Goal: Transaction & Acquisition: Purchase product/service

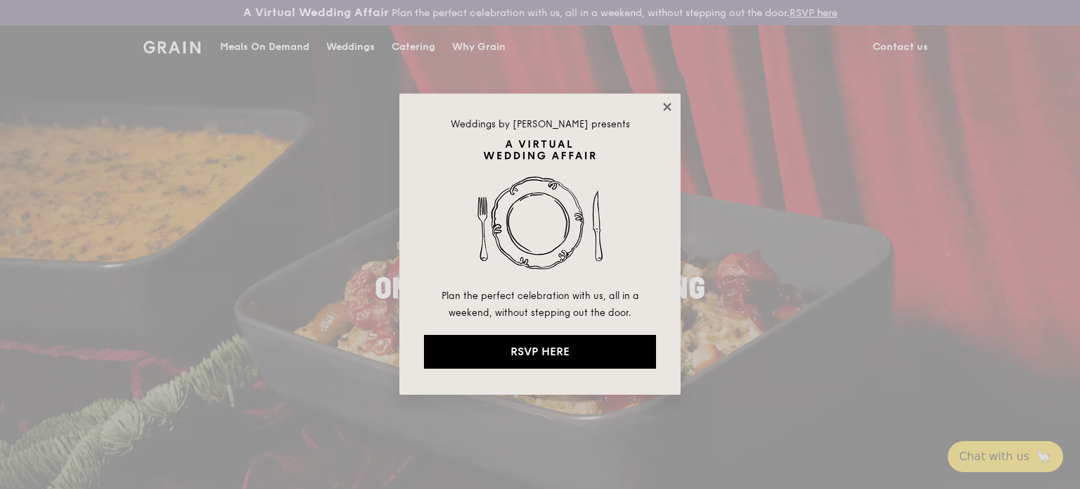
click at [670, 106] on icon at bounding box center [667, 107] width 13 height 13
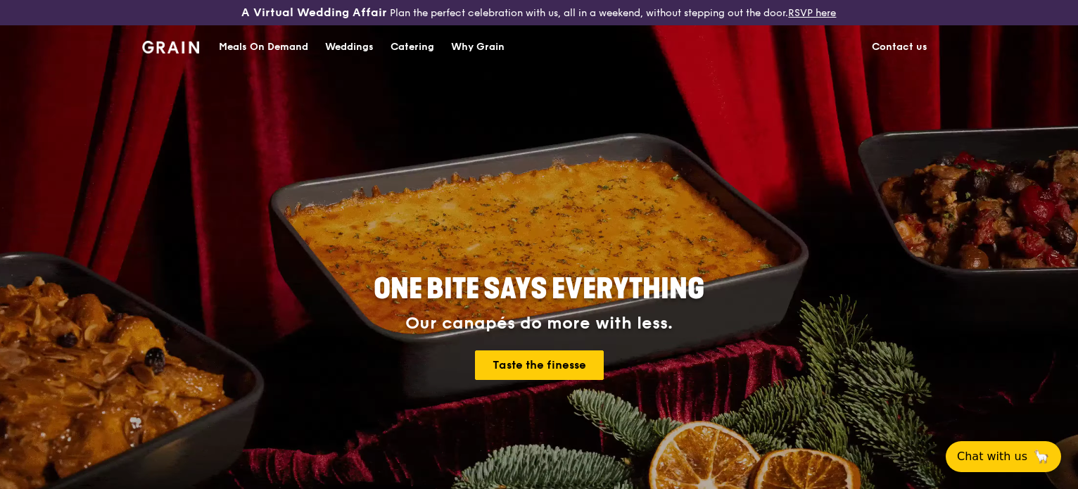
click at [255, 55] on div "Meals On Demand" at bounding box center [263, 47] width 89 height 42
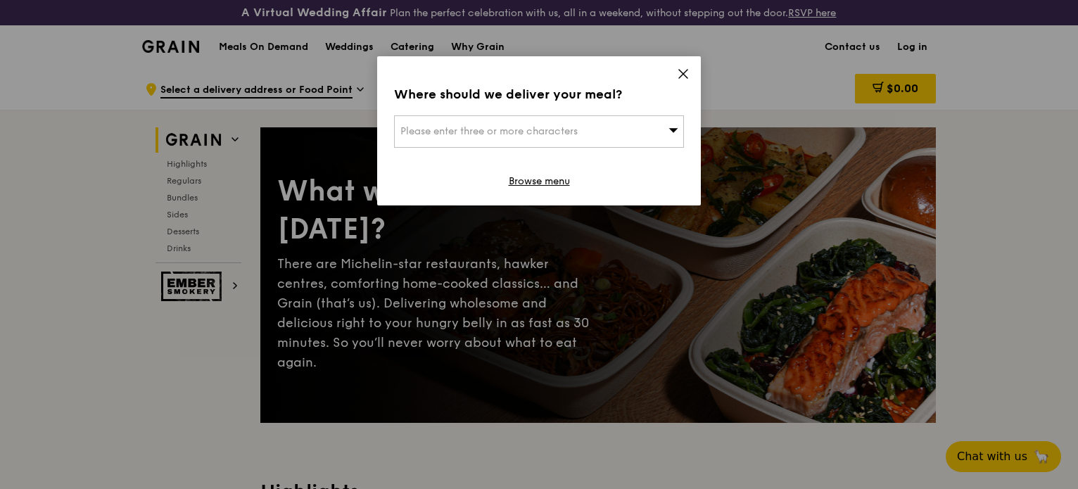
click at [678, 69] on icon at bounding box center [683, 74] width 13 height 13
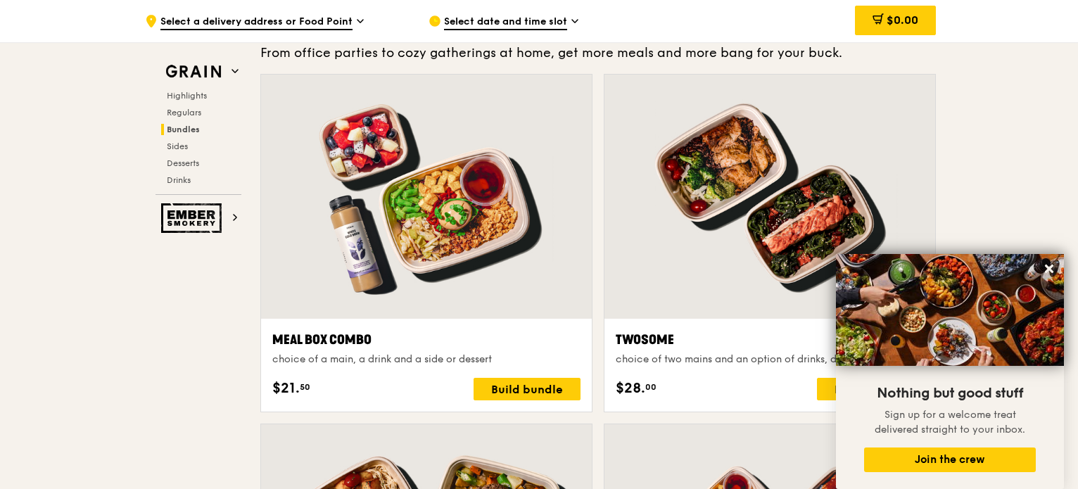
scroll to position [2110, 0]
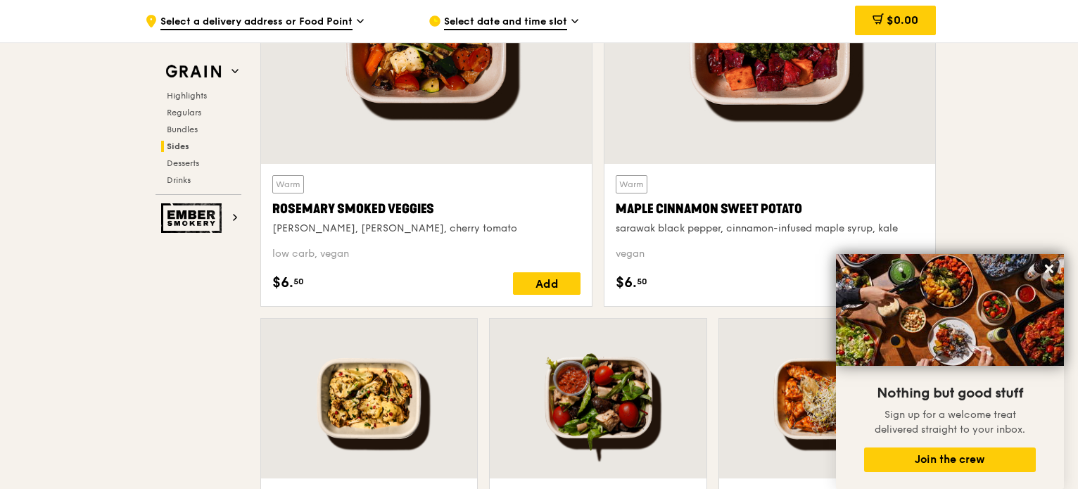
scroll to position [3376, 0]
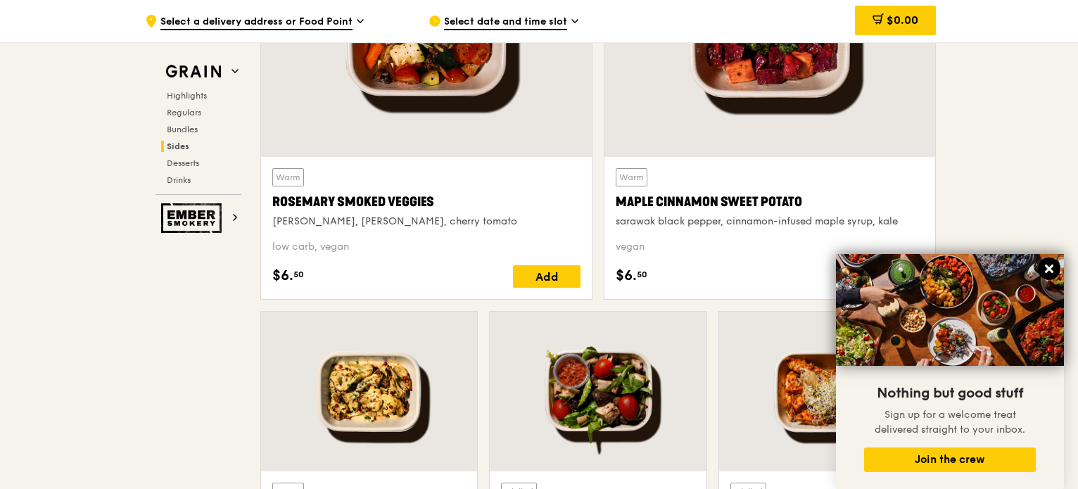
click at [1052, 270] on icon at bounding box center [1048, 268] width 13 height 13
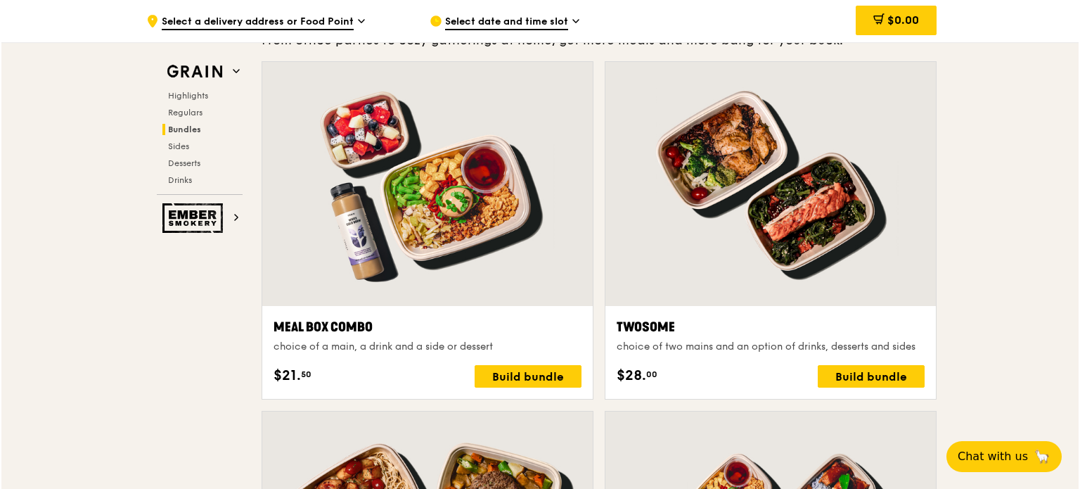
scroll to position [2110, 0]
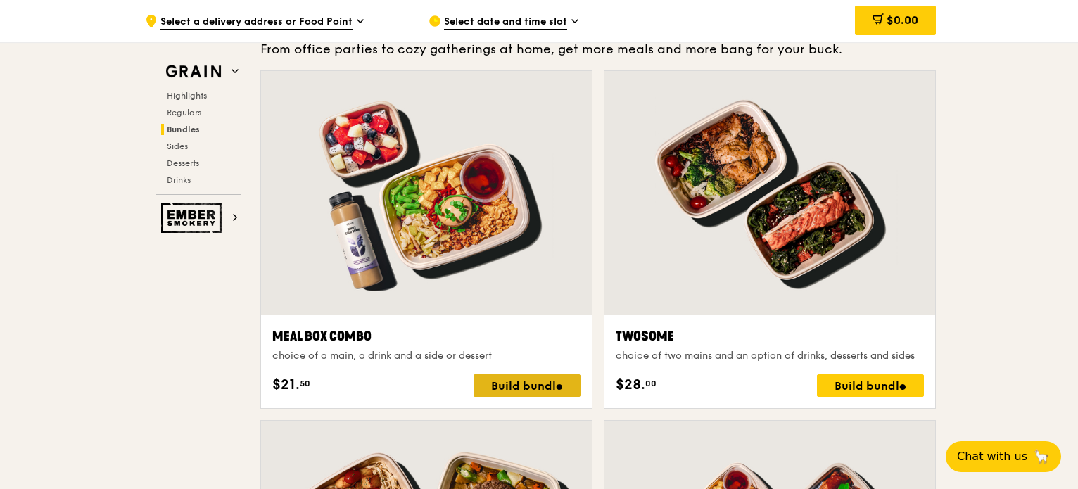
click at [550, 381] on div "Build bundle" at bounding box center [526, 385] width 107 height 23
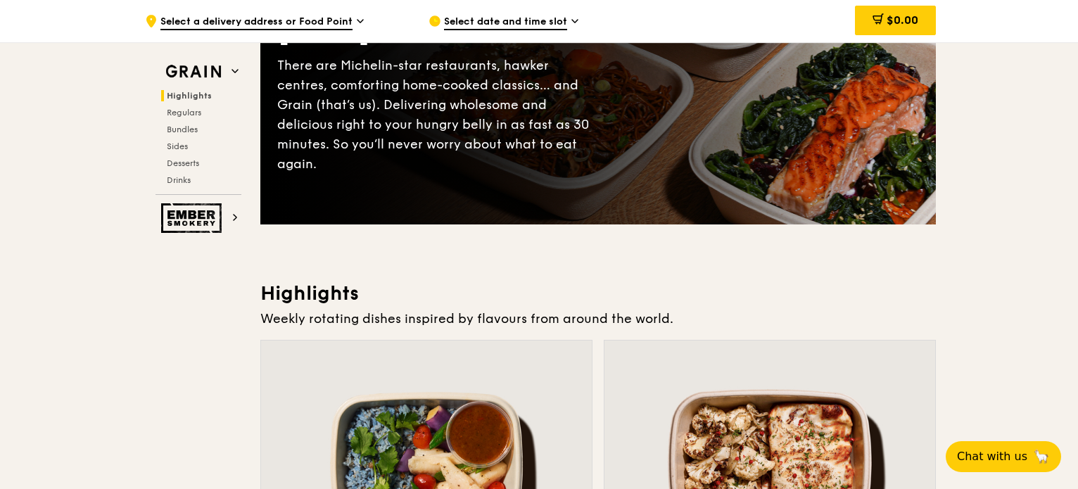
scroll to position [0, 0]
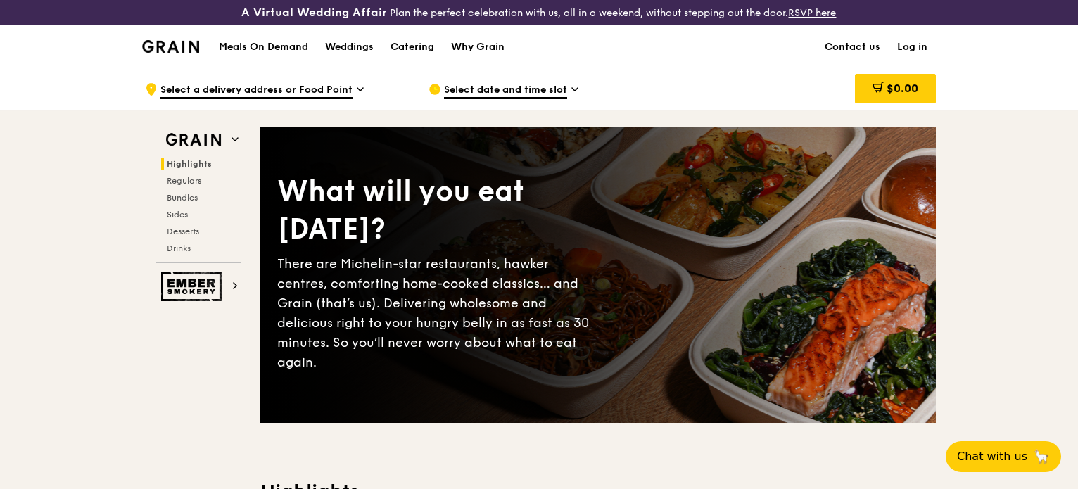
click at [487, 83] on span "Select date and time slot" at bounding box center [505, 90] width 123 height 15
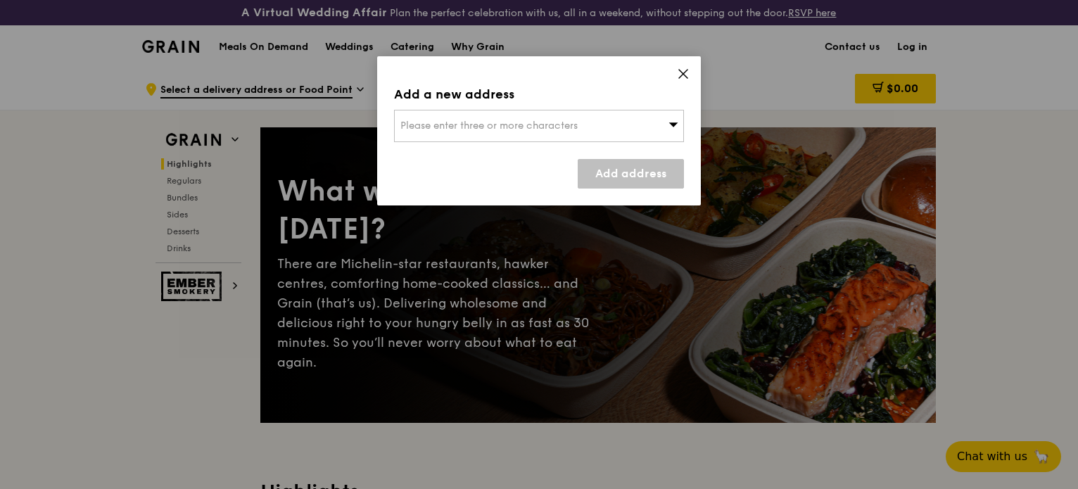
click at [505, 127] on span "Please enter three or more characters" at bounding box center [488, 126] width 177 height 12
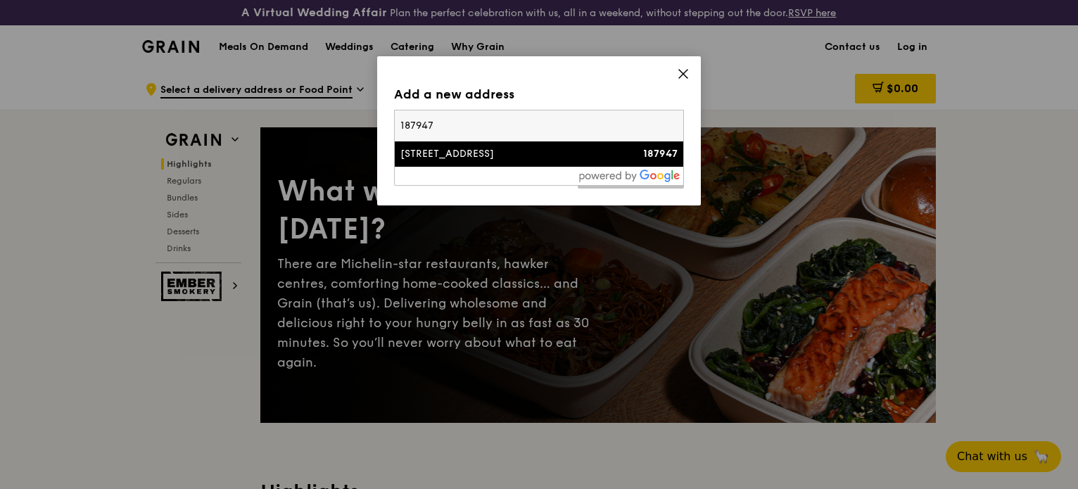
type input "187947"
click at [468, 148] on div "83 Prinsep Street" at bounding box center [504, 154] width 208 height 14
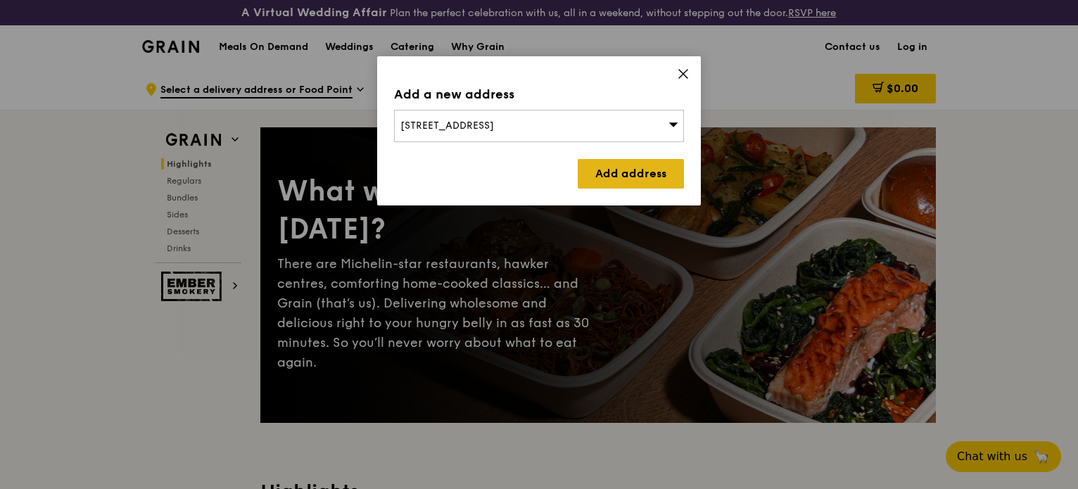
click at [625, 172] on link "Add address" at bounding box center [630, 174] width 106 height 30
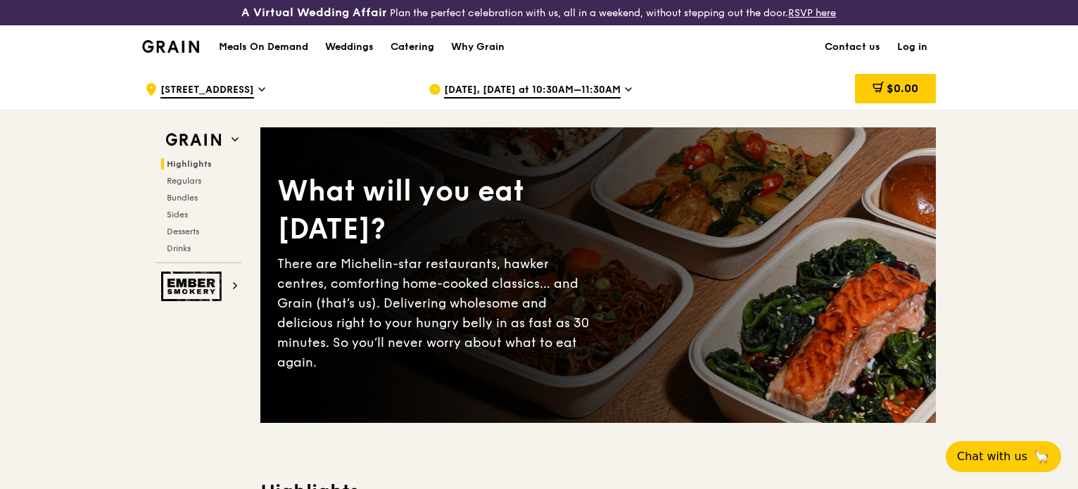
click at [596, 89] on span "Sep 24, Today at 10:30AM–11:30AM" at bounding box center [532, 90] width 177 height 15
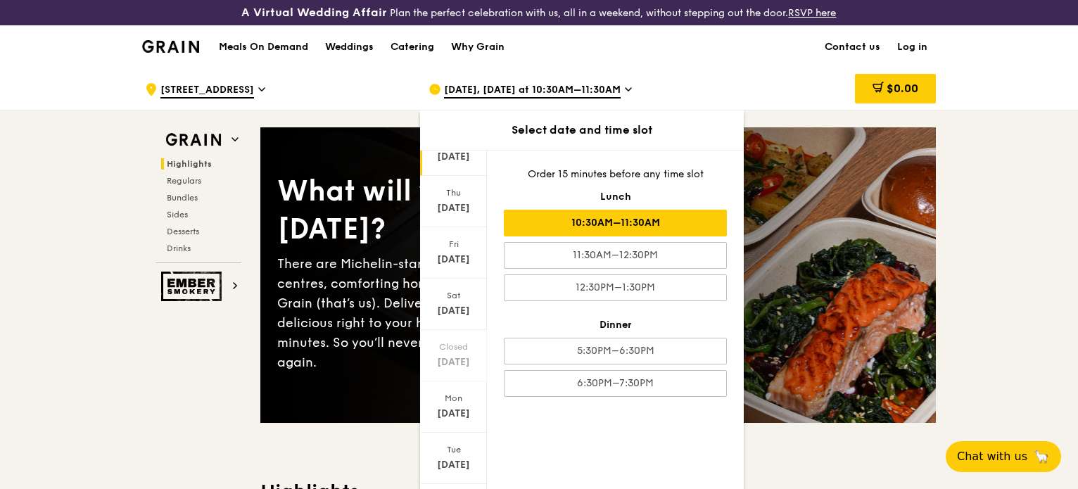
scroll to position [70, 0]
click at [459, 289] on div "Sat" at bounding box center [453, 287] width 63 height 11
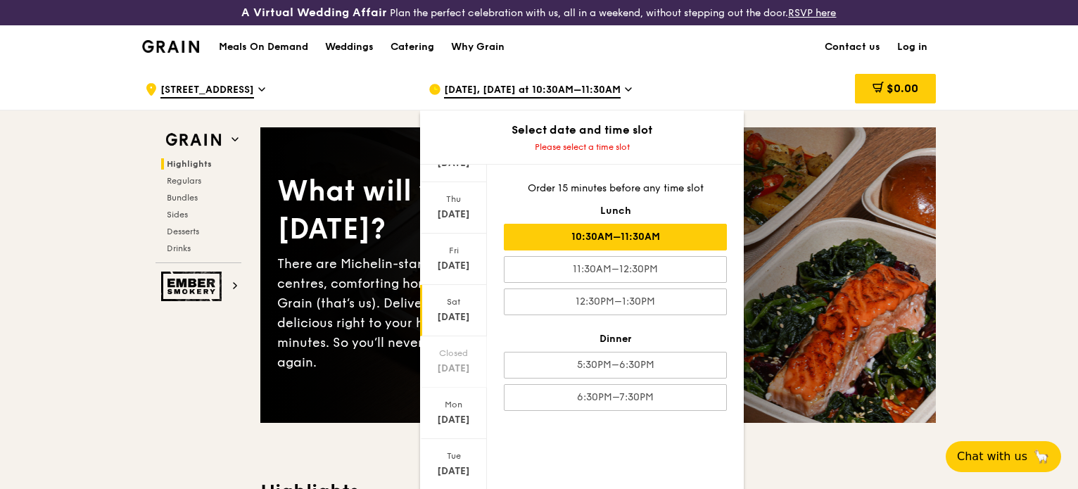
click at [681, 243] on div "10:30AM–11:30AM" at bounding box center [615, 237] width 223 height 27
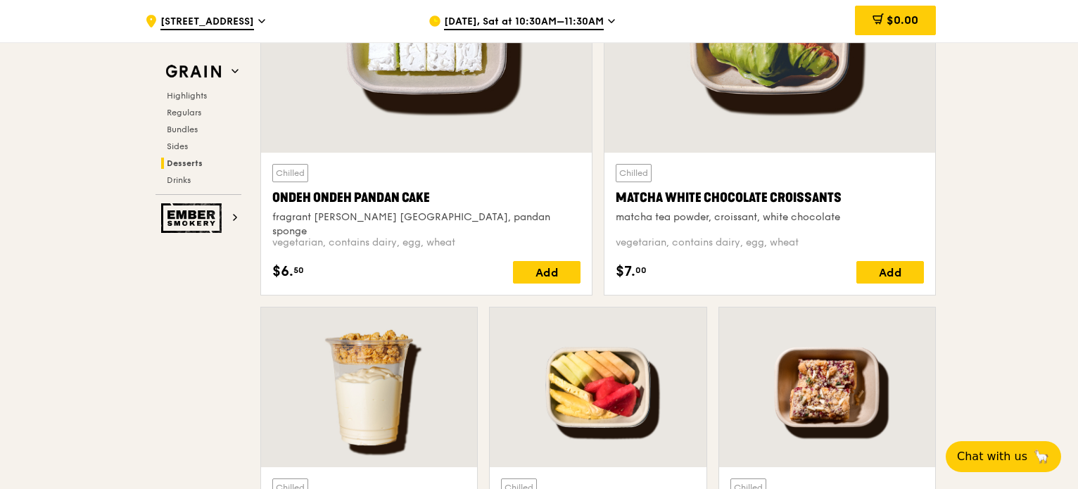
scroll to position [4242, 0]
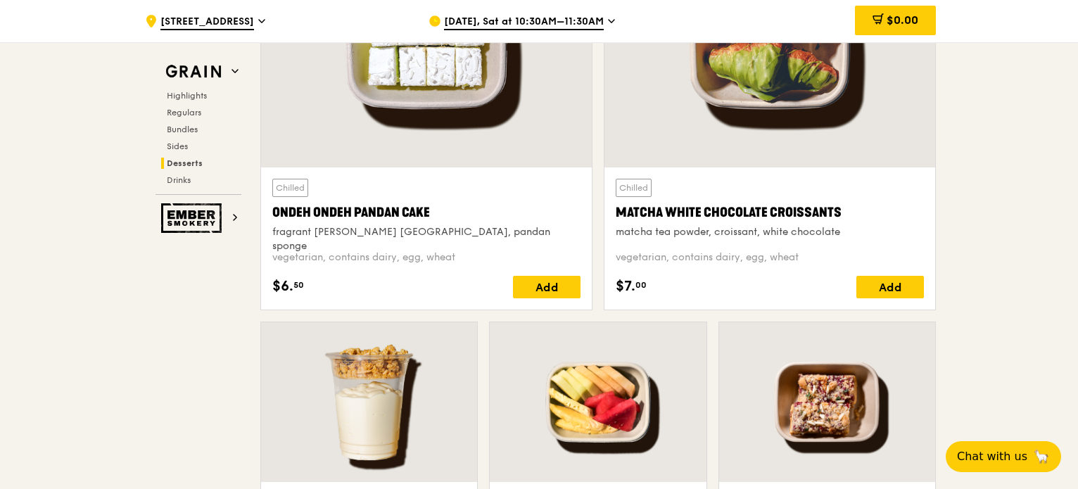
drag, startPoint x: 485, startPoint y: 19, endPoint x: 687, endPoint y: 25, distance: 202.0
click at [687, 25] on div "Sep 27, Sat at 10:30AM–11:30AM" at bounding box center [558, 21] width 261 height 42
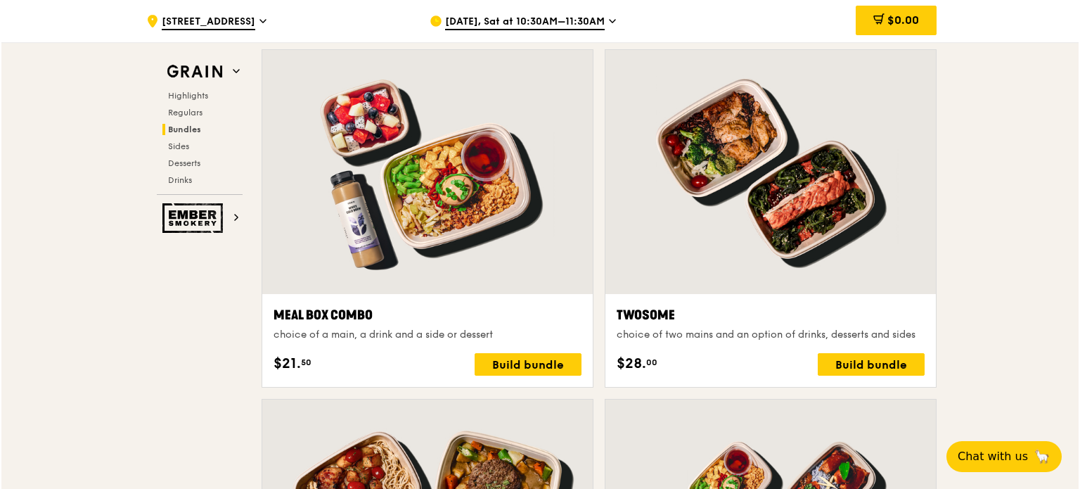
scroll to position [2132, 0]
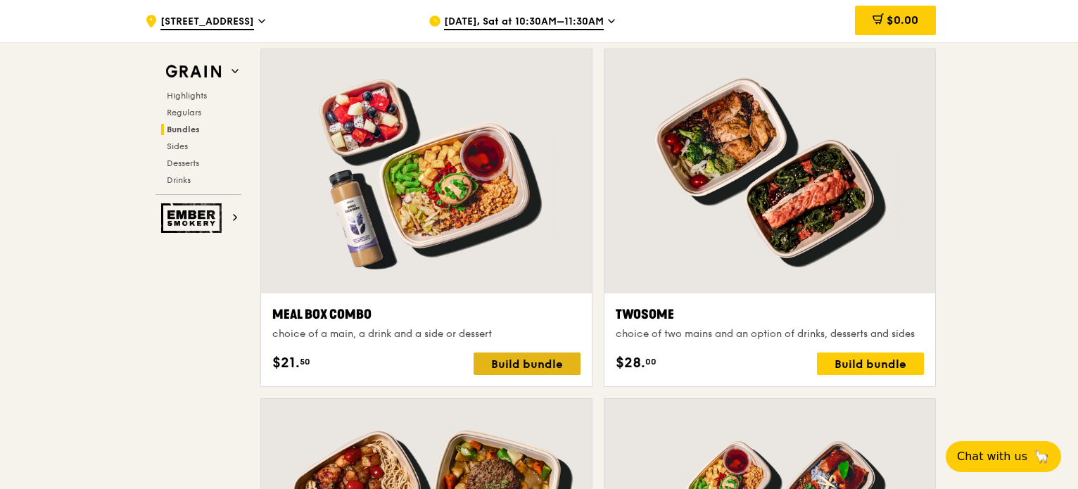
click at [511, 360] on div "Build bundle" at bounding box center [526, 363] width 107 height 23
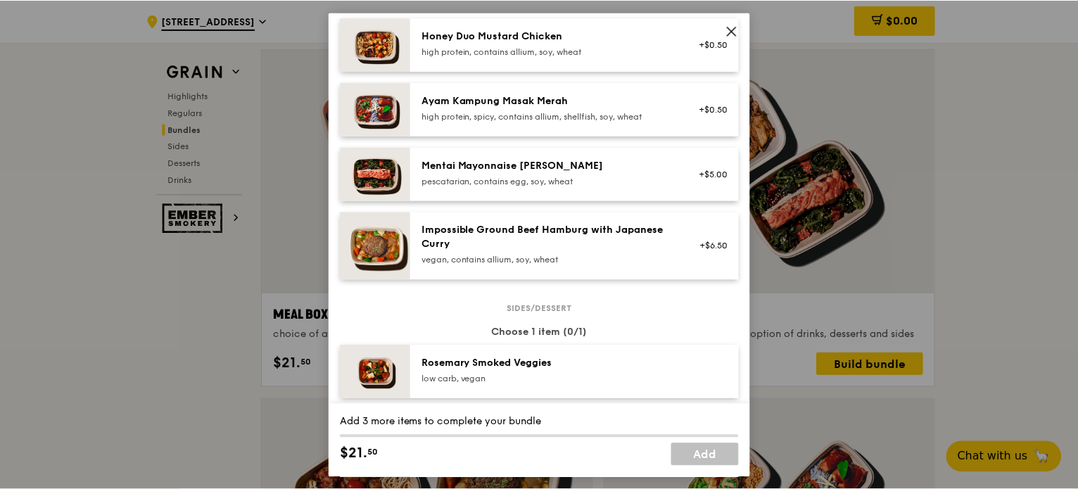
scroll to position [492, 0]
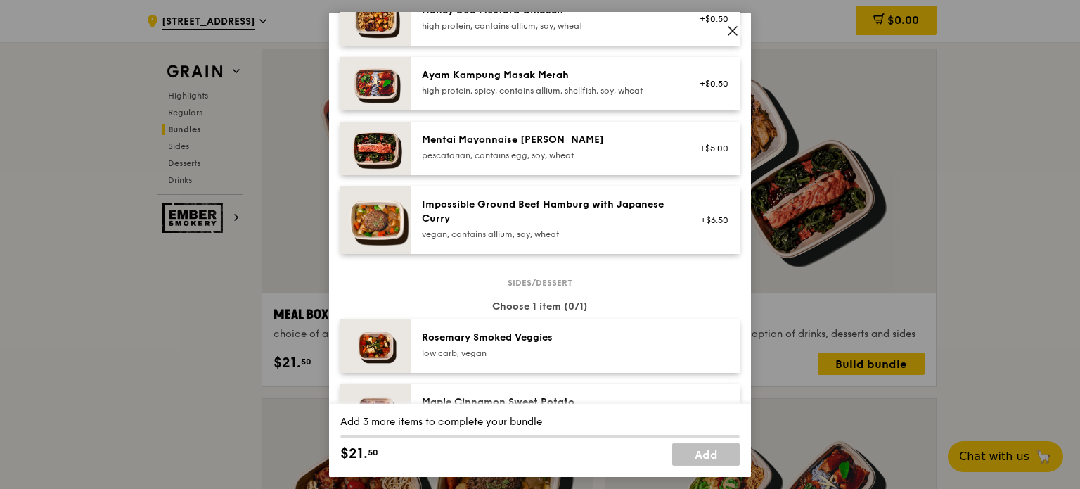
click at [735, 30] on icon at bounding box center [733, 30] width 13 height 13
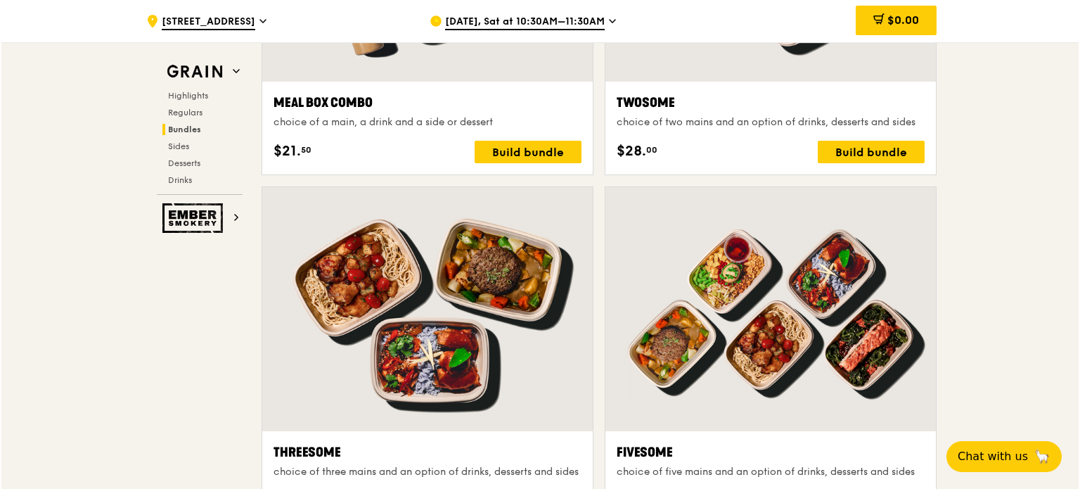
scroll to position [2343, 0]
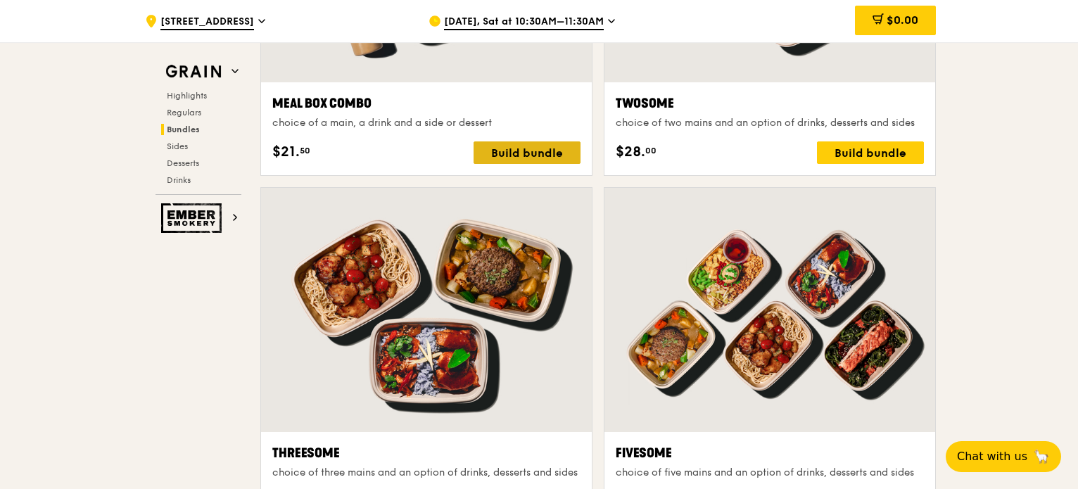
click at [528, 151] on div "Build bundle" at bounding box center [526, 152] width 107 height 23
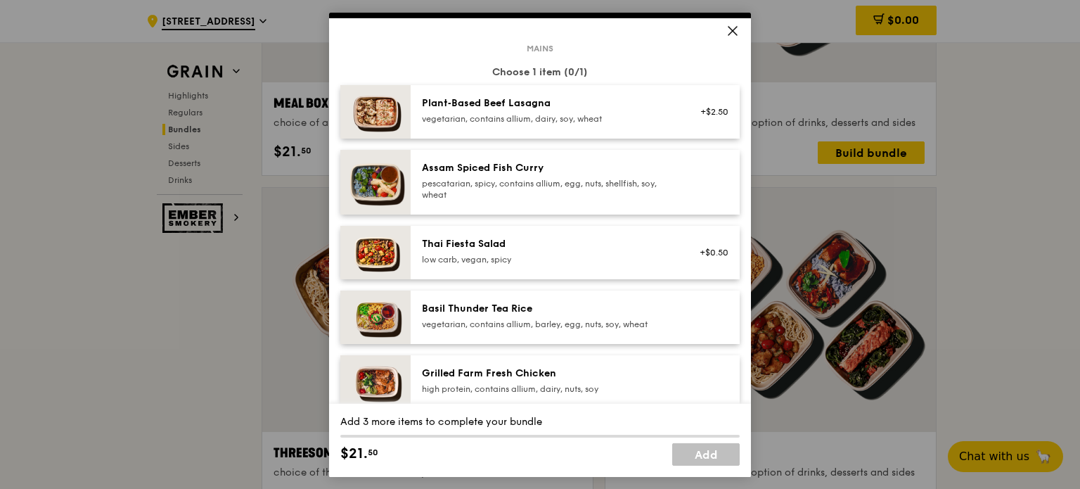
scroll to position [70, 0]
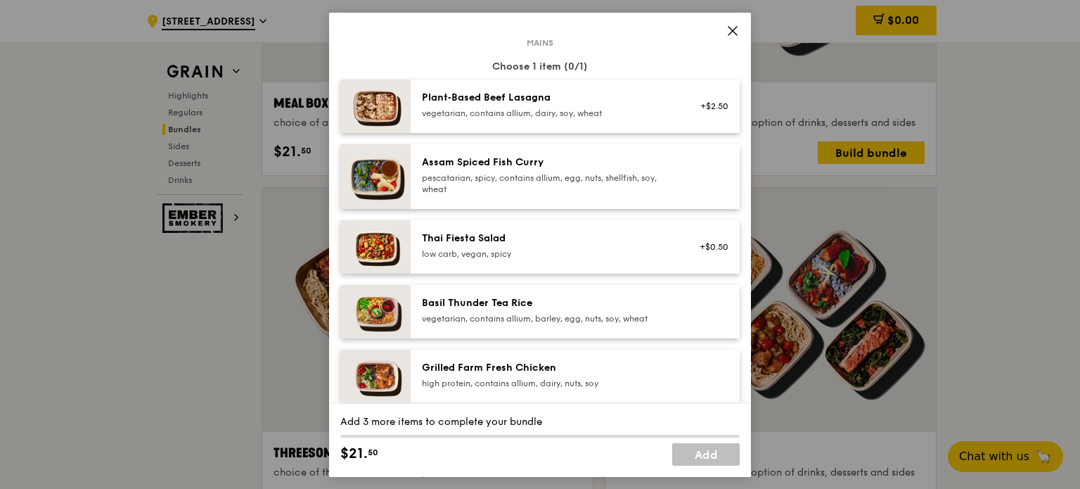
click at [613, 168] on div "Assam Spiced Fish Curry" at bounding box center [548, 162] width 253 height 14
click at [589, 289] on div "Basil Thunder Tea Rice vegetarian, contains allium, barley, egg, nuts, soy, whe…" at bounding box center [575, 310] width 329 height 53
click at [589, 182] on div "pescatarian, spicy, contains allium, egg, nuts, shellfish, soy, wheat" at bounding box center [548, 183] width 253 height 23
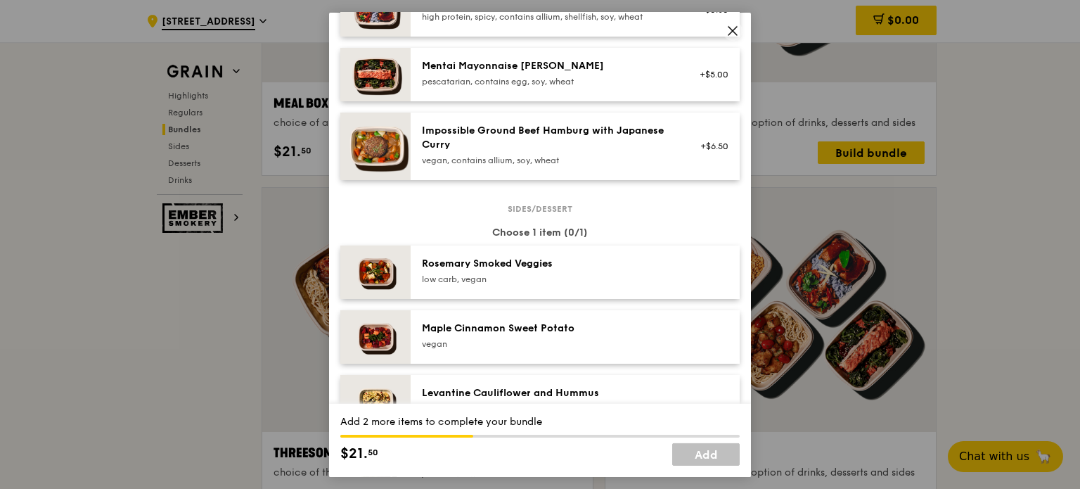
scroll to position [633, 0]
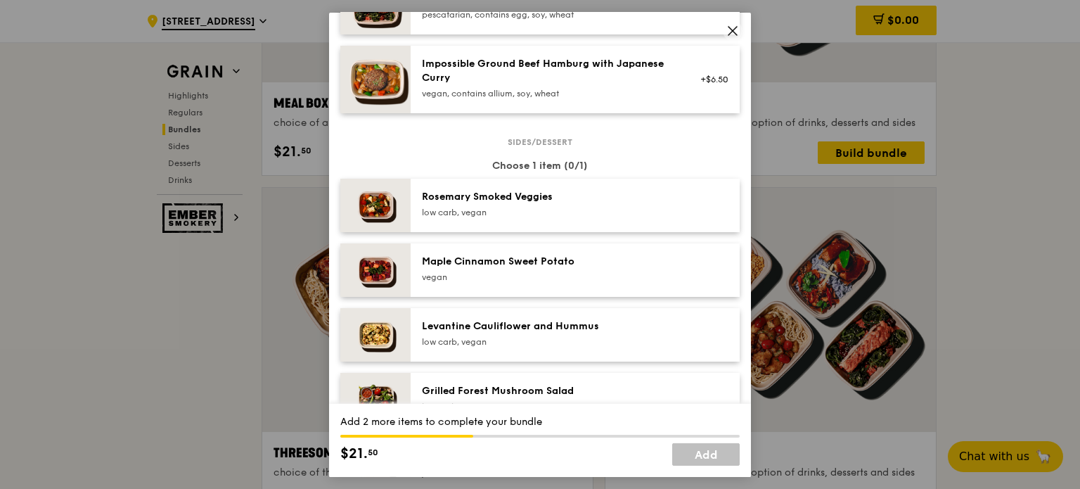
click at [596, 196] on div "Rosemary Smoked Veggies" at bounding box center [548, 196] width 253 height 14
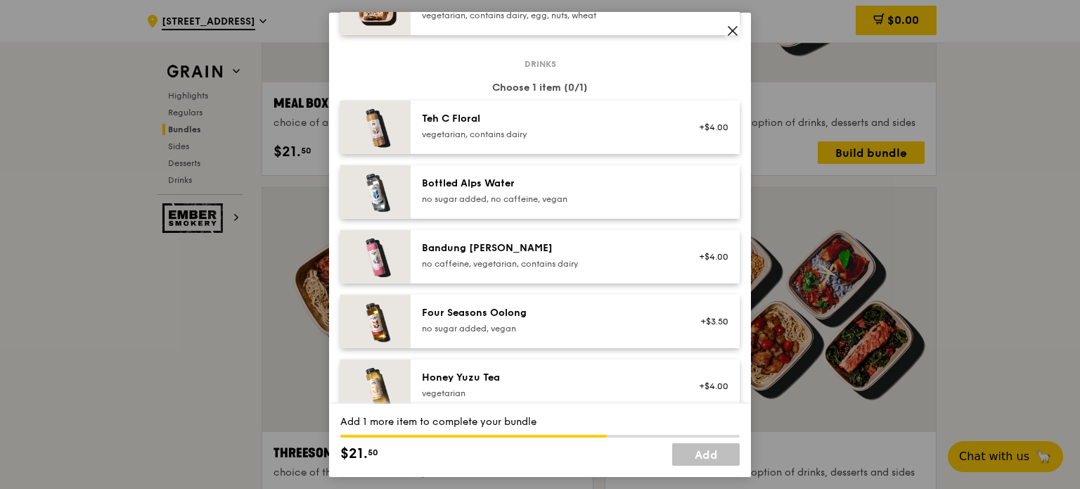
scroll to position [1426, 0]
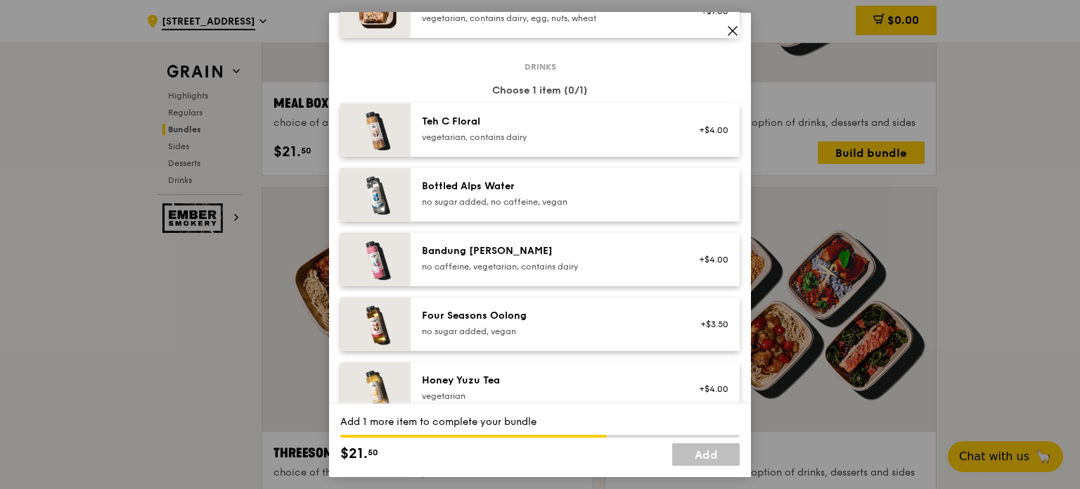
click at [621, 149] on div "Teh C Floral vegetarian, contains dairy +$4.00" at bounding box center [575, 129] width 329 height 53
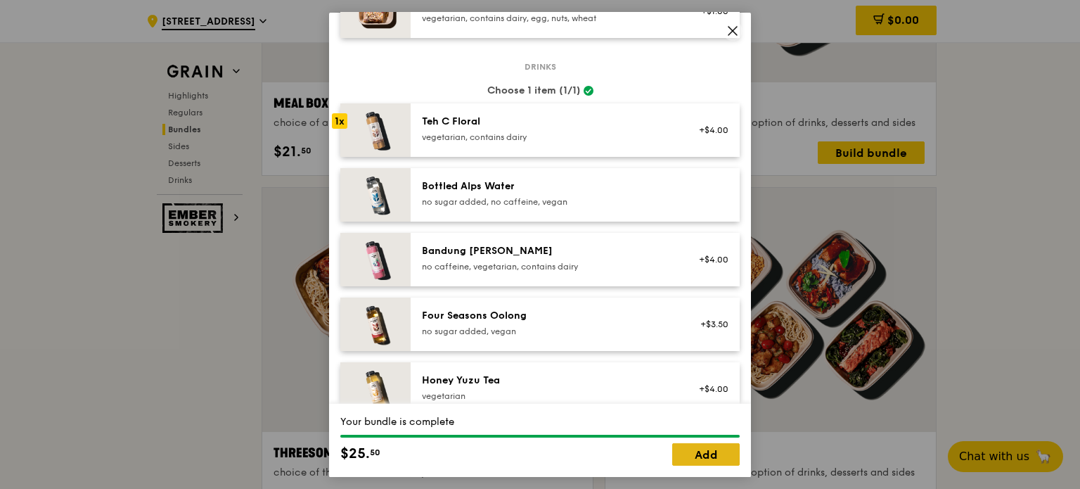
click at [715, 453] on link "Add" at bounding box center [706, 454] width 68 height 23
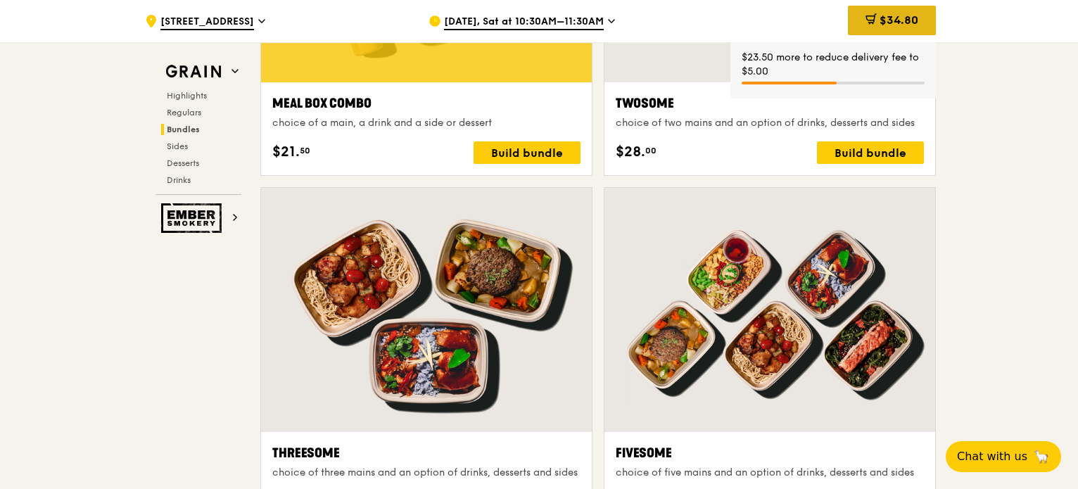
click at [856, 27] on div "$34.80" at bounding box center [892, 21] width 88 height 30
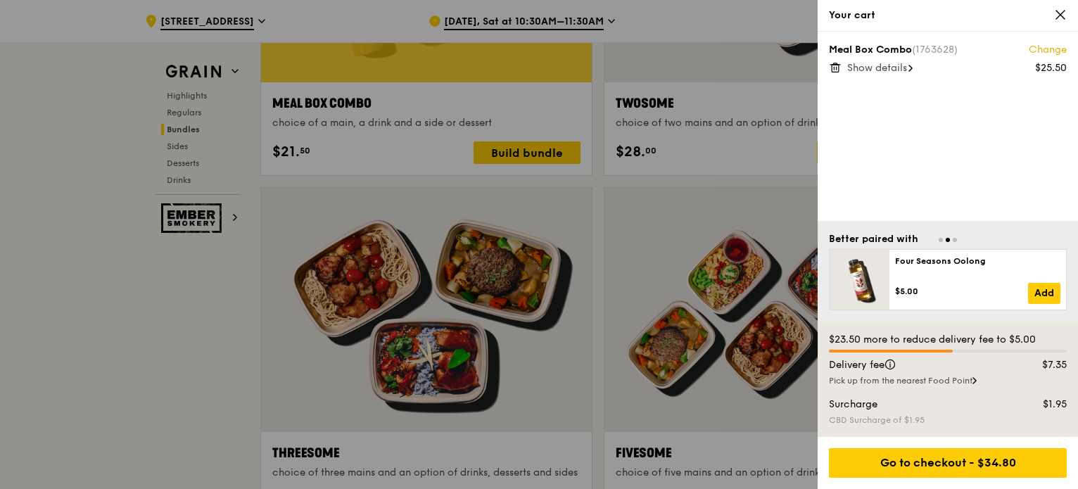
click at [1059, 15] on icon at bounding box center [1060, 15] width 8 height 8
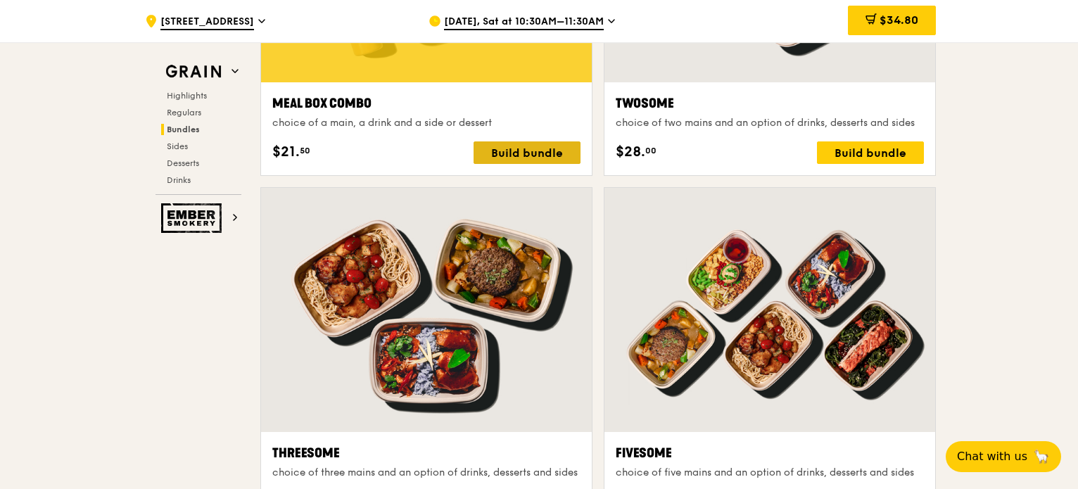
click at [514, 149] on div "Build bundle" at bounding box center [526, 152] width 107 height 23
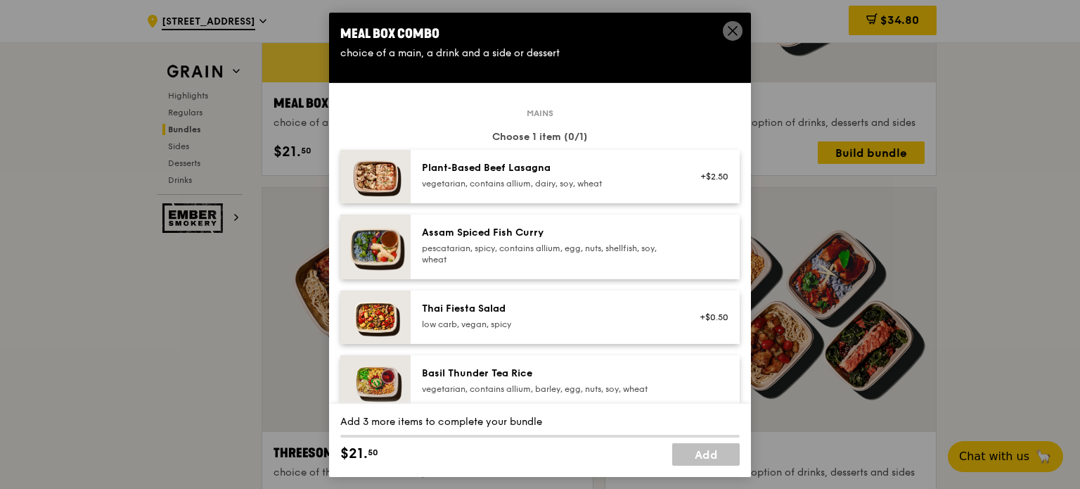
click at [557, 248] on div "pescatarian, spicy, contains allium, egg, nuts, shellfish, soy, wheat" at bounding box center [548, 253] width 253 height 23
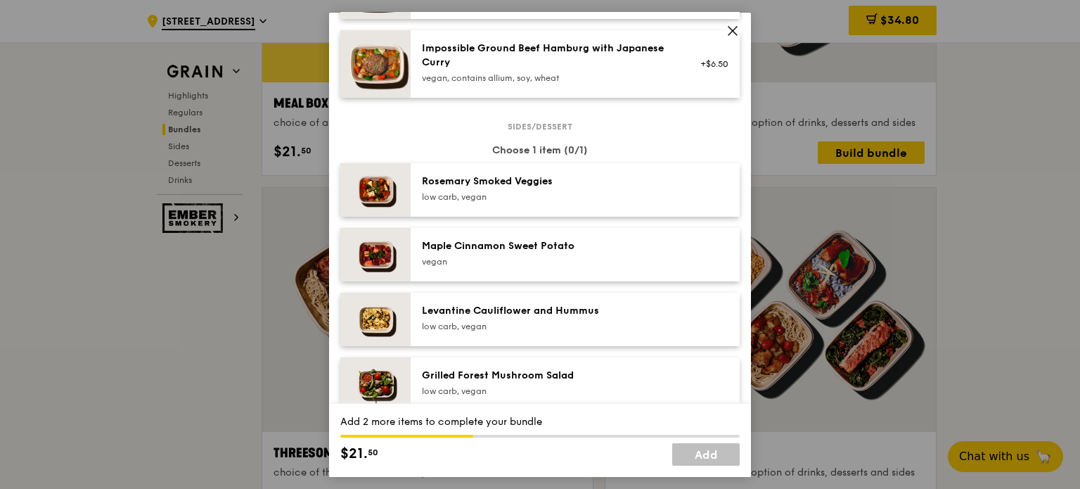
scroll to position [703, 0]
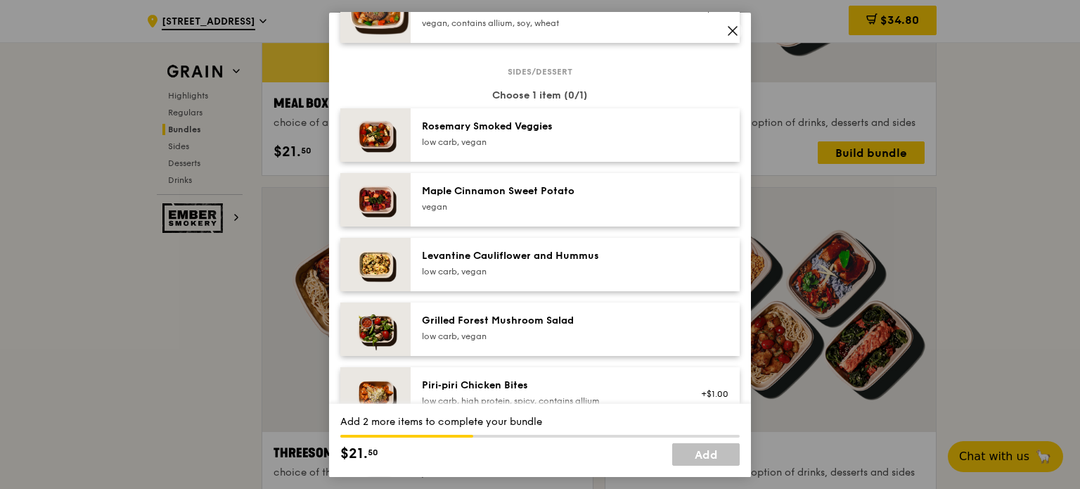
click at [665, 151] on div "Rosemary Smoked Veggies low carb, vegan" at bounding box center [575, 134] width 329 height 53
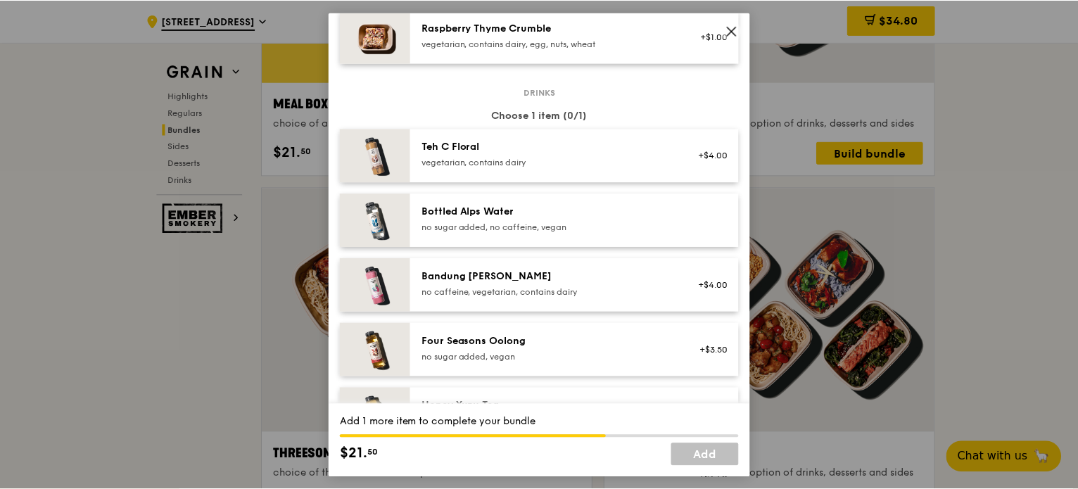
scroll to position [1407, 0]
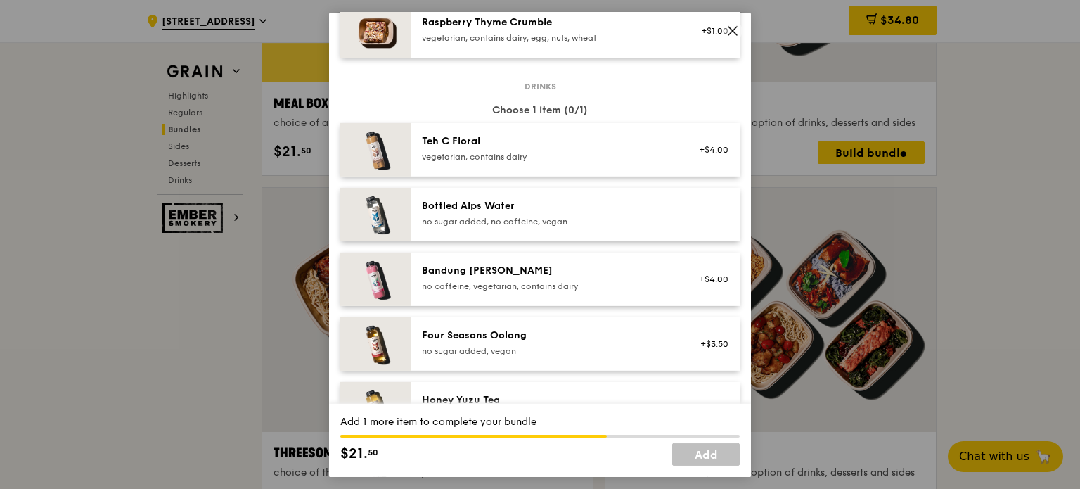
click at [644, 170] on div "Teh C Floral vegetarian, contains dairy +$4.00" at bounding box center [575, 148] width 329 height 53
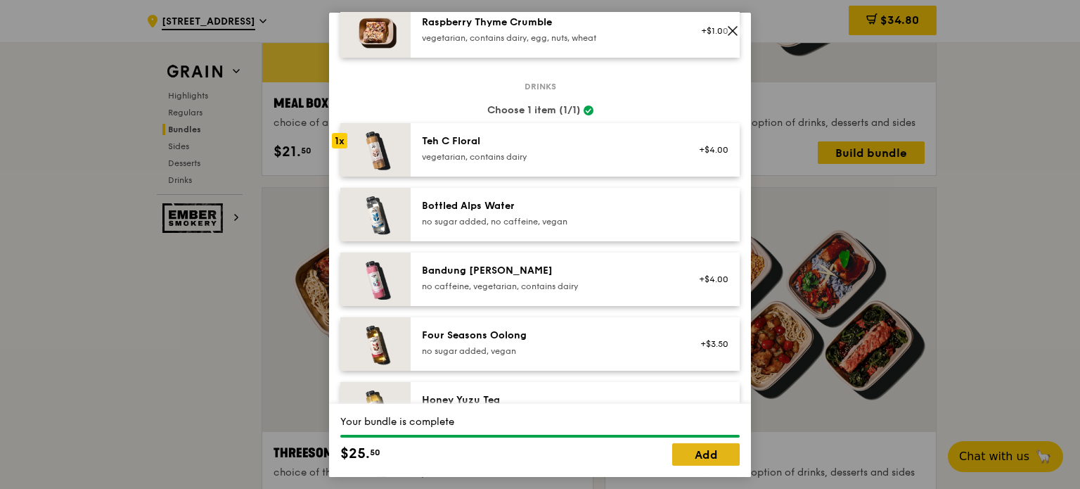
click at [695, 454] on link "Add" at bounding box center [706, 454] width 68 height 23
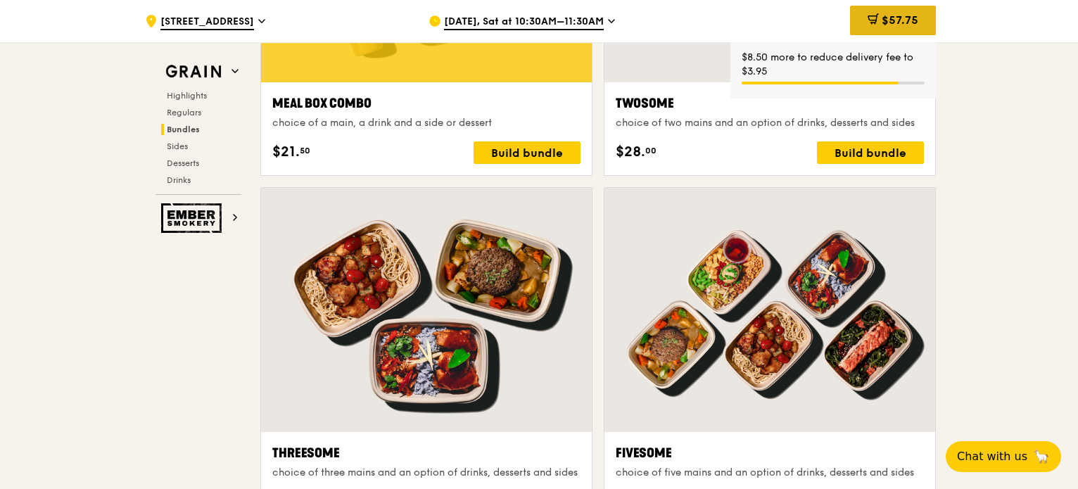
click at [861, 18] on div "$57.75" at bounding box center [893, 21] width 86 height 30
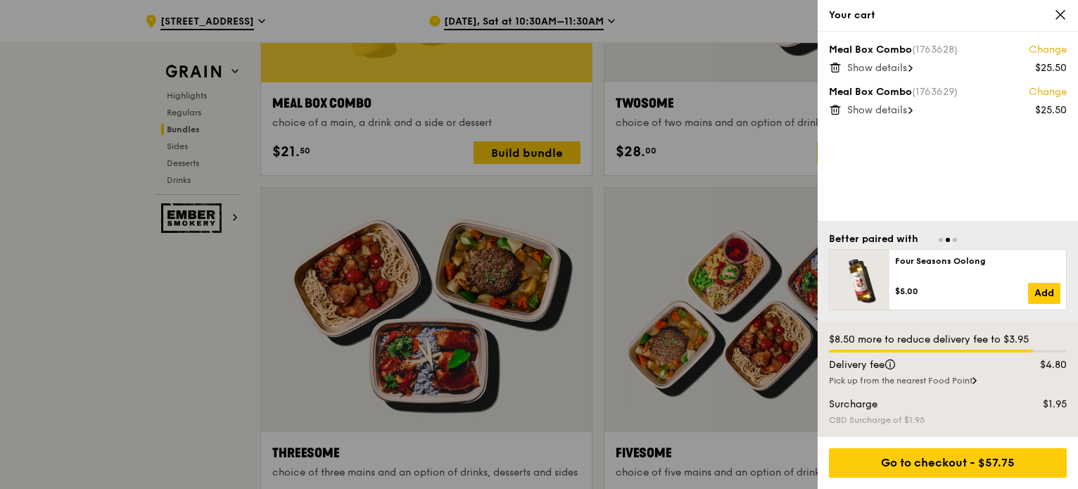
click at [1061, 12] on icon at bounding box center [1060, 15] width 8 height 8
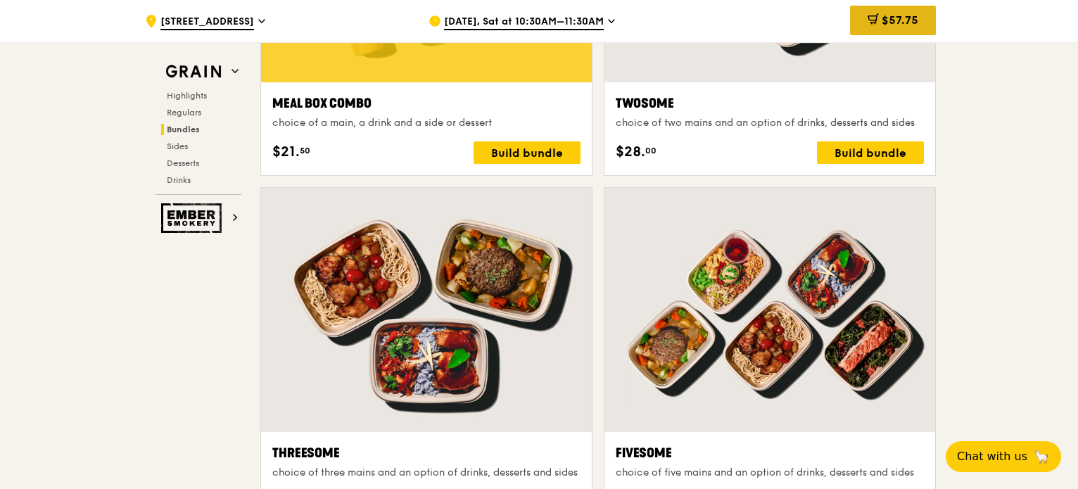
click at [882, 21] on span "$57.75" at bounding box center [899, 19] width 37 height 13
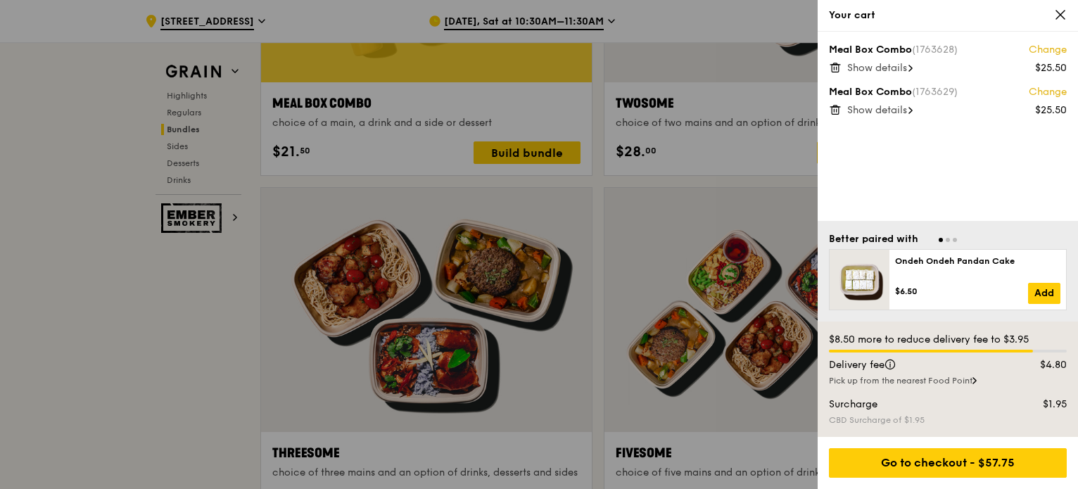
click at [831, 109] on icon at bounding box center [834, 110] width 7 height 7
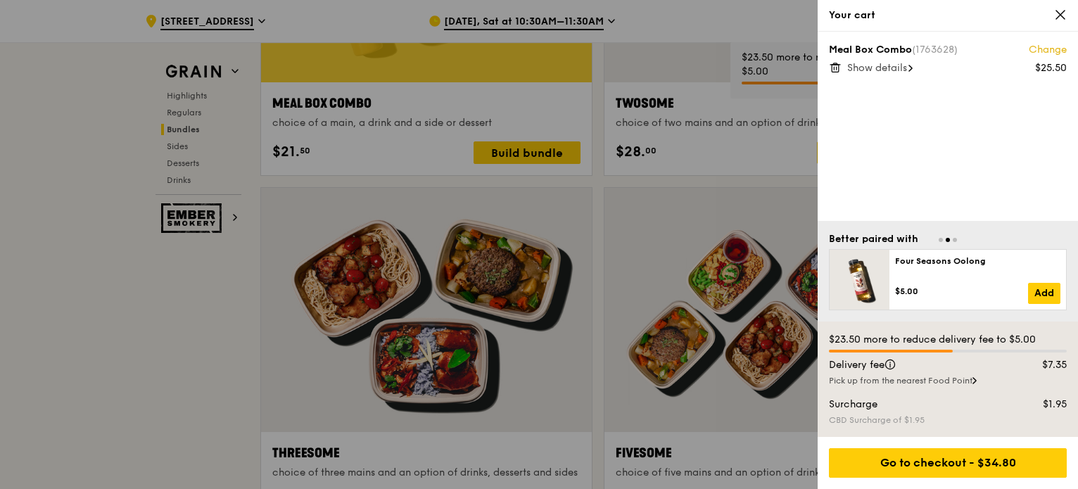
click at [834, 65] on icon at bounding box center [835, 67] width 13 height 13
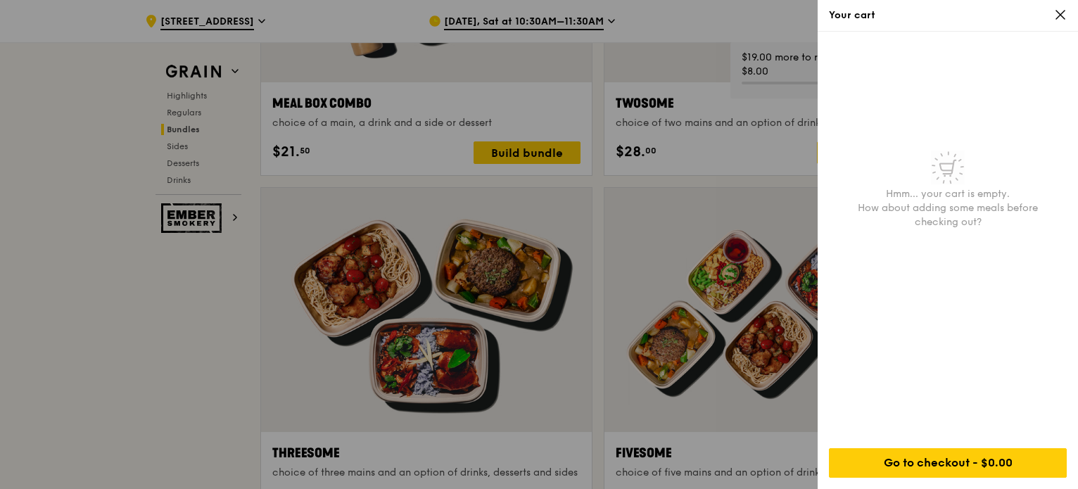
click at [1068, 11] on div "Your cart" at bounding box center [947, 16] width 260 height 32
click at [1056, 14] on icon at bounding box center [1060, 14] width 13 height 13
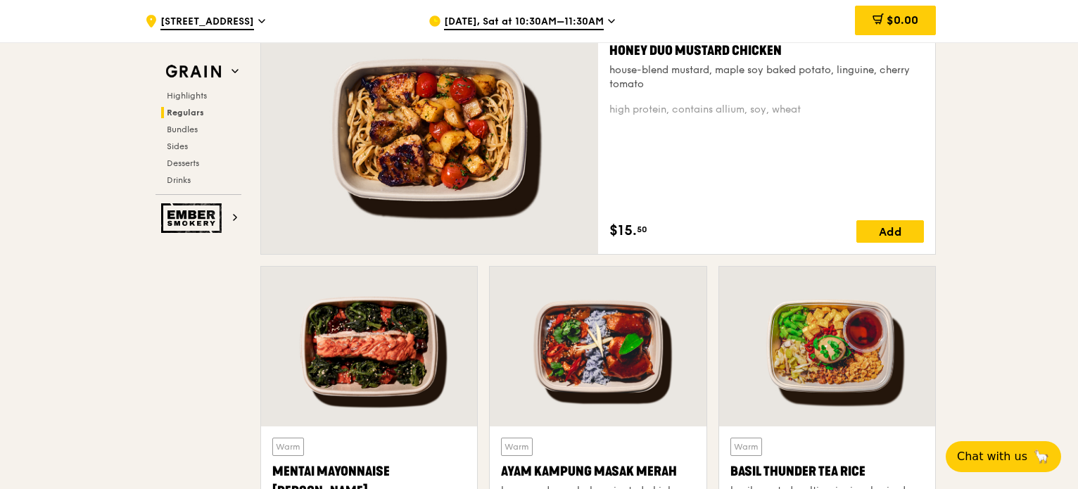
scroll to position [1007, 0]
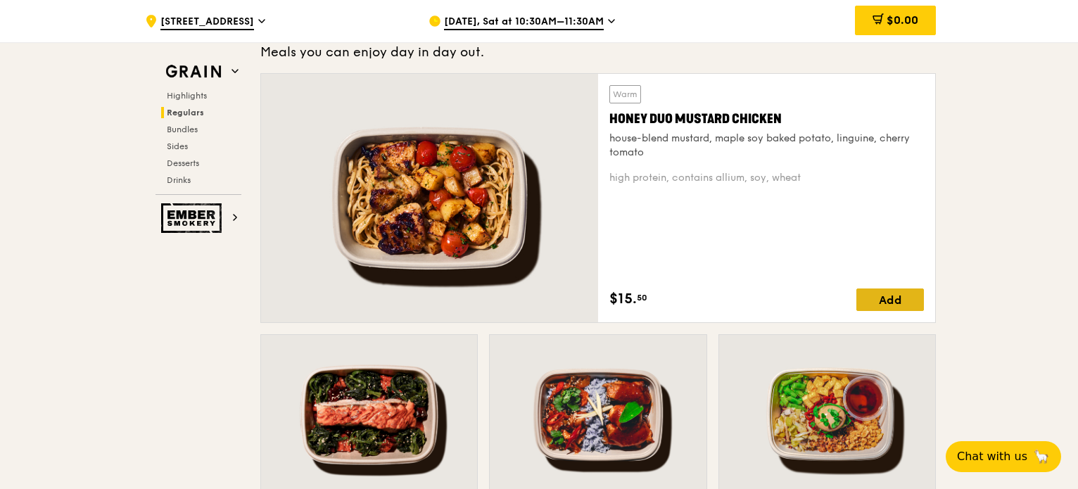
click at [895, 296] on div "Add" at bounding box center [890, 299] width 68 height 23
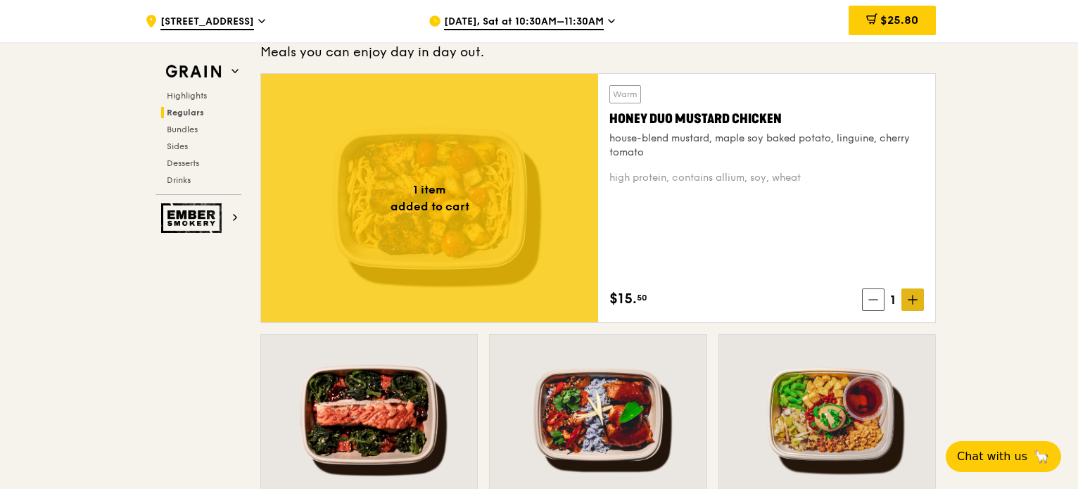
click at [917, 295] on icon at bounding box center [912, 300] width 10 height 10
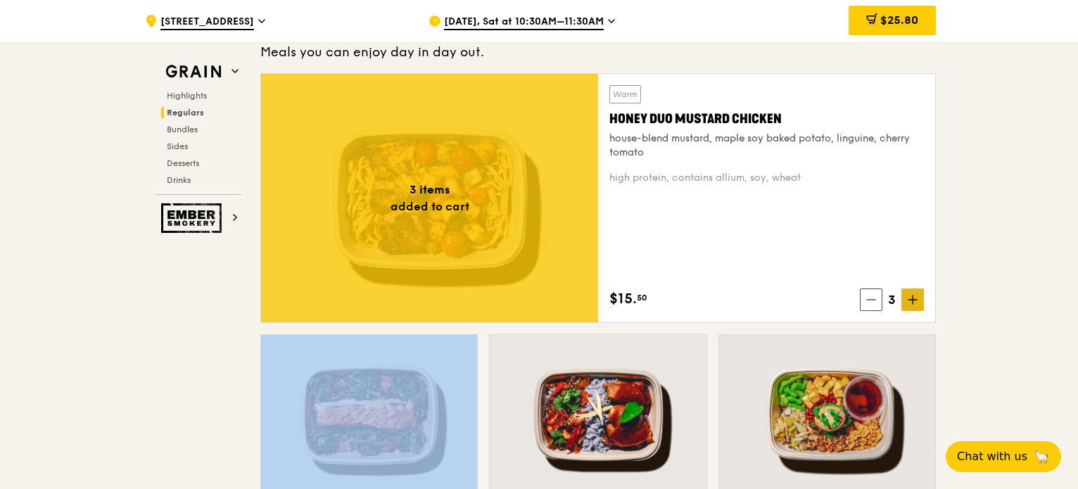
click at [917, 295] on icon at bounding box center [912, 300] width 10 height 10
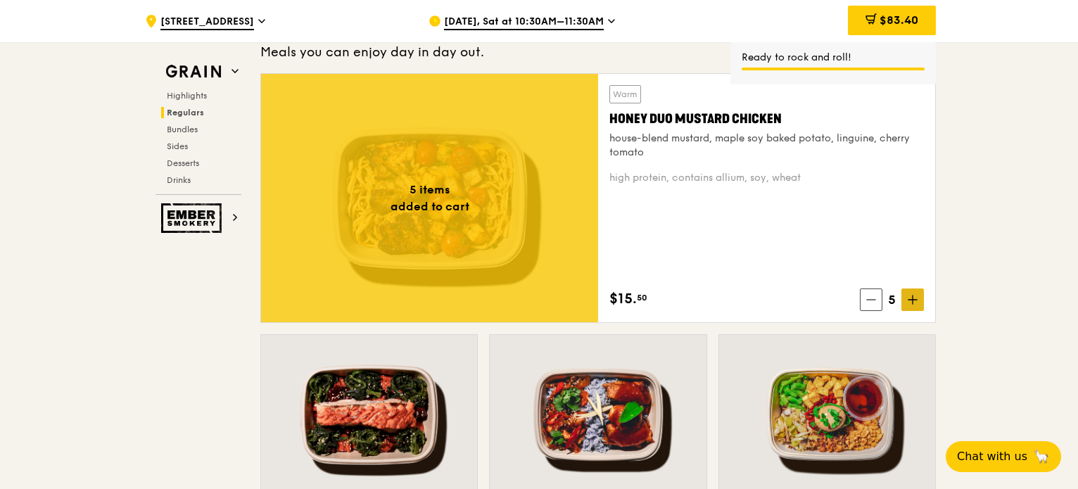
click at [914, 307] on span at bounding box center [912, 299] width 23 height 23
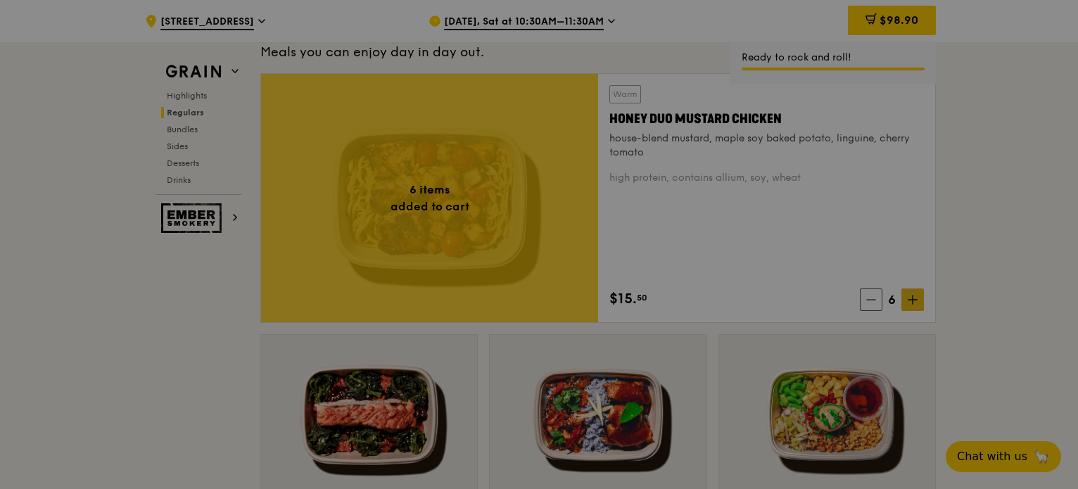
click at [917, 303] on div at bounding box center [539, 244] width 1078 height 489
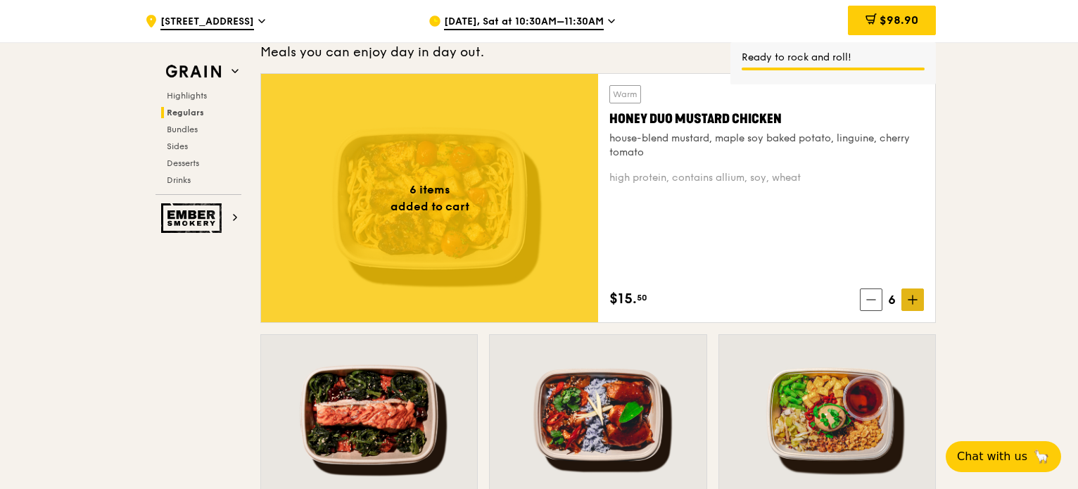
click at [917, 300] on span at bounding box center [912, 299] width 23 height 23
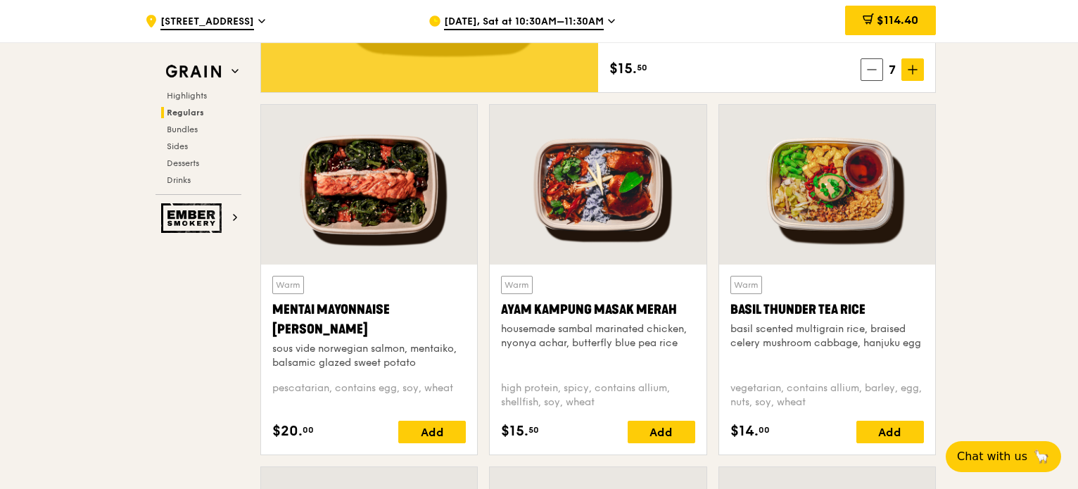
scroll to position [1218, 0]
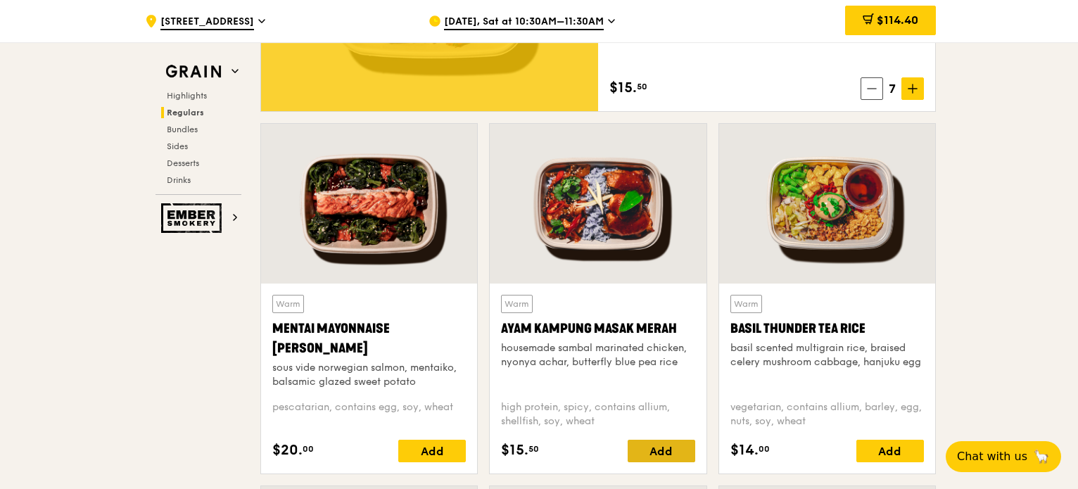
click at [662, 447] on div "Add" at bounding box center [661, 451] width 68 height 23
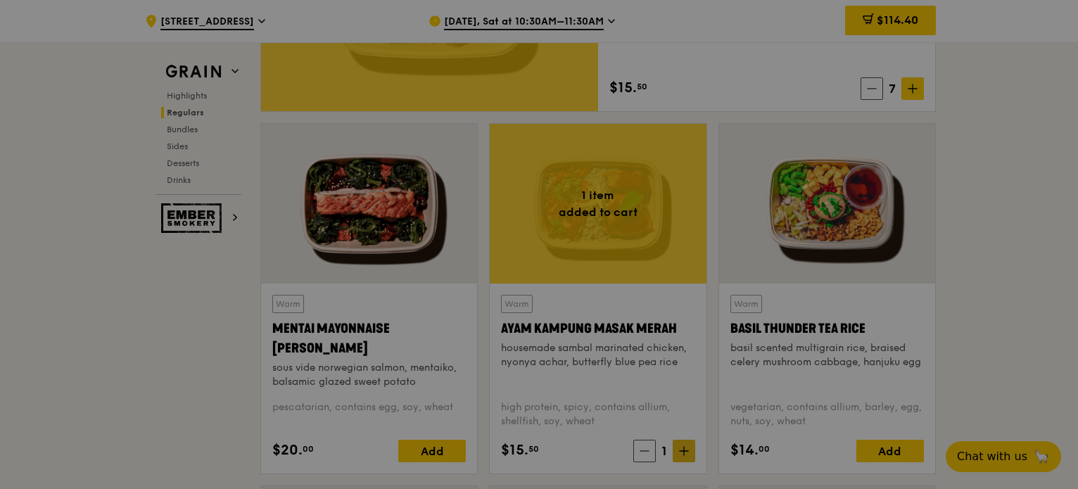
click at [677, 447] on div at bounding box center [539, 244] width 1078 height 489
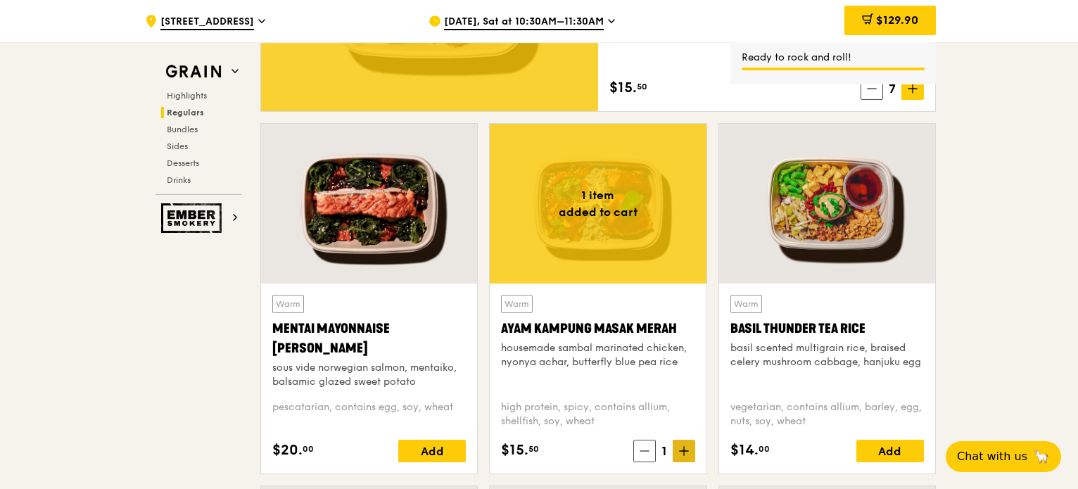
click at [684, 447] on icon at bounding box center [684, 451] width 10 height 10
click at [687, 447] on icon at bounding box center [684, 451] width 10 height 10
click at [684, 448] on icon at bounding box center [684, 451] width 10 height 10
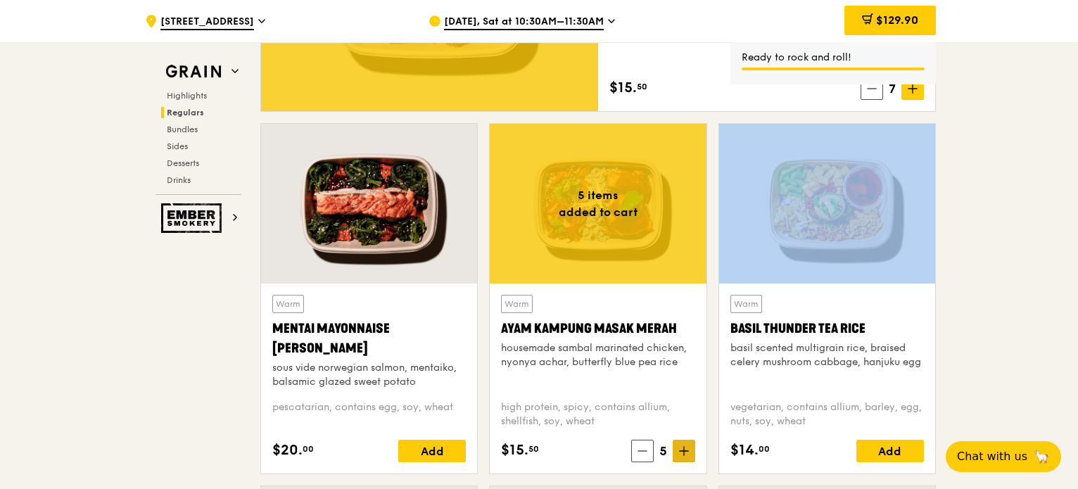
click at [686, 448] on icon at bounding box center [684, 451] width 10 height 10
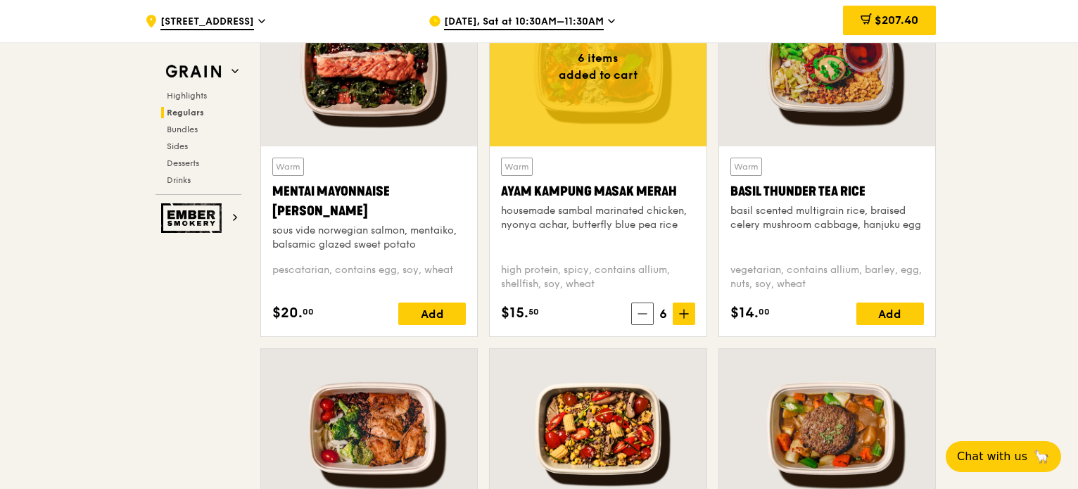
scroll to position [1358, 0]
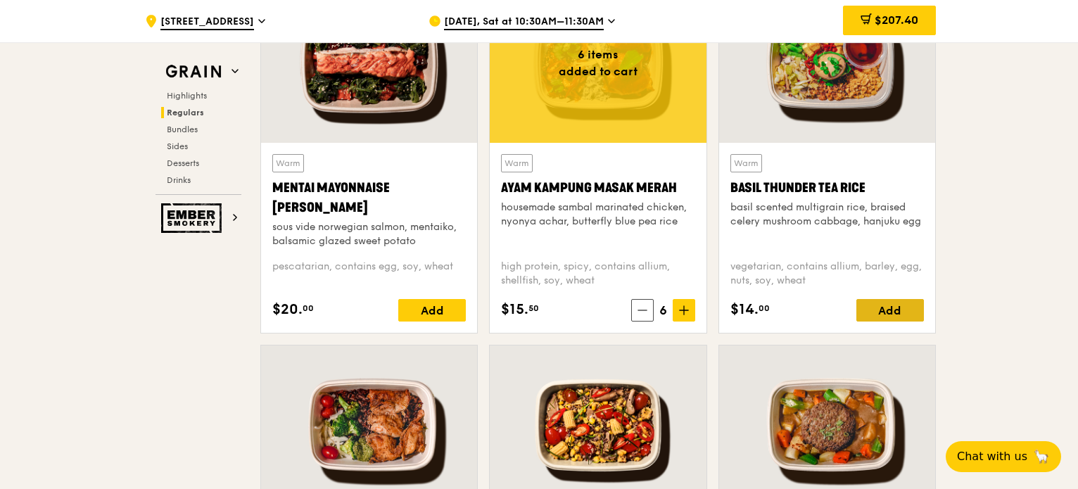
click at [900, 303] on div "Add" at bounding box center [890, 310] width 68 height 23
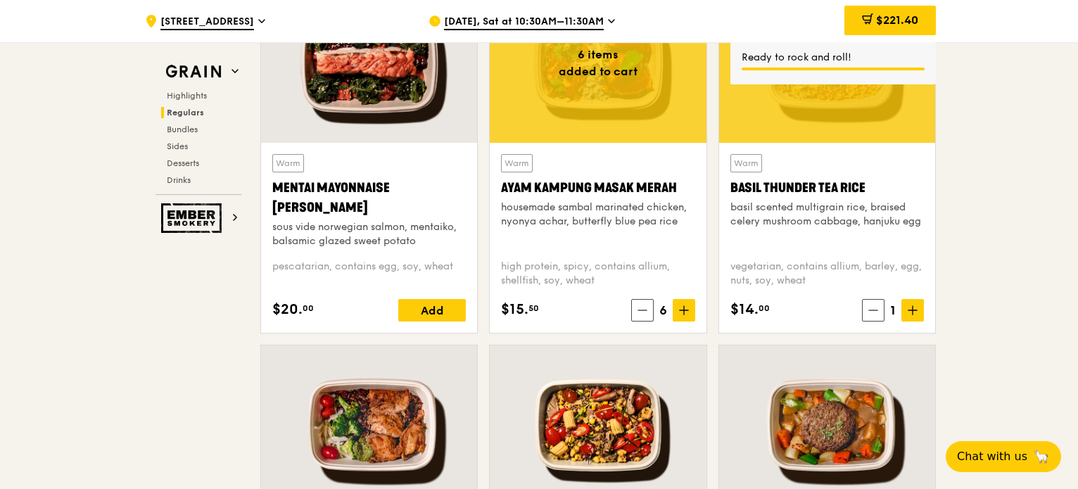
click at [915, 309] on icon at bounding box center [912, 310] width 10 height 10
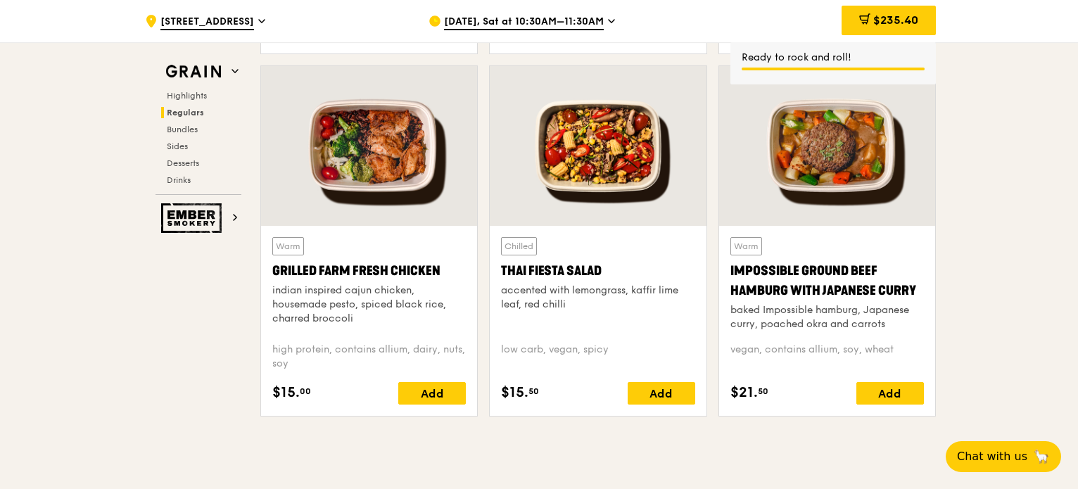
scroll to position [1640, 0]
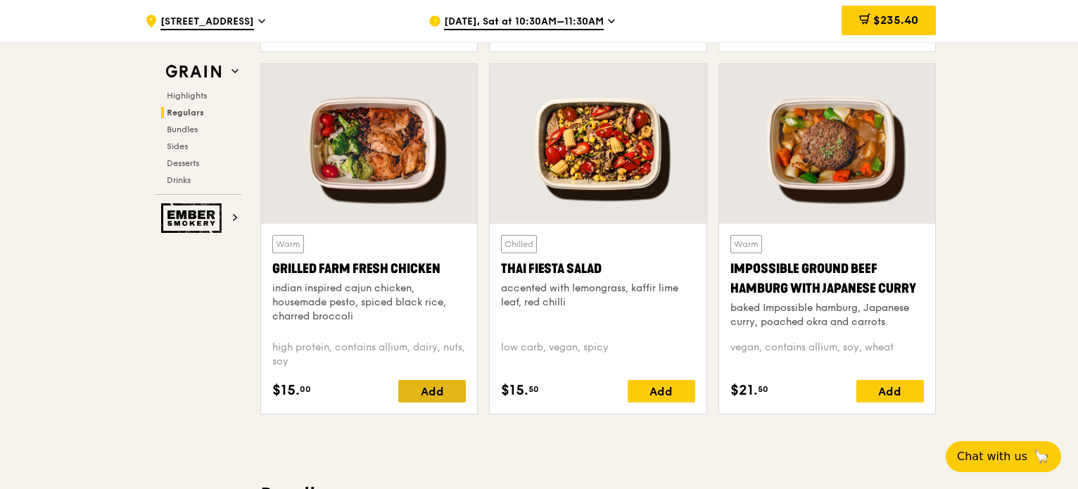
click at [439, 393] on div "Add" at bounding box center [432, 391] width 68 height 23
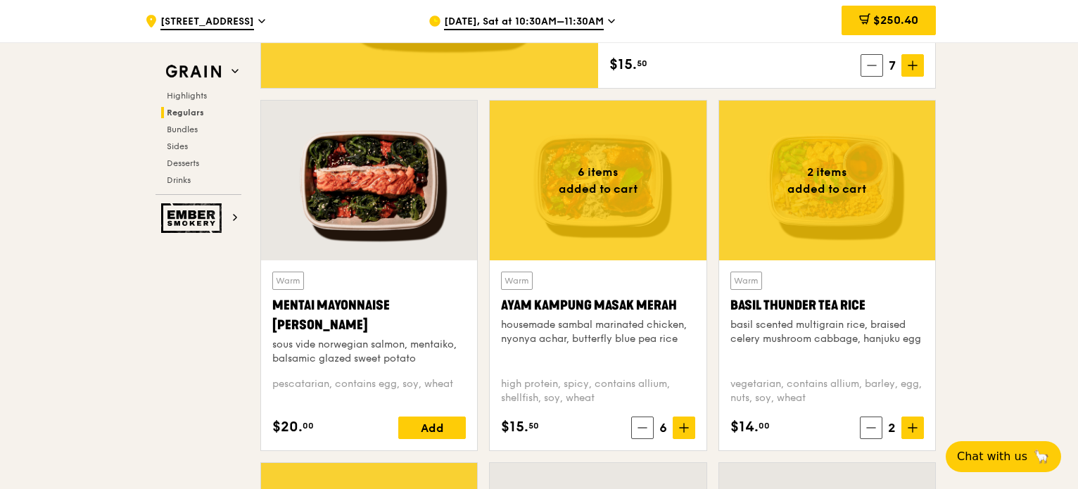
scroll to position [1004, 0]
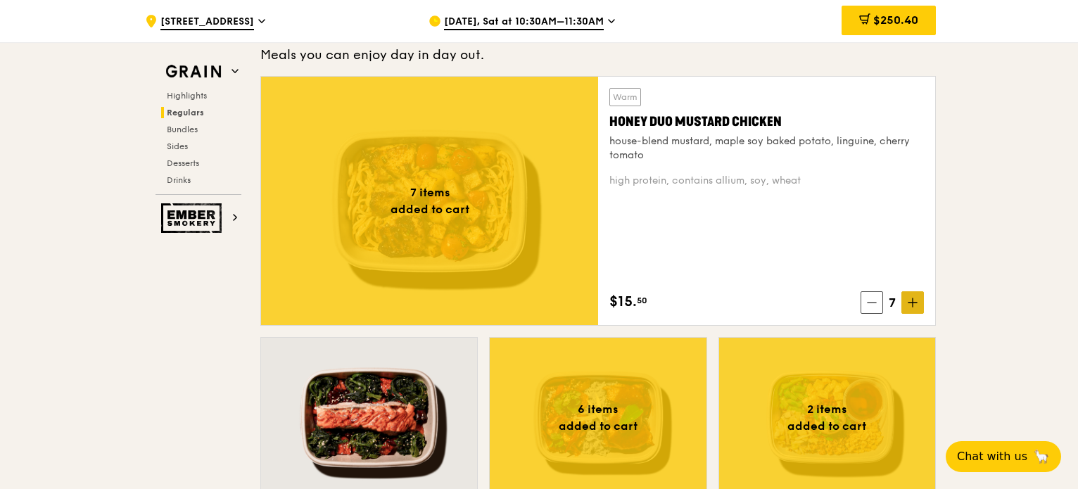
click at [912, 298] on icon at bounding box center [912, 302] width 0 height 8
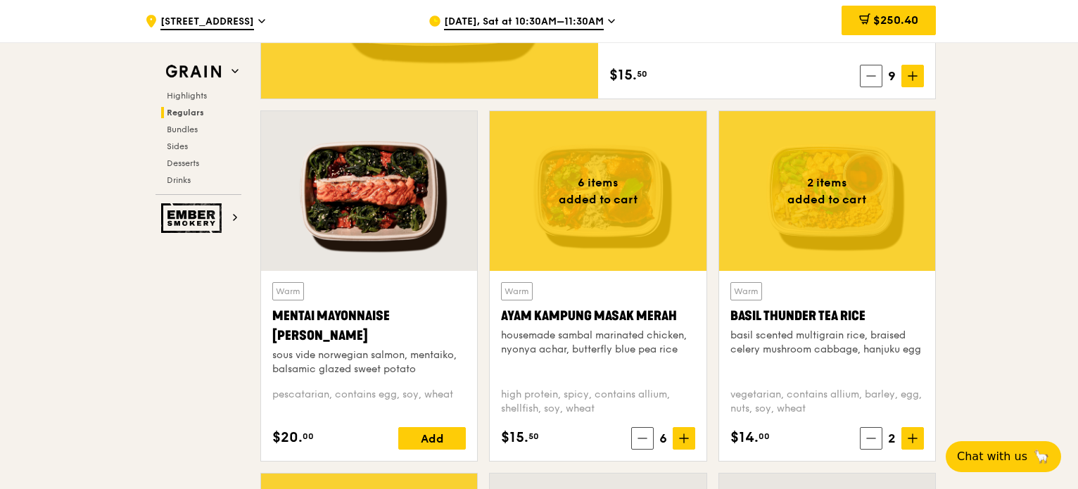
scroll to position [1285, 0]
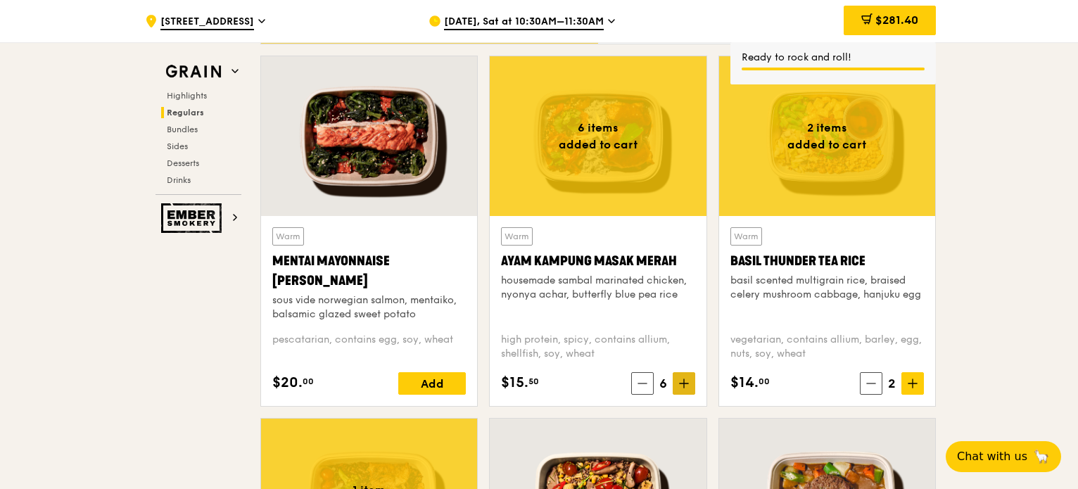
click at [689, 382] on span at bounding box center [683, 383] width 23 height 23
click at [688, 385] on icon at bounding box center [684, 383] width 10 height 10
click at [693, 381] on span at bounding box center [683, 383] width 23 height 23
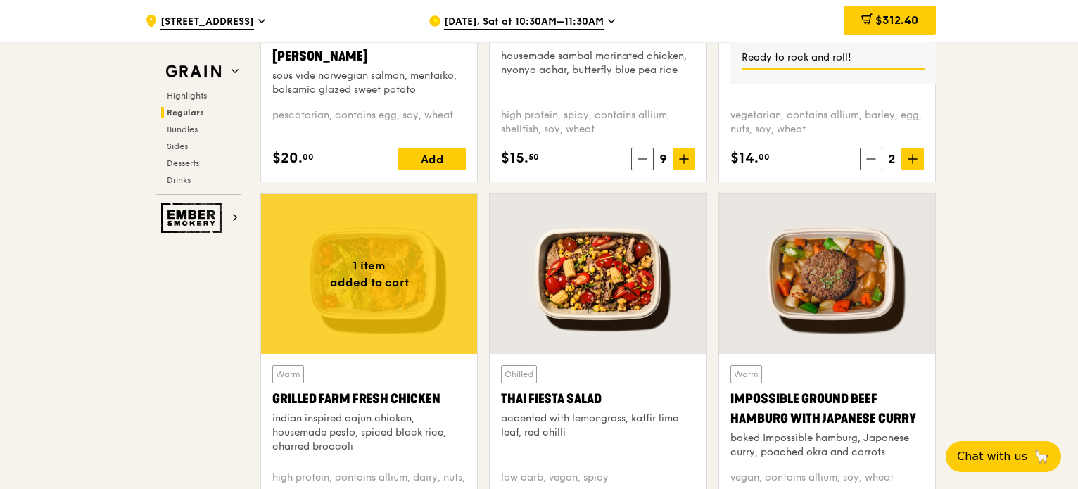
scroll to position [1566, 0]
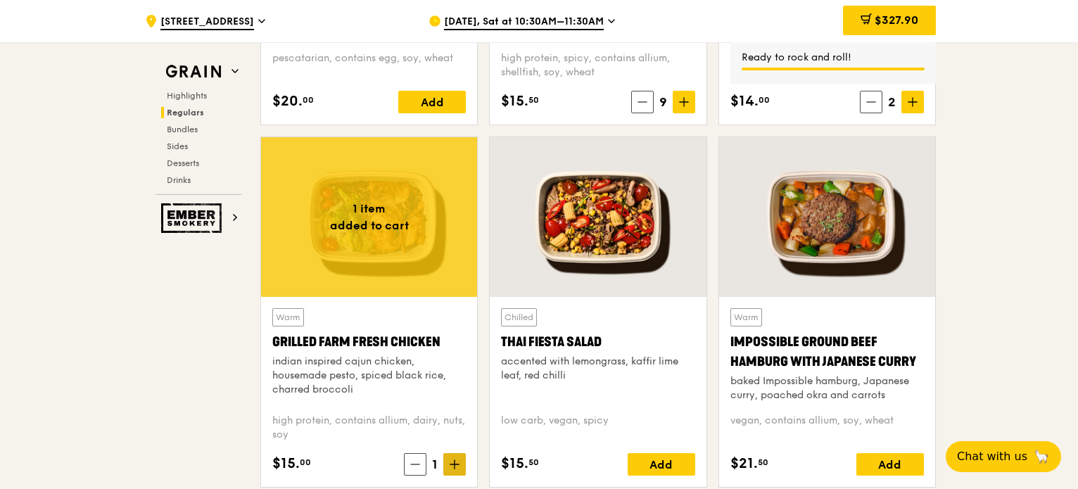
click at [456, 469] on span at bounding box center [454, 464] width 23 height 23
click at [456, 467] on span at bounding box center [454, 464] width 23 height 23
click at [456, 465] on icon at bounding box center [454, 464] width 10 height 10
click at [456, 464] on icon at bounding box center [454, 464] width 10 height 10
click at [456, 464] on icon at bounding box center [454, 464] width 8 height 0
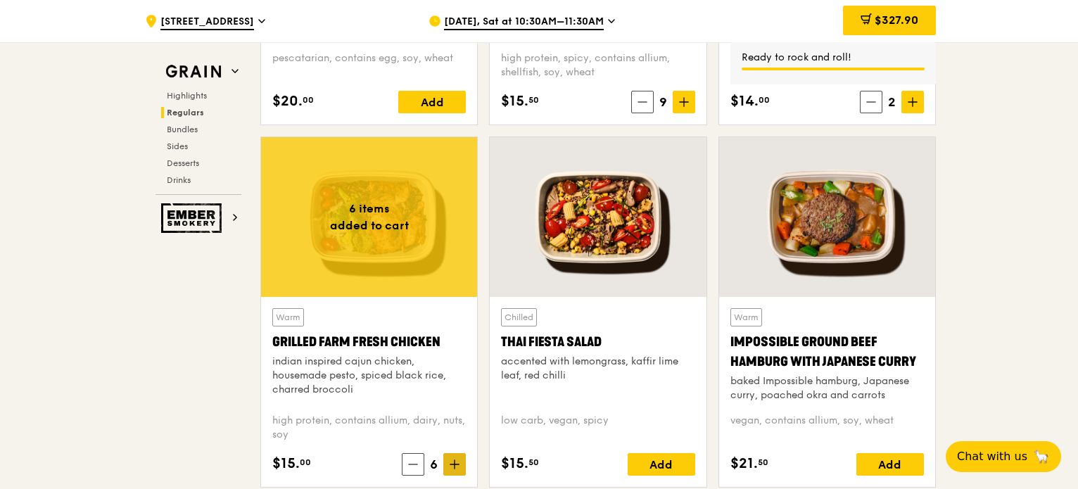
click at [456, 464] on icon at bounding box center [454, 464] width 8 height 0
click at [458, 462] on icon at bounding box center [454, 464] width 10 height 10
click at [459, 462] on icon at bounding box center [454, 464] width 10 height 10
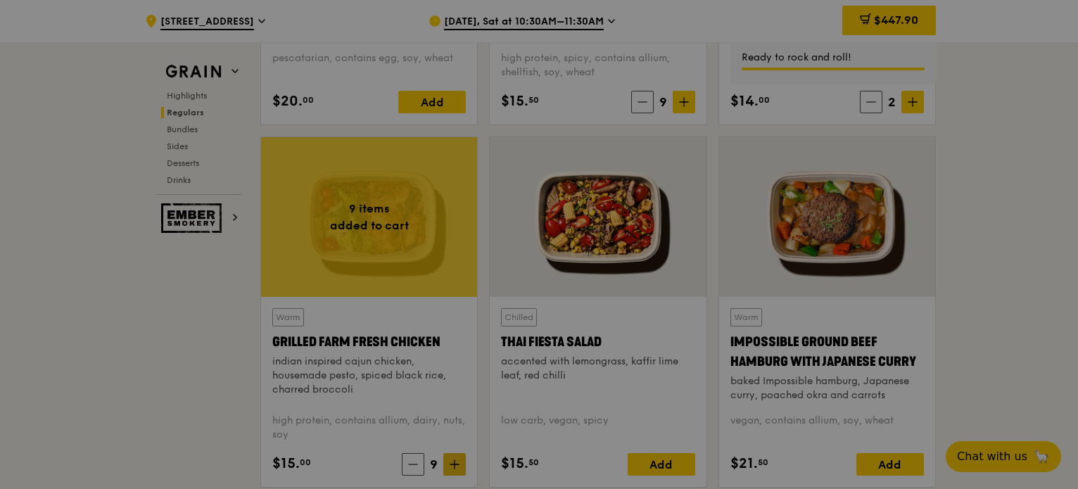
click at [458, 462] on div at bounding box center [539, 244] width 1078 height 489
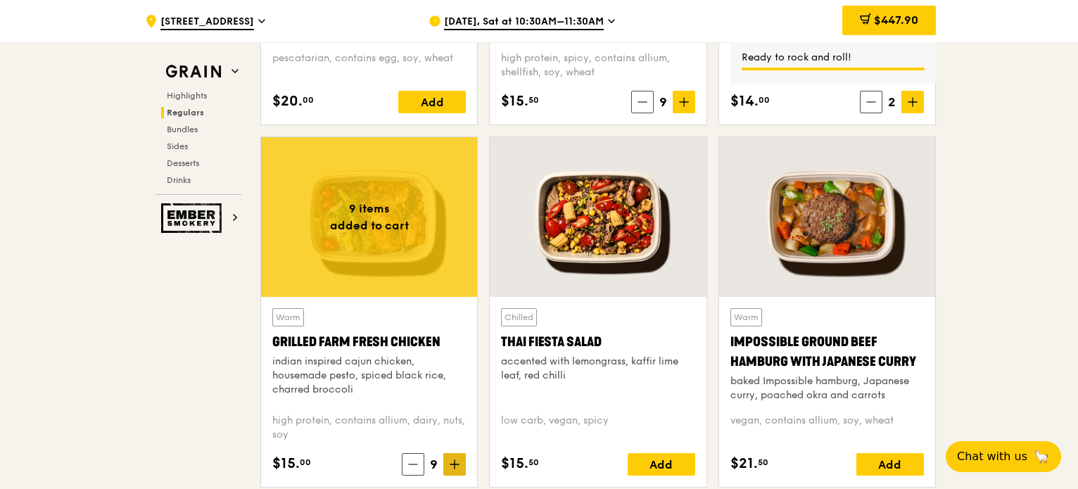
click at [459, 464] on icon at bounding box center [454, 464] width 10 height 10
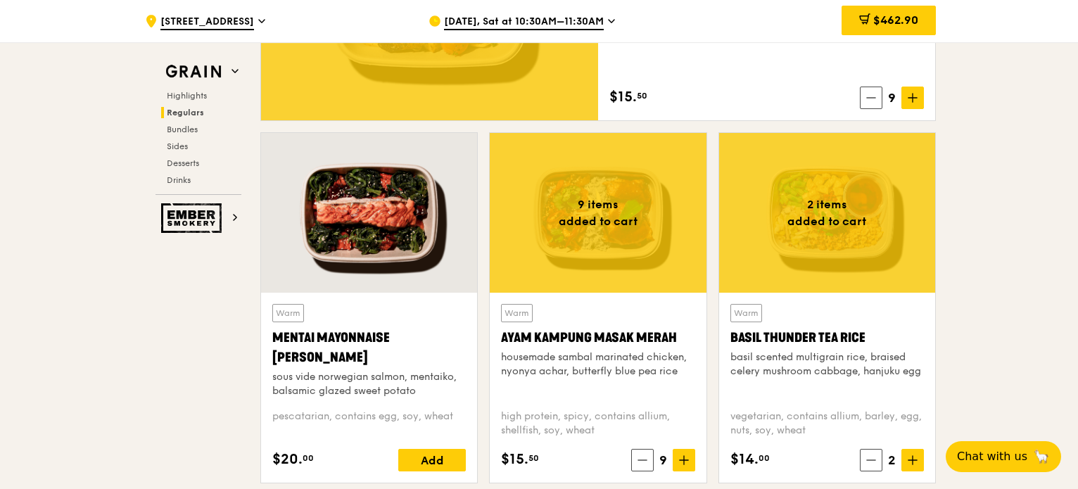
scroll to position [1004, 0]
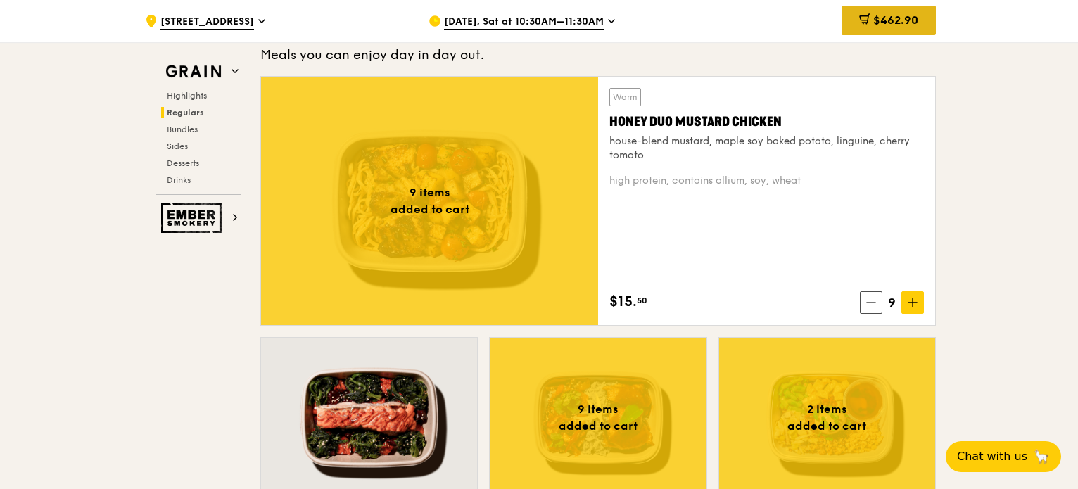
click at [887, 21] on span "$462.90" at bounding box center [895, 19] width 45 height 13
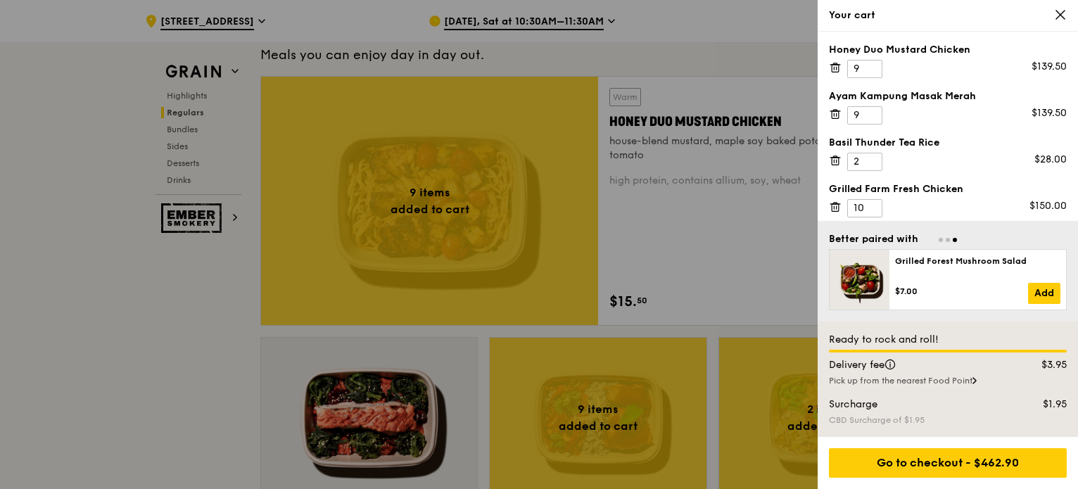
click at [714, 277] on div at bounding box center [539, 244] width 1078 height 489
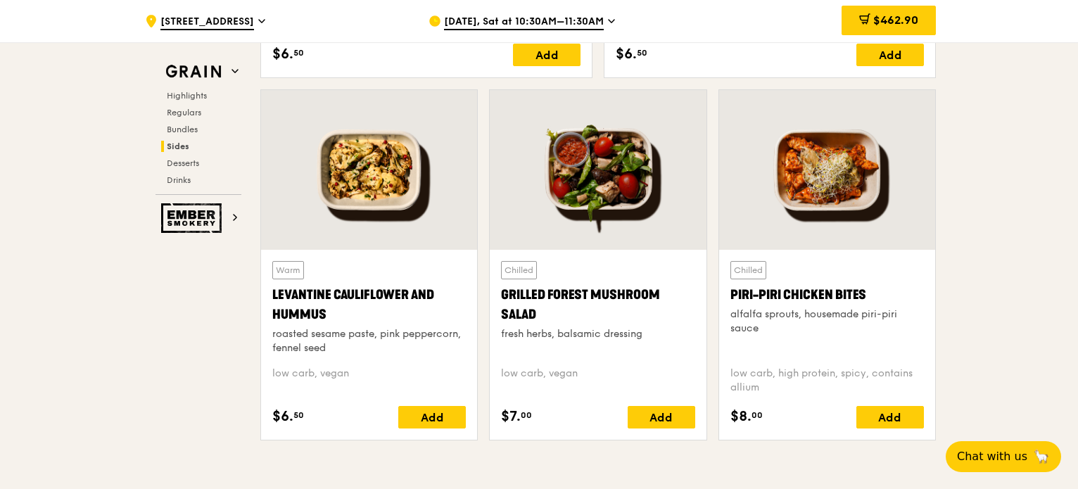
scroll to position [3606, 0]
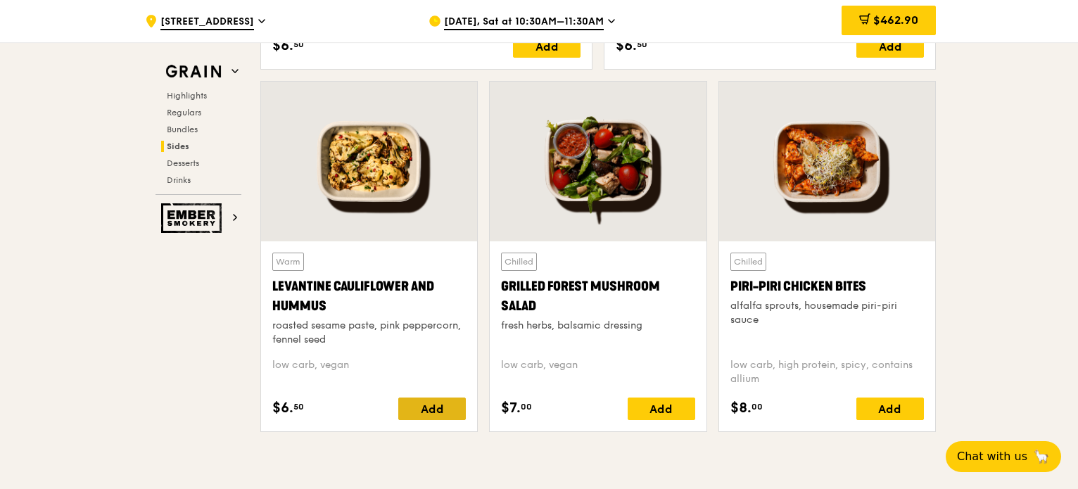
click at [430, 406] on div "Add" at bounding box center [432, 408] width 68 height 23
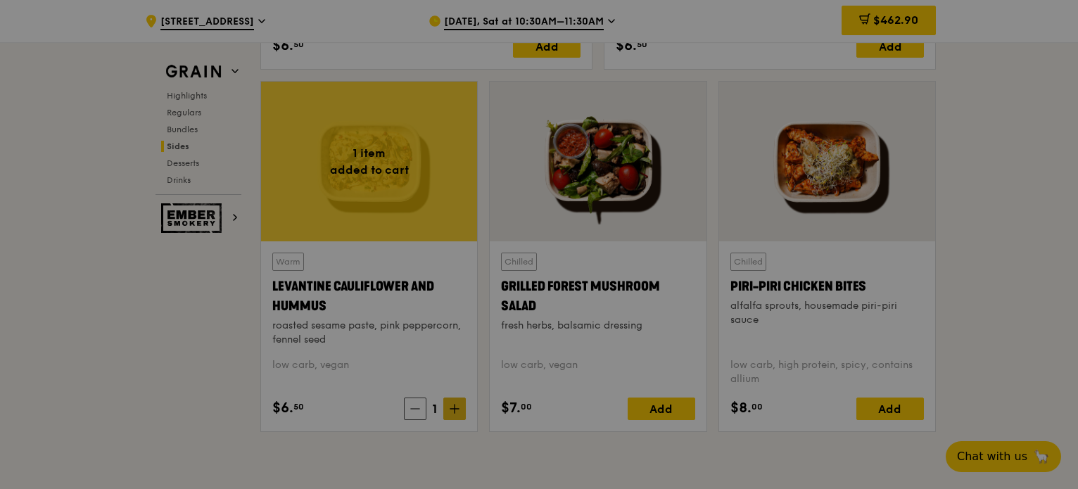
click at [454, 406] on div at bounding box center [539, 244] width 1078 height 489
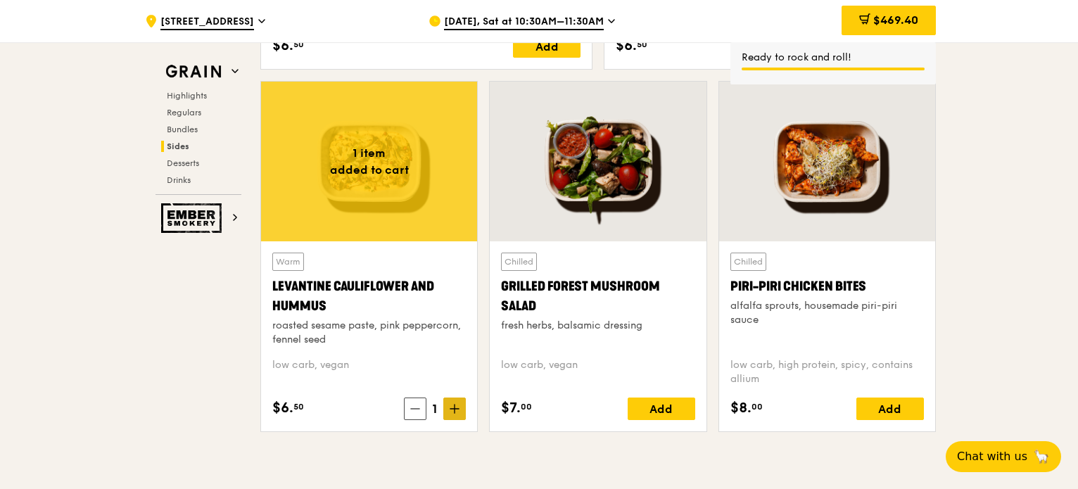
click at [454, 407] on icon at bounding box center [454, 408] width 0 height 8
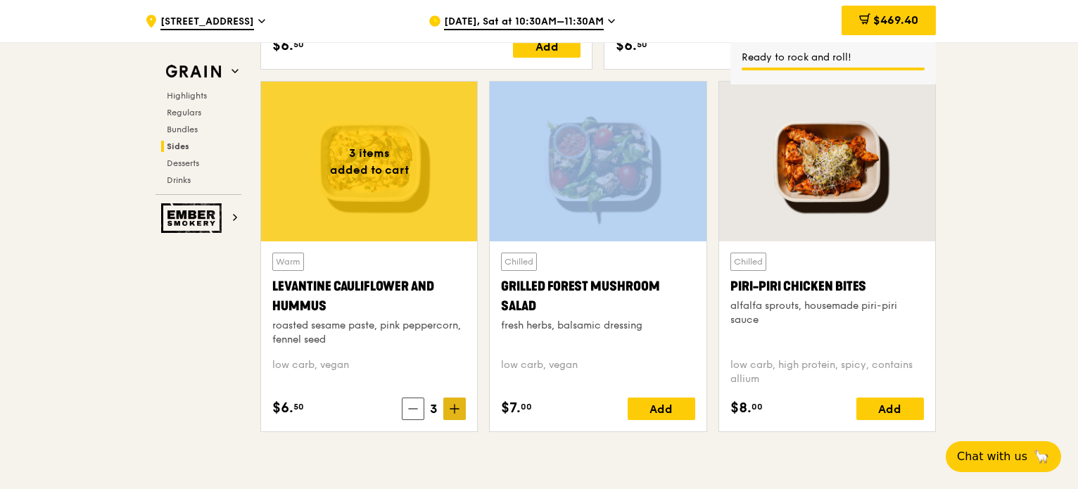
click at [456, 407] on icon at bounding box center [454, 409] width 10 height 10
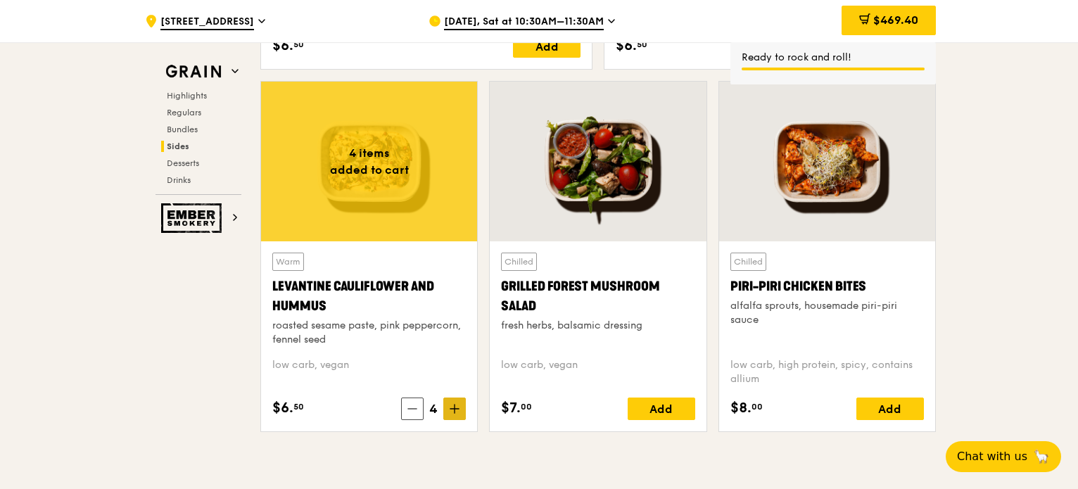
click at [457, 409] on icon at bounding box center [454, 409] width 8 height 0
click at [456, 409] on icon at bounding box center [454, 409] width 8 height 0
click at [459, 405] on icon at bounding box center [454, 409] width 10 height 10
click at [459, 404] on icon at bounding box center [454, 409] width 10 height 10
click at [461, 404] on span at bounding box center [454, 408] width 23 height 23
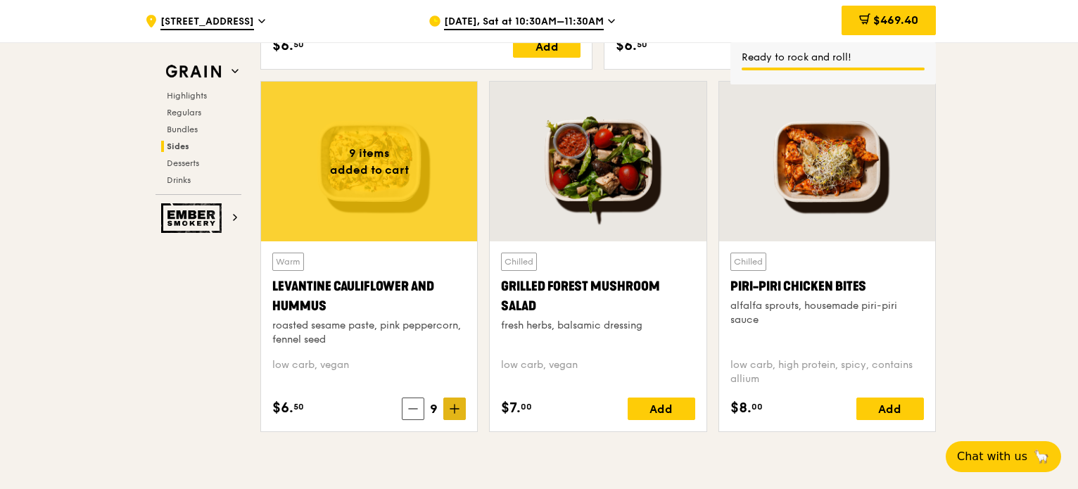
click at [459, 407] on icon at bounding box center [454, 409] width 10 height 10
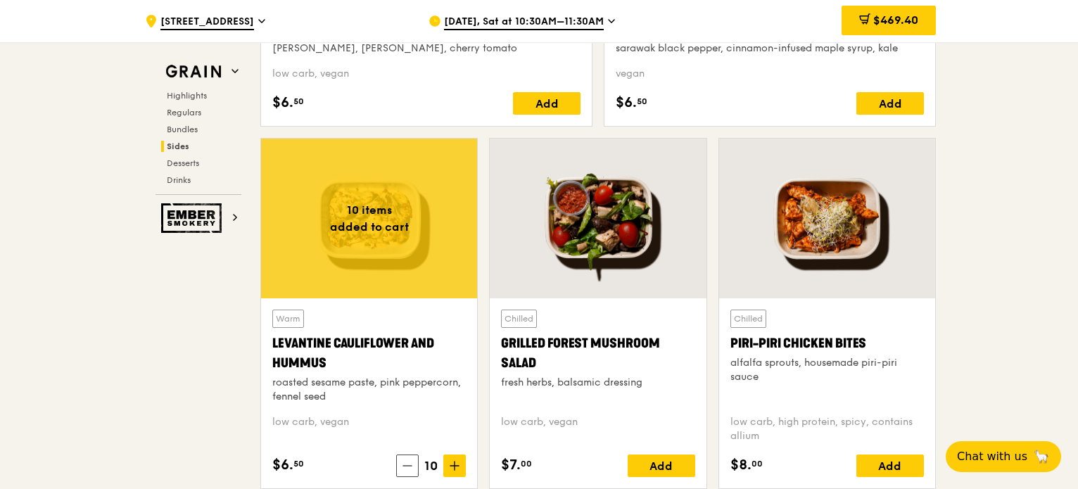
scroll to position [3395, 0]
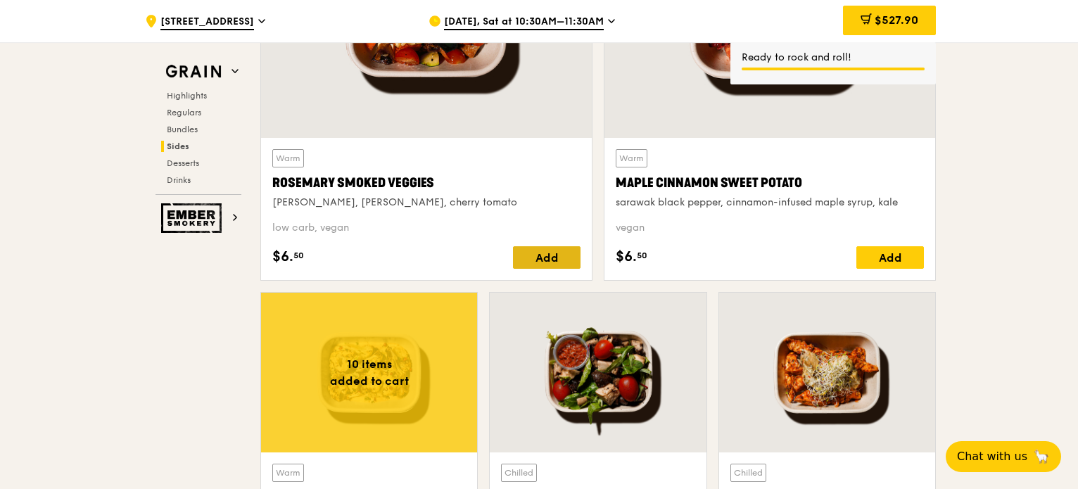
click at [561, 254] on div "Add" at bounding box center [547, 257] width 68 height 23
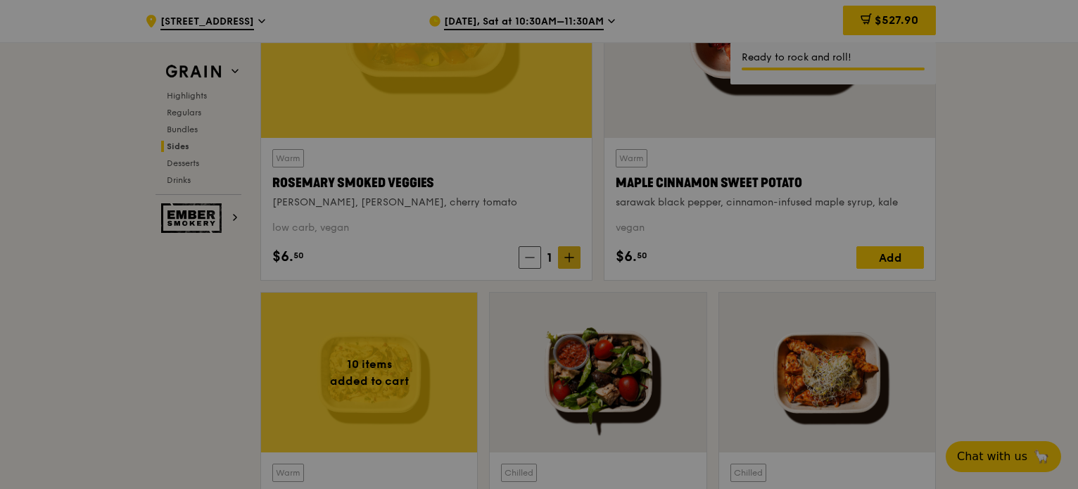
click at [566, 250] on div at bounding box center [539, 244] width 1078 height 489
click at [569, 252] on div at bounding box center [539, 244] width 1078 height 489
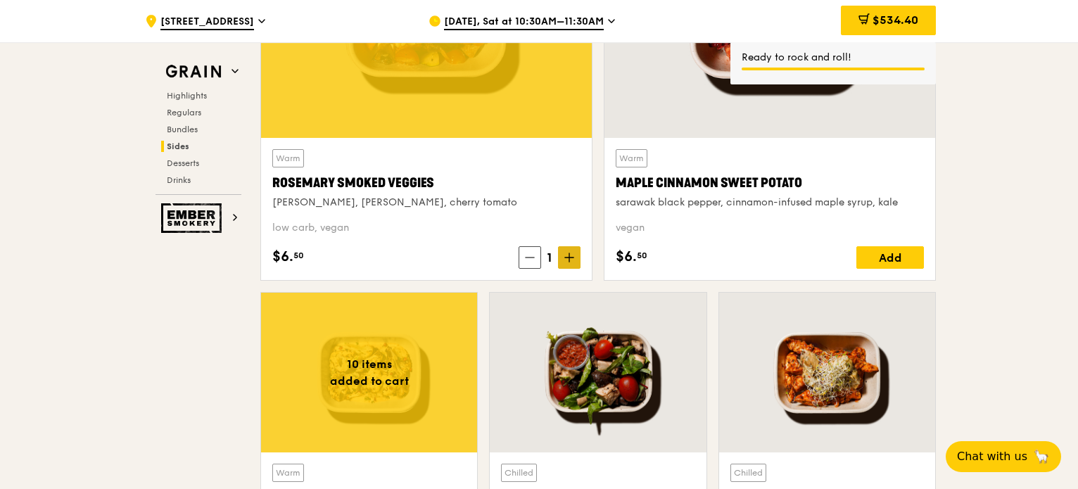
click at [571, 253] on icon at bounding box center [569, 258] width 10 height 10
click at [573, 253] on icon at bounding box center [569, 258] width 10 height 10
click at [573, 255] on icon at bounding box center [569, 258] width 10 height 10
click at [573, 257] on icon at bounding box center [569, 257] width 8 height 0
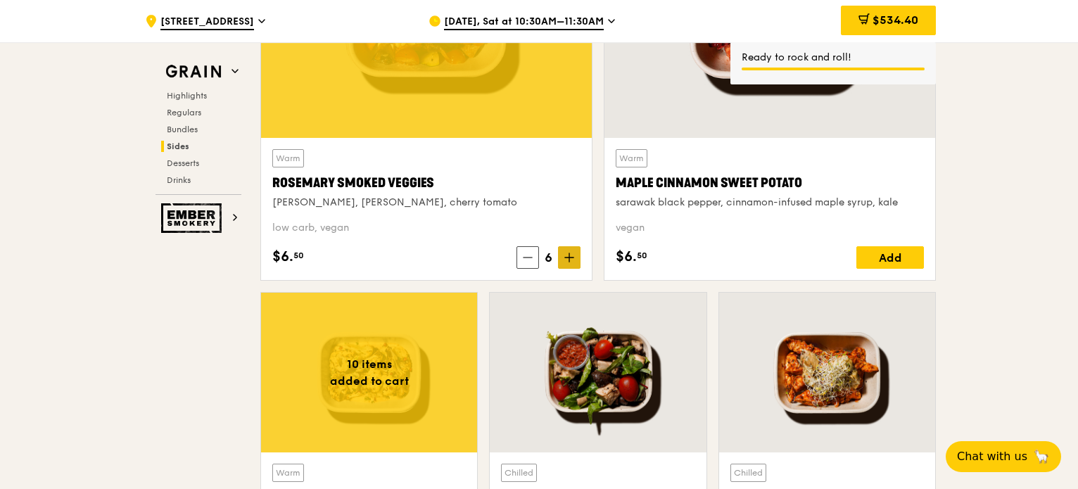
click at [573, 257] on icon at bounding box center [569, 257] width 8 height 0
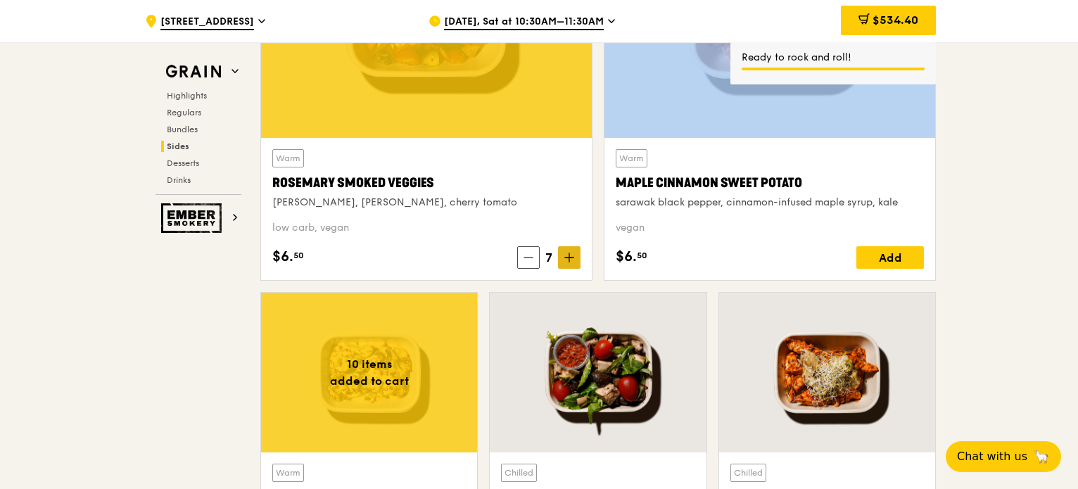
click at [573, 257] on icon at bounding box center [569, 257] width 8 height 0
click at [573, 257] on icon at bounding box center [569, 258] width 10 height 10
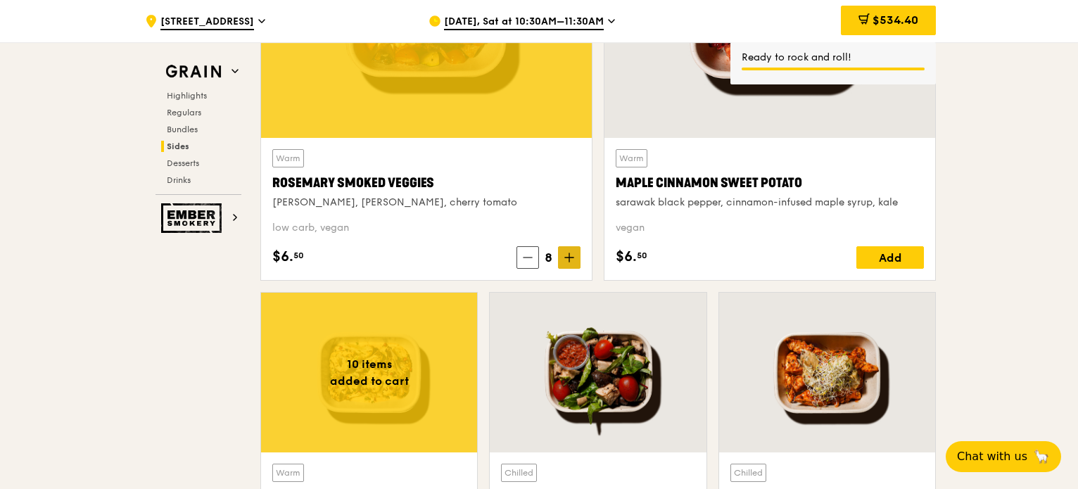
click at [573, 255] on icon at bounding box center [569, 258] width 10 height 10
click at [905, 251] on div "Add" at bounding box center [890, 257] width 68 height 23
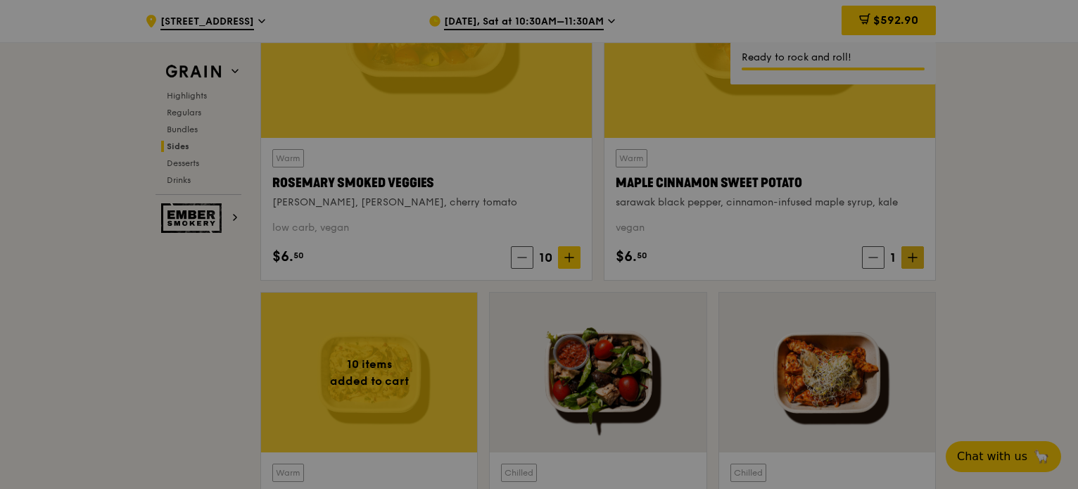
click at [912, 255] on div at bounding box center [539, 244] width 1078 height 489
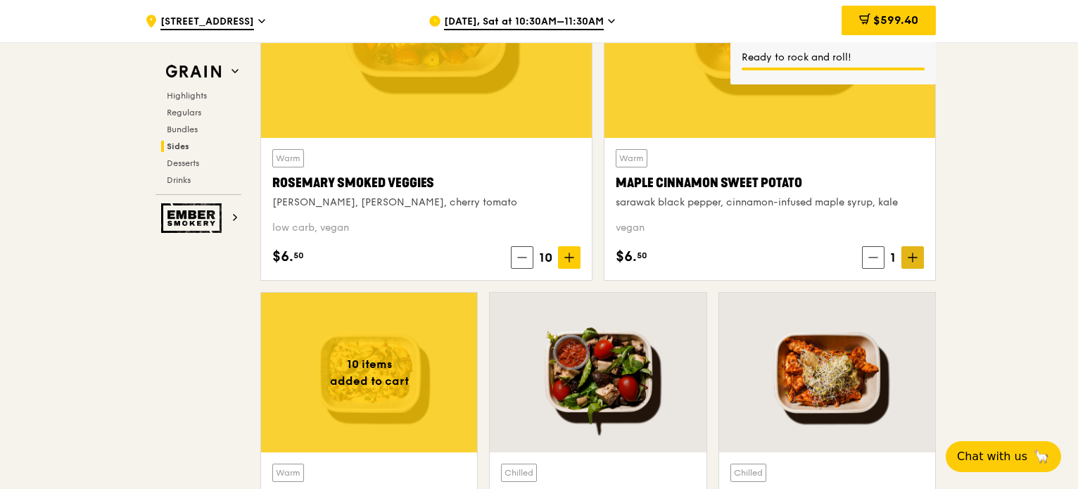
click at [914, 253] on icon at bounding box center [912, 258] width 10 height 10
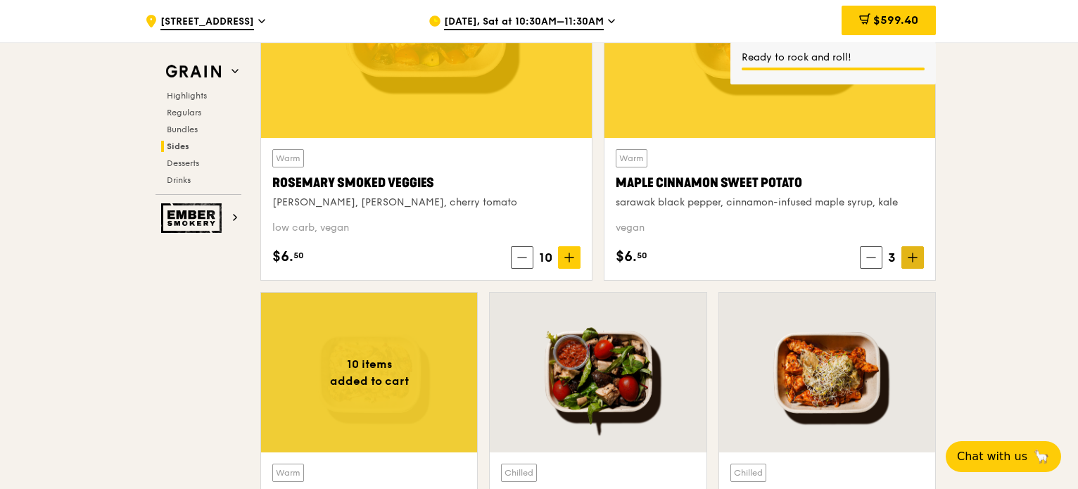
click at [914, 253] on icon at bounding box center [912, 258] width 10 height 10
click at [915, 253] on icon at bounding box center [912, 258] width 10 height 10
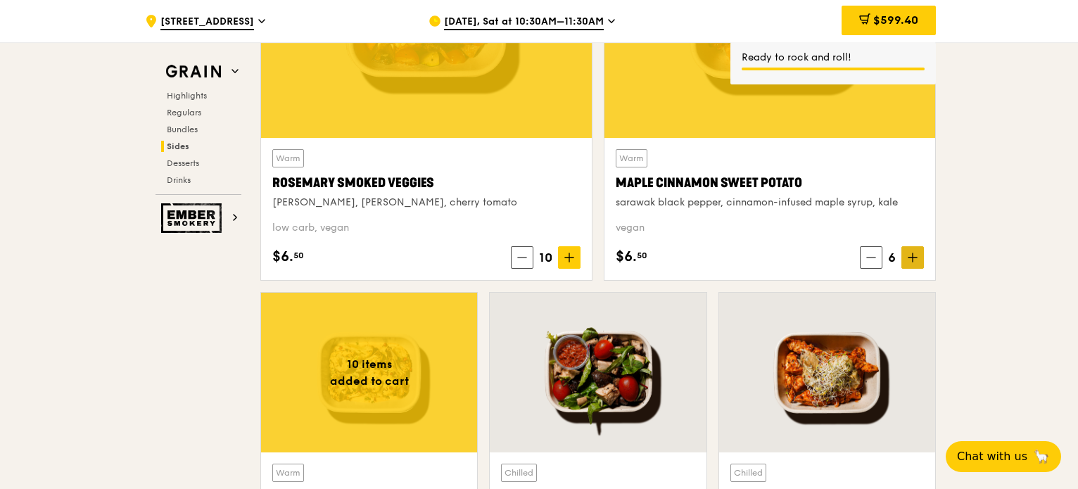
click at [916, 253] on icon at bounding box center [912, 258] width 10 height 10
click at [917, 254] on icon at bounding box center [912, 258] width 10 height 10
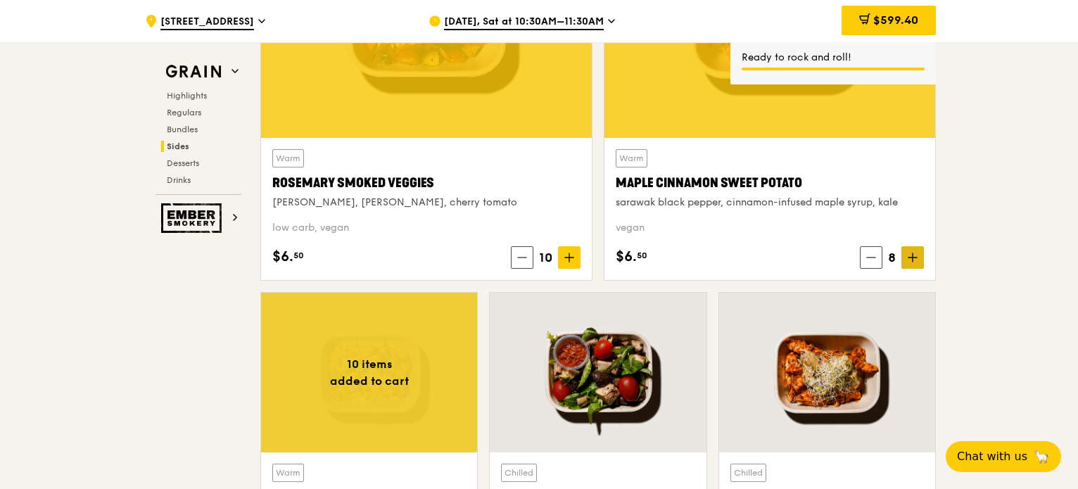
click at [917, 253] on icon at bounding box center [912, 258] width 10 height 10
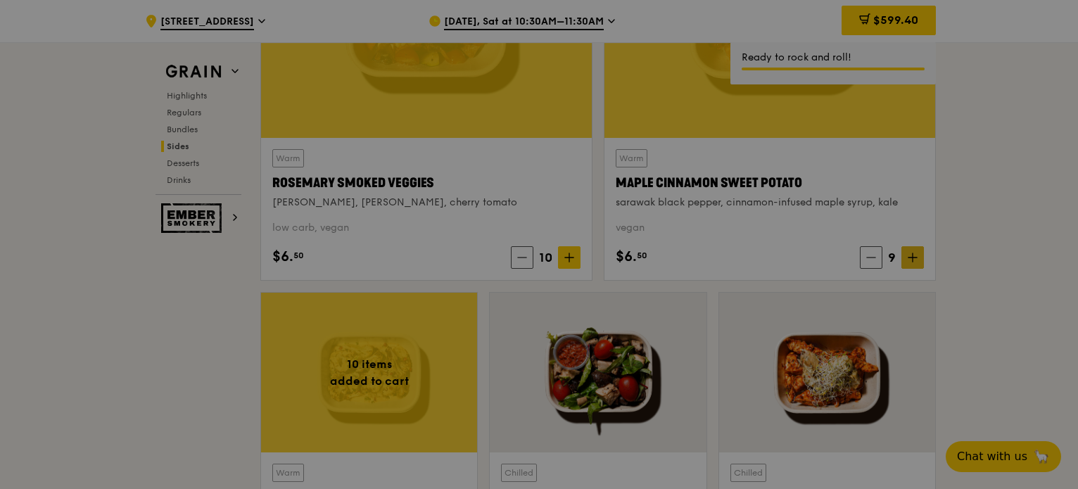
click at [917, 252] on div at bounding box center [539, 244] width 1078 height 489
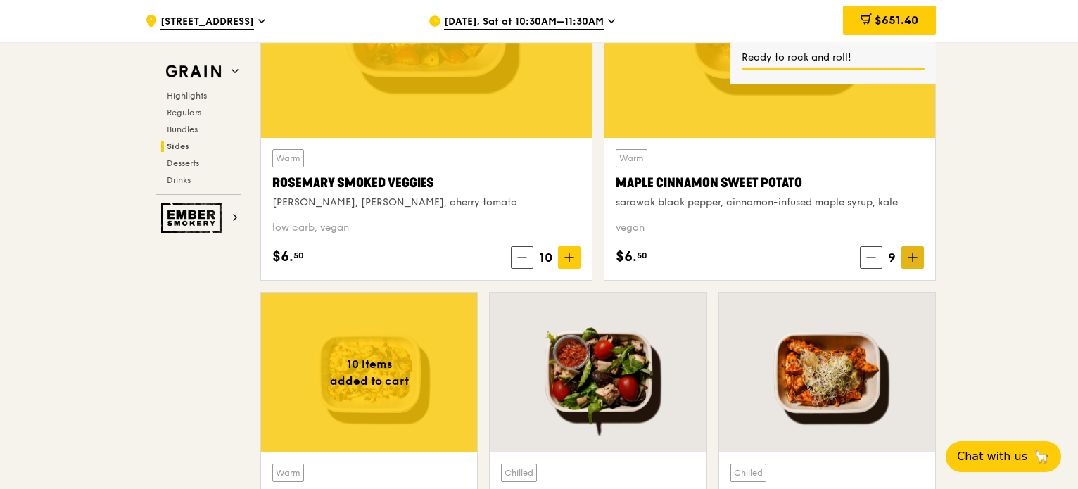
click at [917, 253] on span at bounding box center [912, 257] width 23 height 23
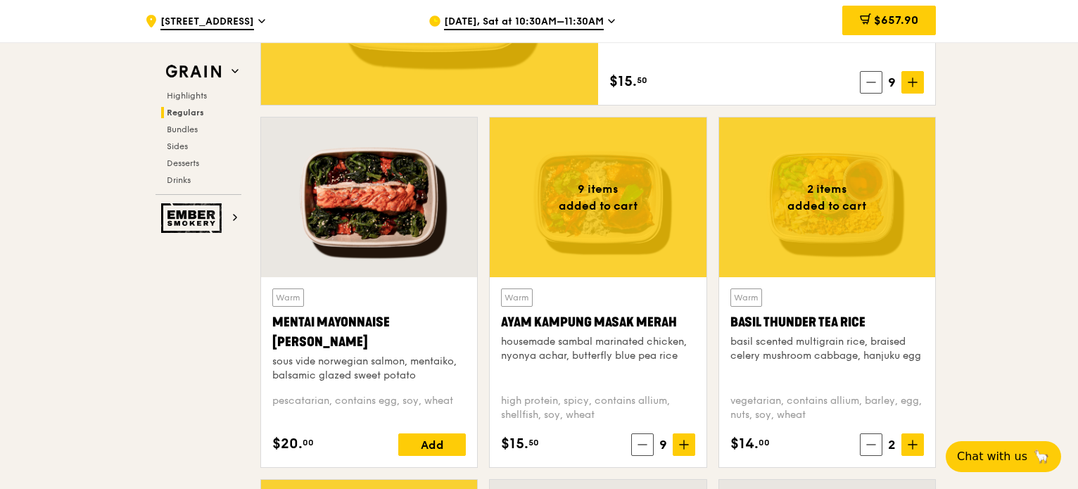
scroll to position [1288, 0]
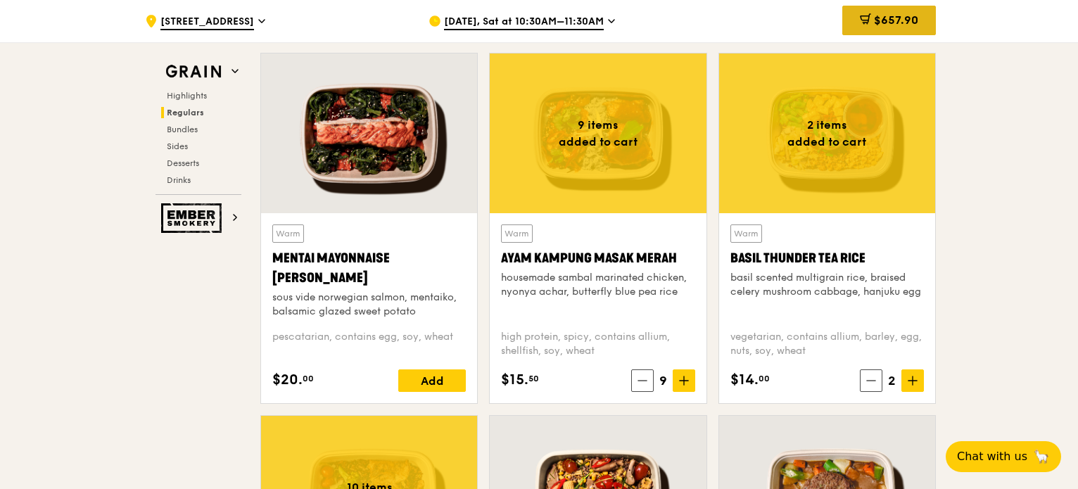
click at [880, 17] on span "$657.90" at bounding box center [896, 19] width 44 height 13
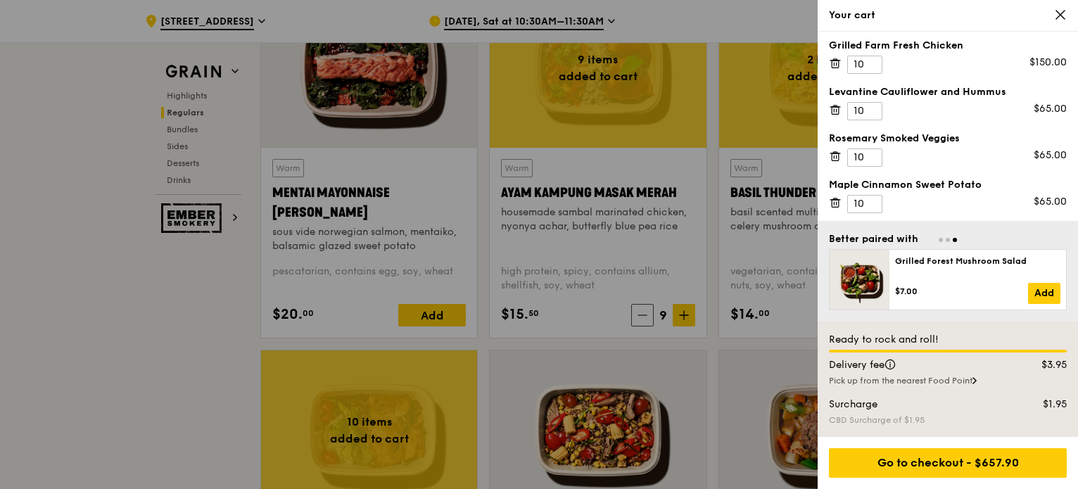
scroll to position [1358, 0]
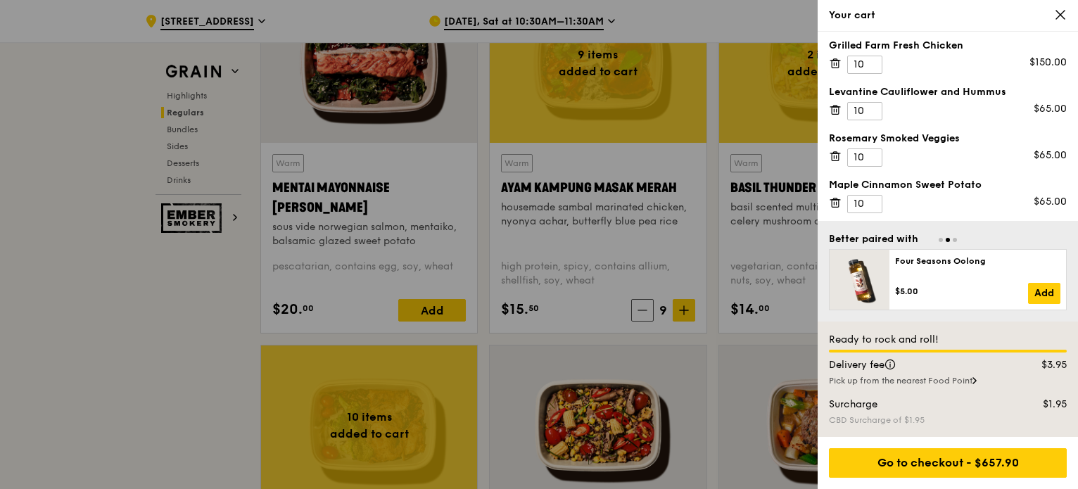
click at [24, 286] on div at bounding box center [539, 244] width 1078 height 489
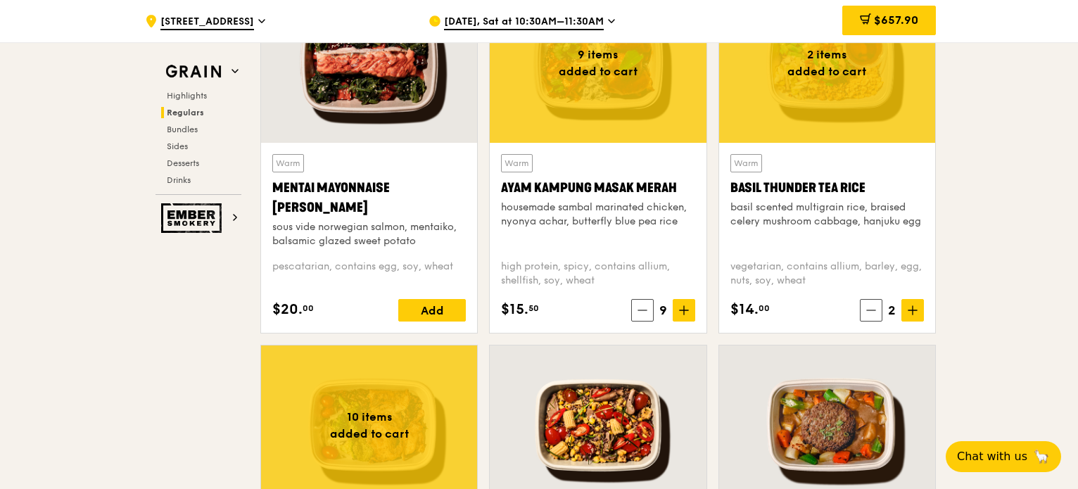
click at [538, 11] on div "Sep 27, Sat at 10:30AM–11:30AM" at bounding box center [558, 21] width 261 height 42
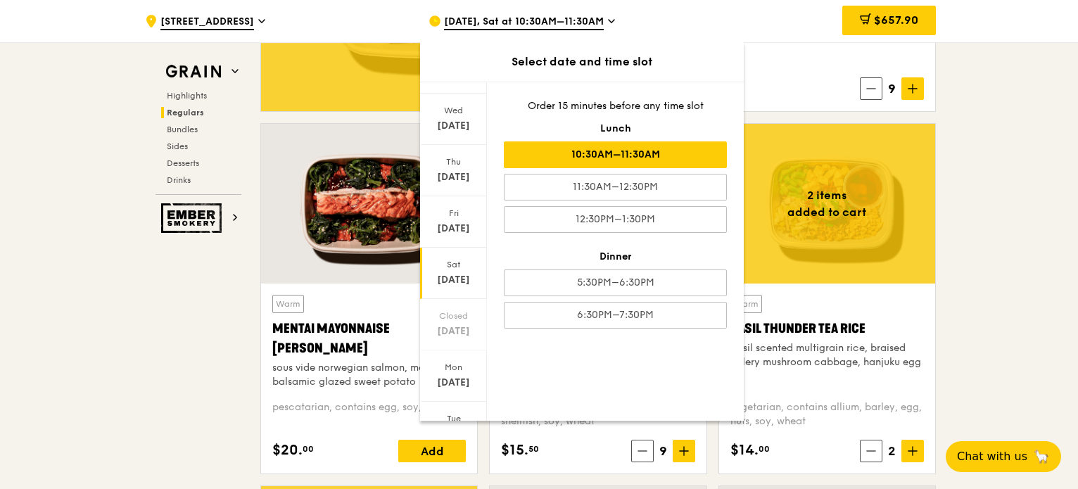
scroll to position [70, 0]
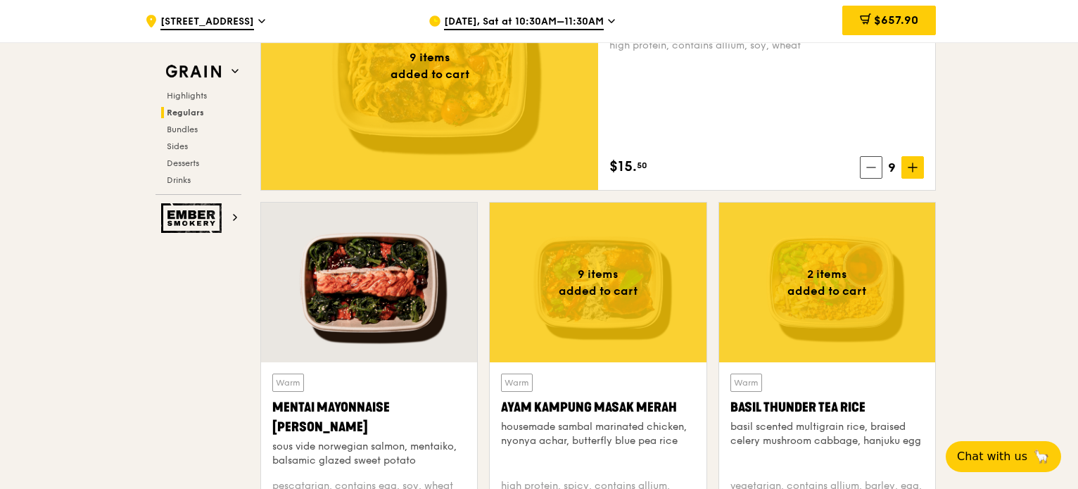
scroll to position [1407, 0]
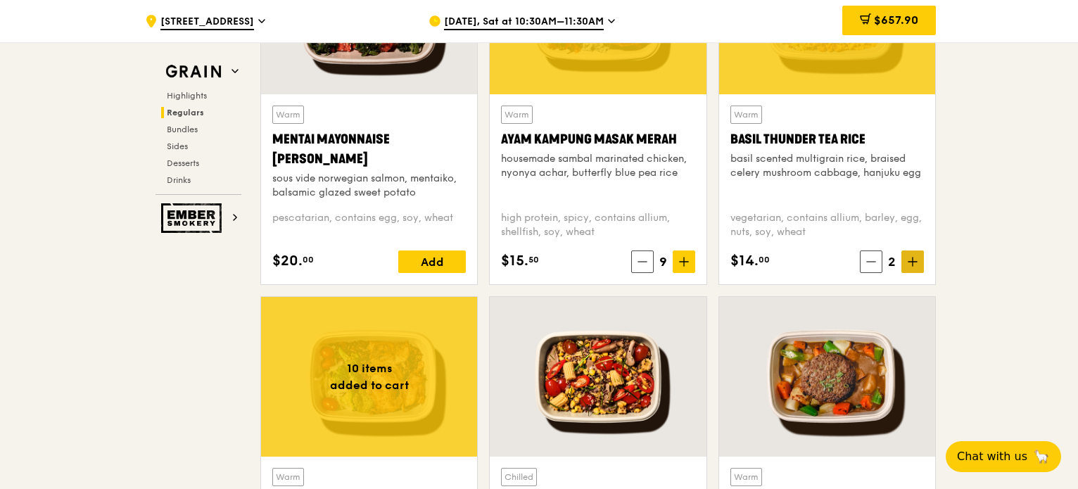
click at [919, 260] on span at bounding box center [912, 261] width 23 height 23
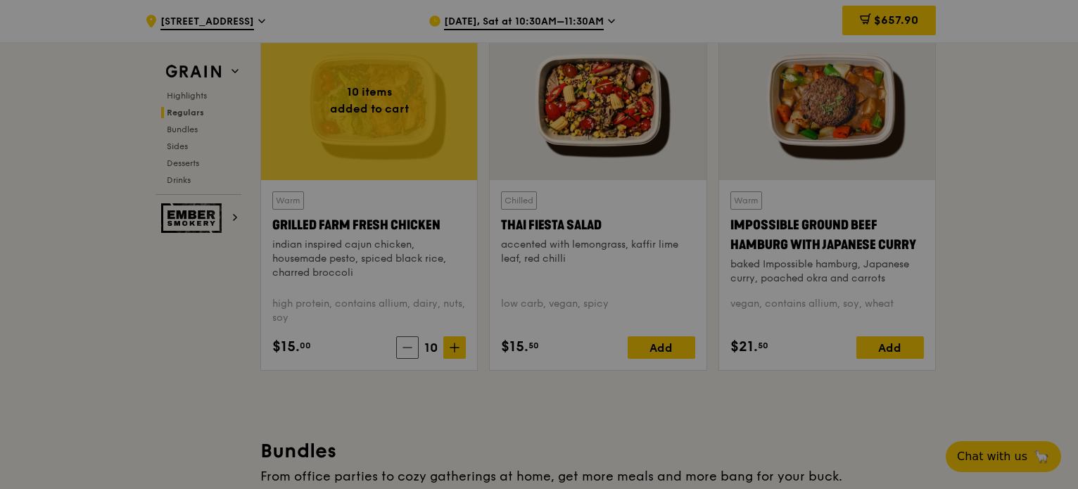
scroll to position [1688, 0]
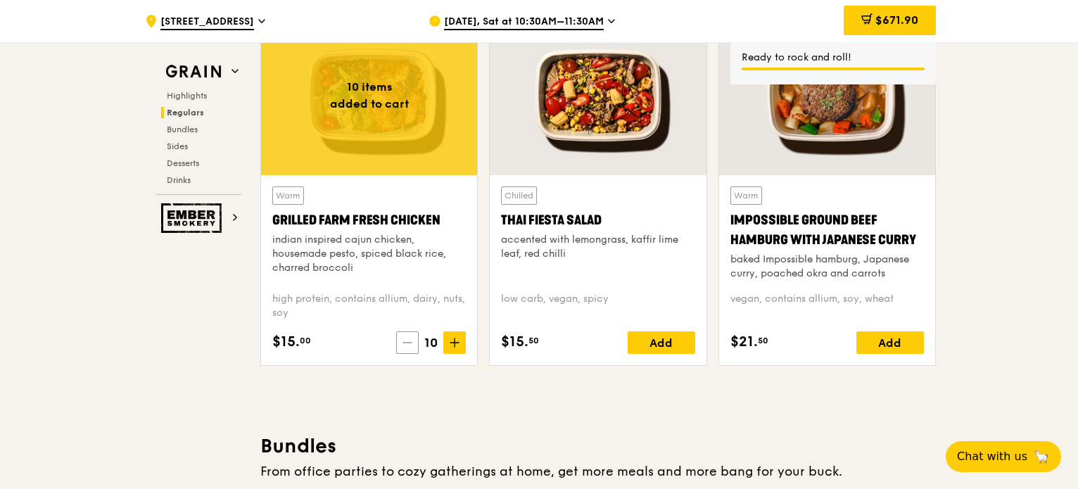
click at [407, 345] on icon at bounding box center [407, 343] width 10 height 10
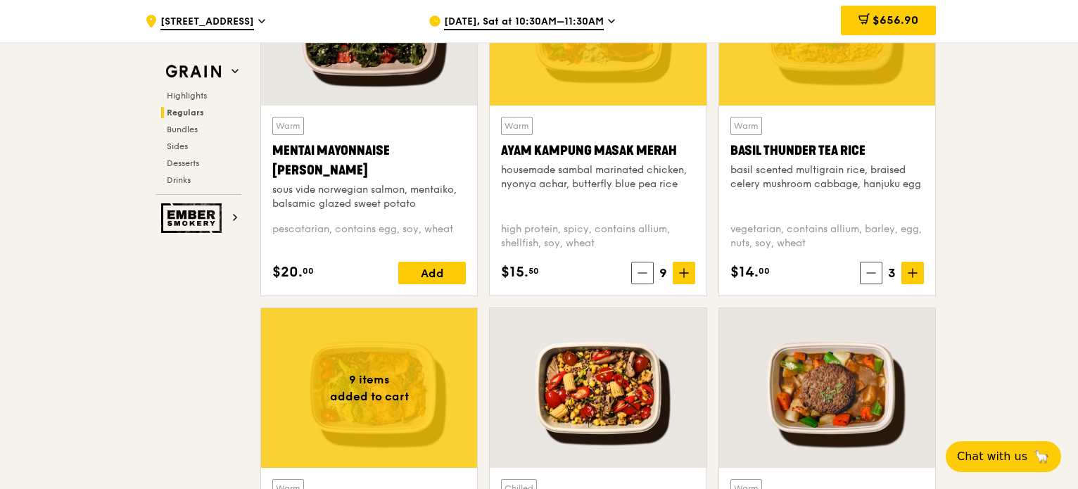
scroll to position [1477, 0]
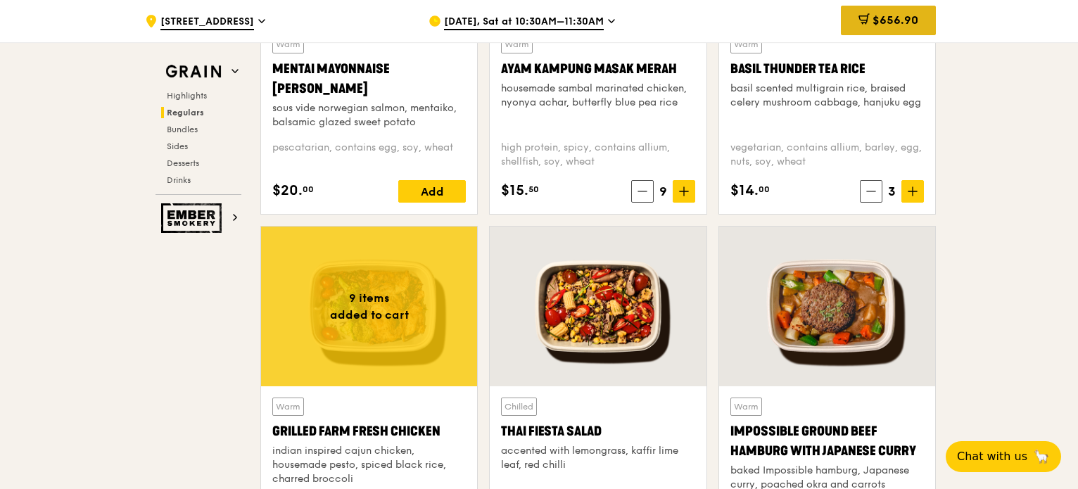
click at [891, 27] on div "$656.90" at bounding box center [888, 21] width 95 height 30
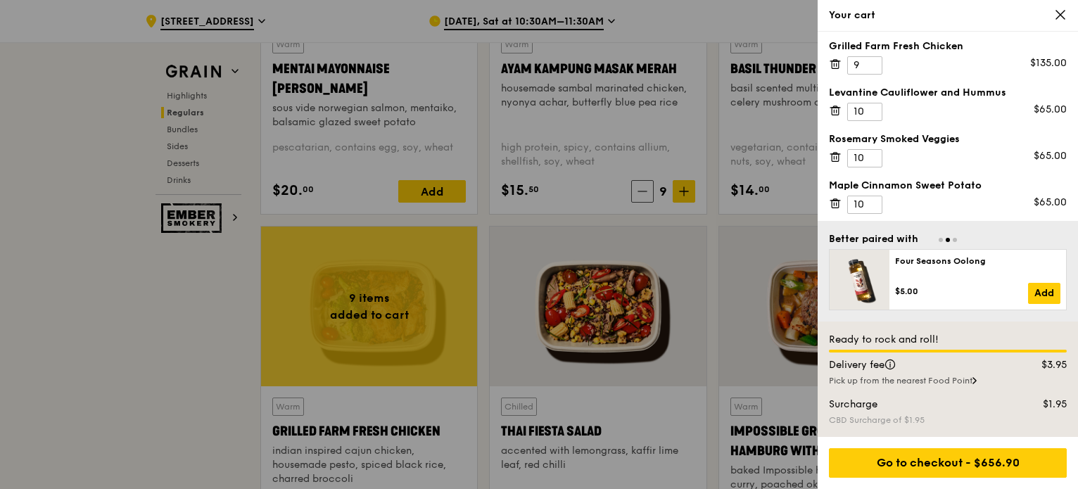
scroll to position [143, 0]
click at [70, 365] on div at bounding box center [539, 244] width 1078 height 489
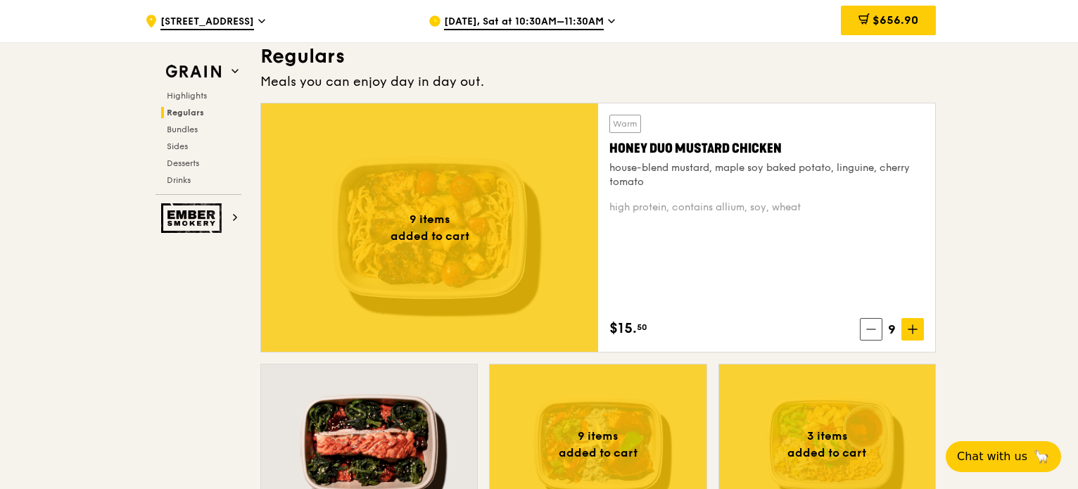
scroll to position [914, 0]
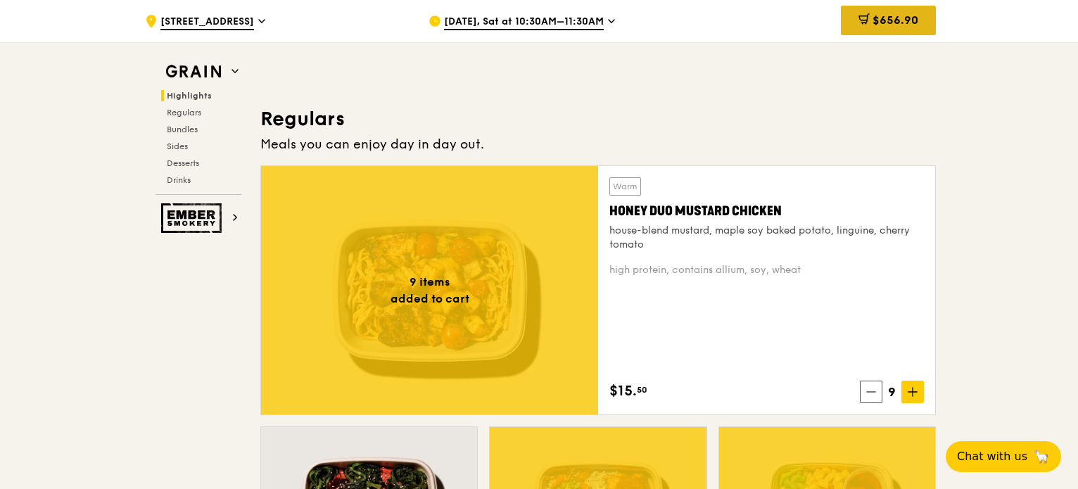
click at [886, 22] on span "$656.90" at bounding box center [895, 19] width 46 height 13
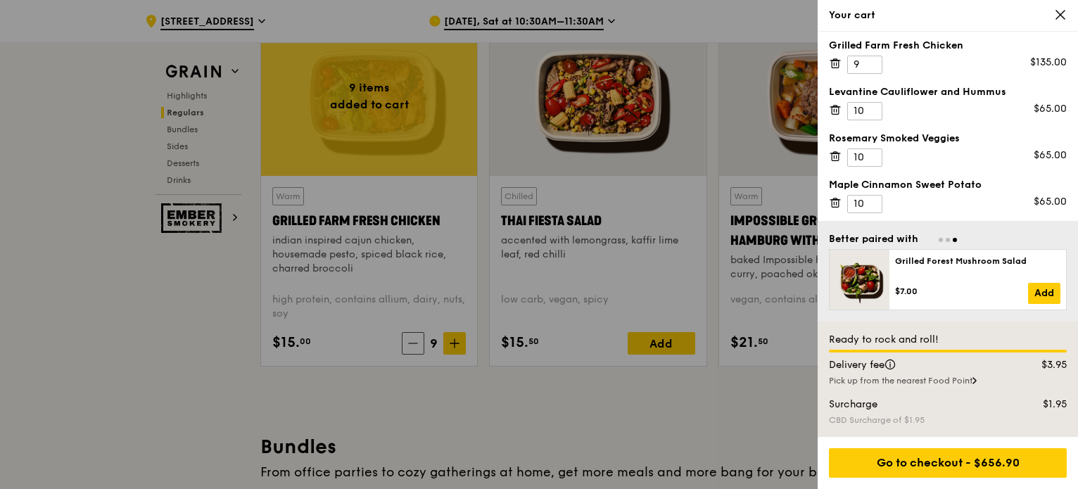
scroll to position [1899, 0]
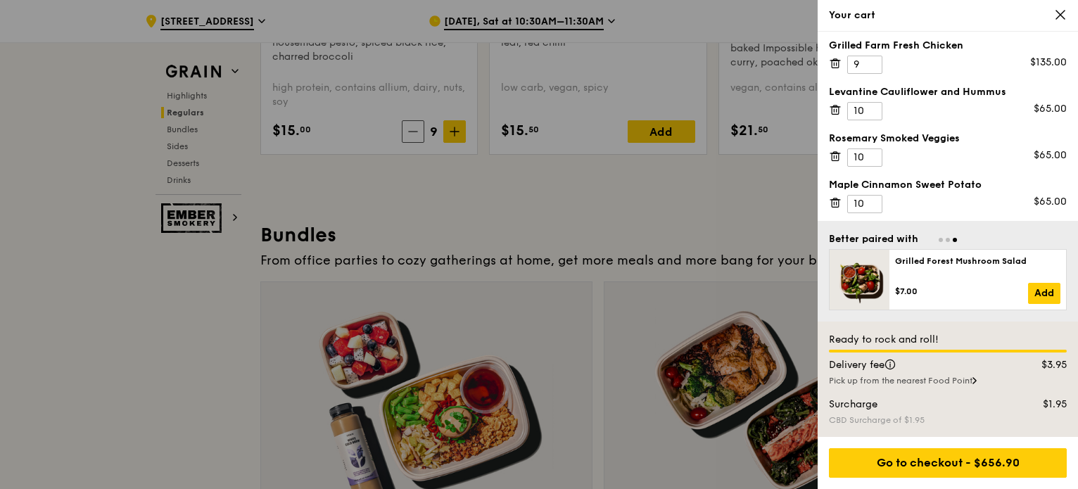
click at [141, 298] on div at bounding box center [539, 244] width 1078 height 489
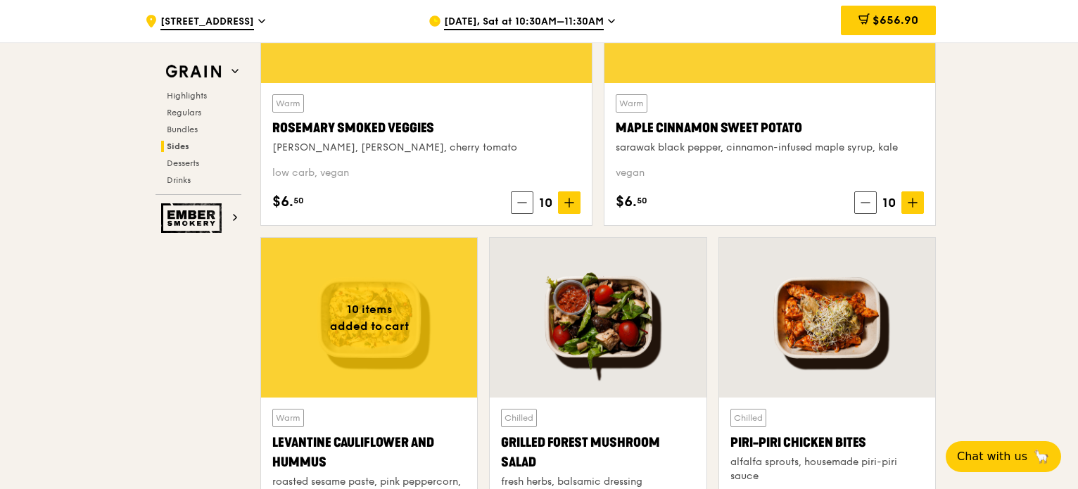
scroll to position [3447, 0]
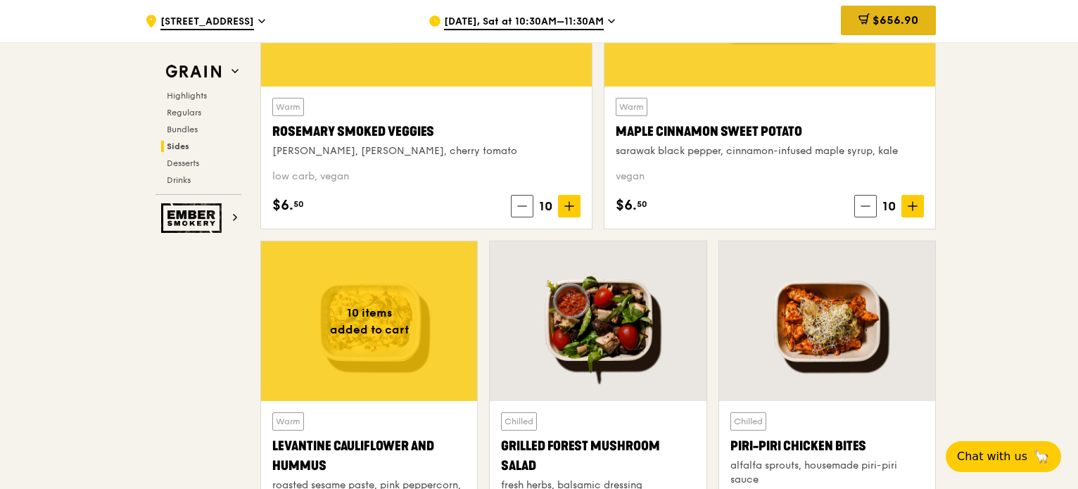
click at [901, 16] on span "$656.90" at bounding box center [895, 19] width 46 height 13
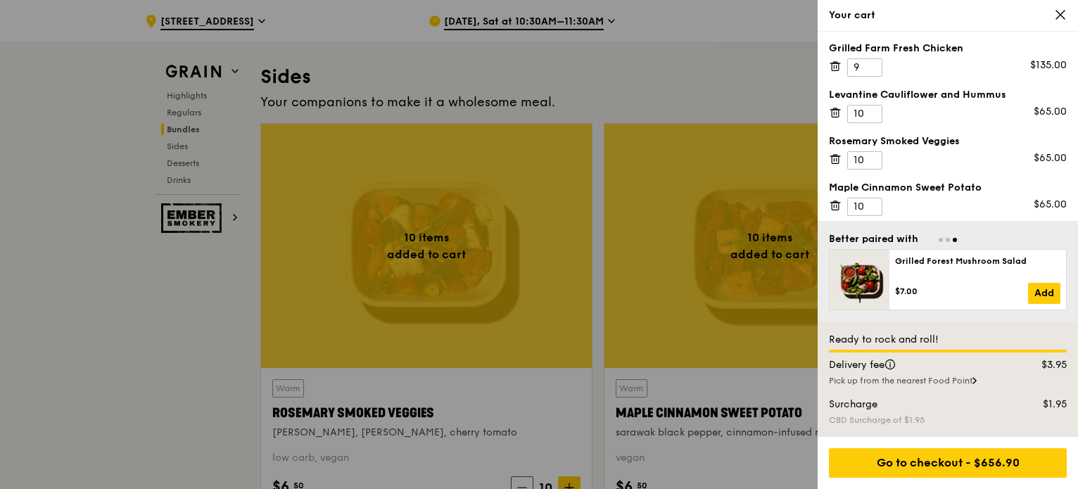
scroll to position [143, 0]
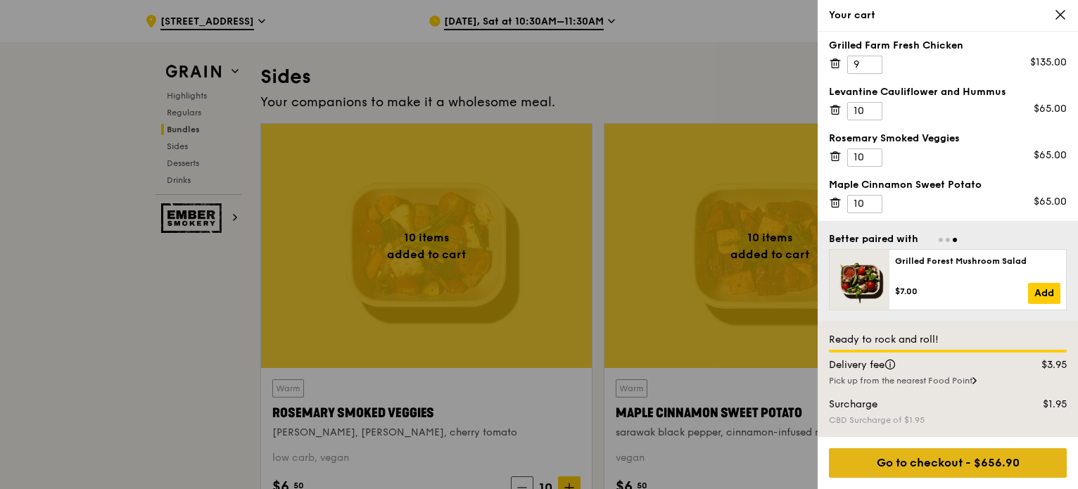
click at [950, 468] on div "Go to checkout - $656.90" at bounding box center [948, 463] width 238 height 30
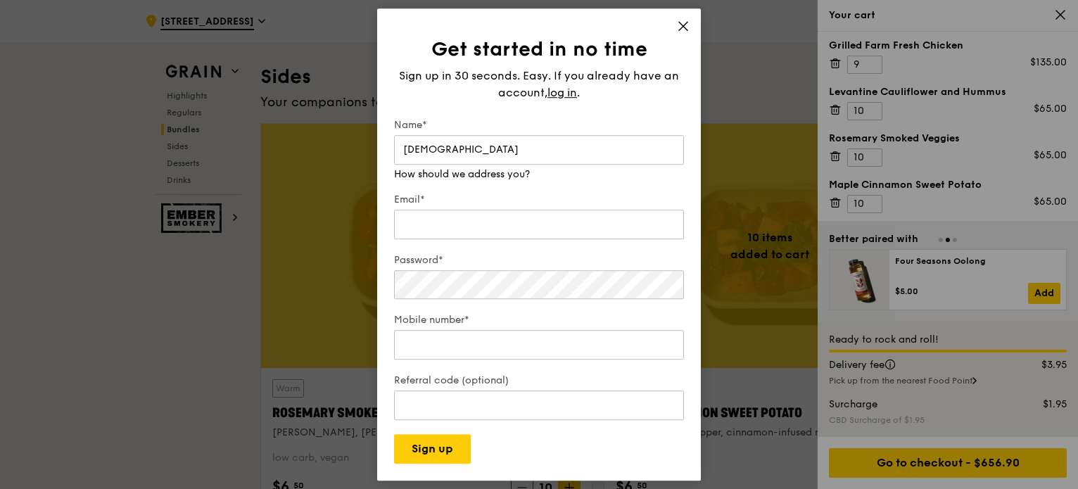
type input "Ezekiel"
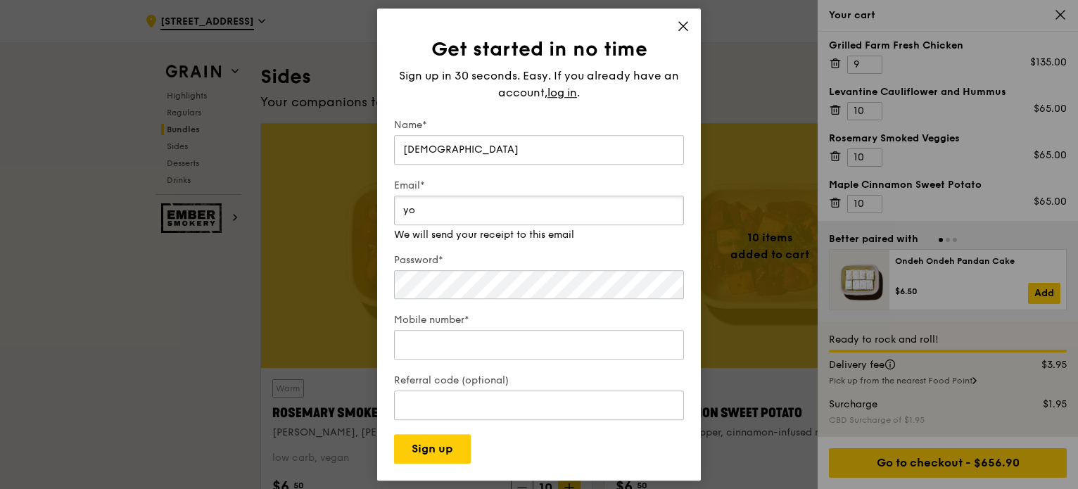
type input "y"
type input "eoyoung.2023@smu.edu.sg"
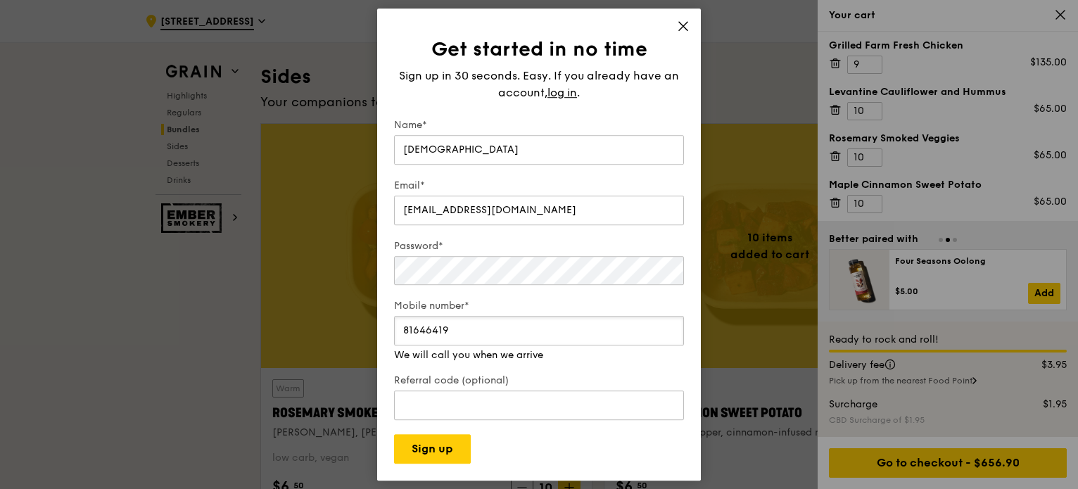
type input "81646419"
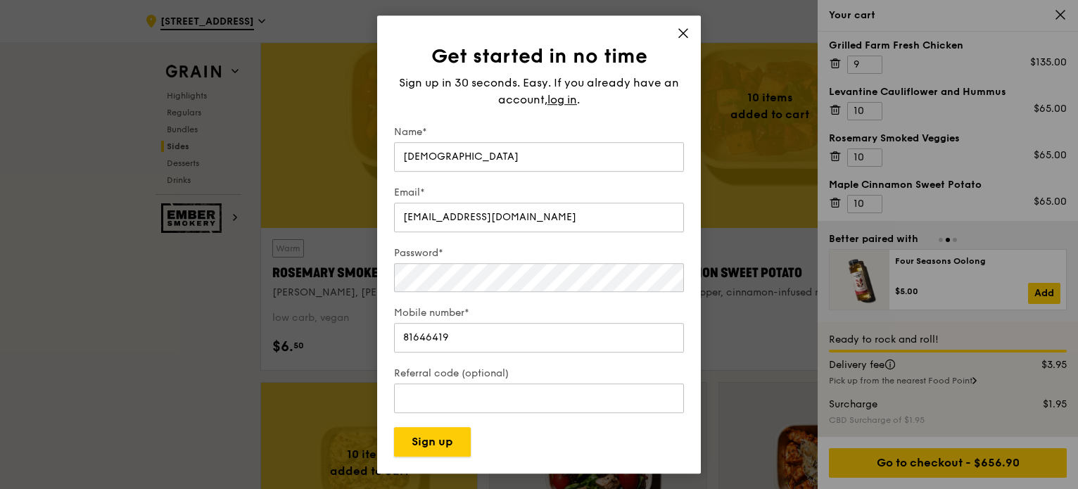
scroll to position [3306, 0]
click at [471, 218] on input "eoyoung.2023@smu.edu.sg" at bounding box center [539, 218] width 290 height 30
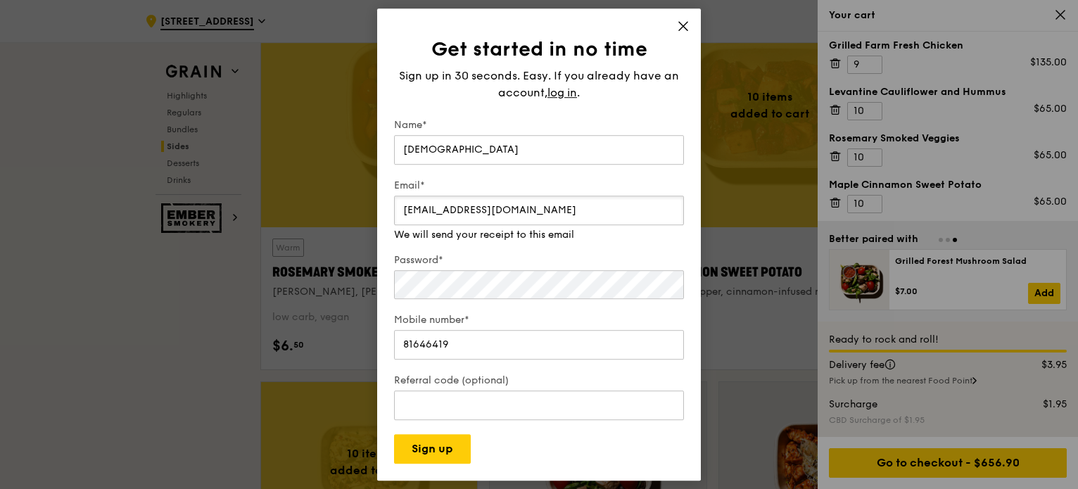
click at [471, 218] on input "eoyoung.2023@smu.edu.sg" at bounding box center [539, 211] width 290 height 30
type input "eoyoung.2023@smu.edu.sg"
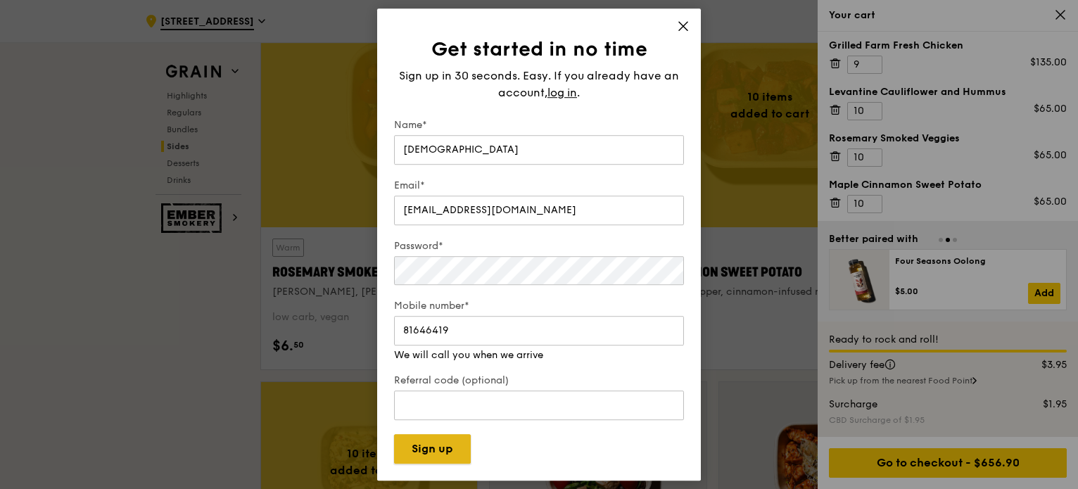
click at [443, 441] on button "Sign up" at bounding box center [432, 449] width 77 height 30
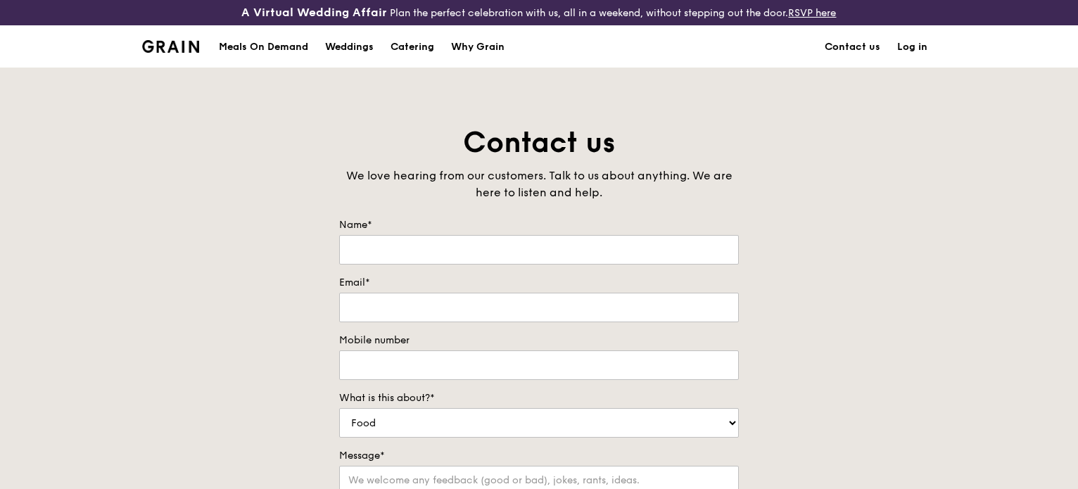
scroll to position [352, 0]
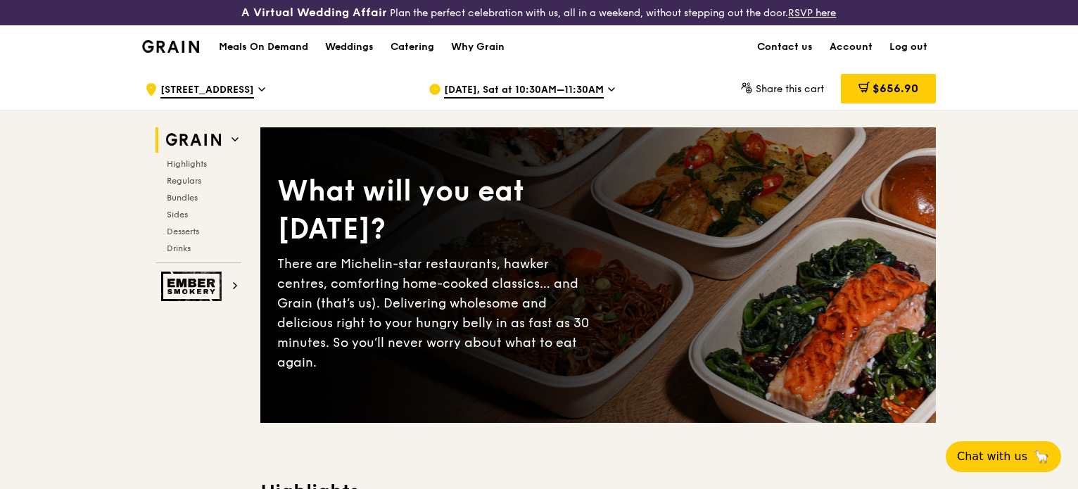
click at [907, 82] on span "$656.90" at bounding box center [895, 88] width 46 height 13
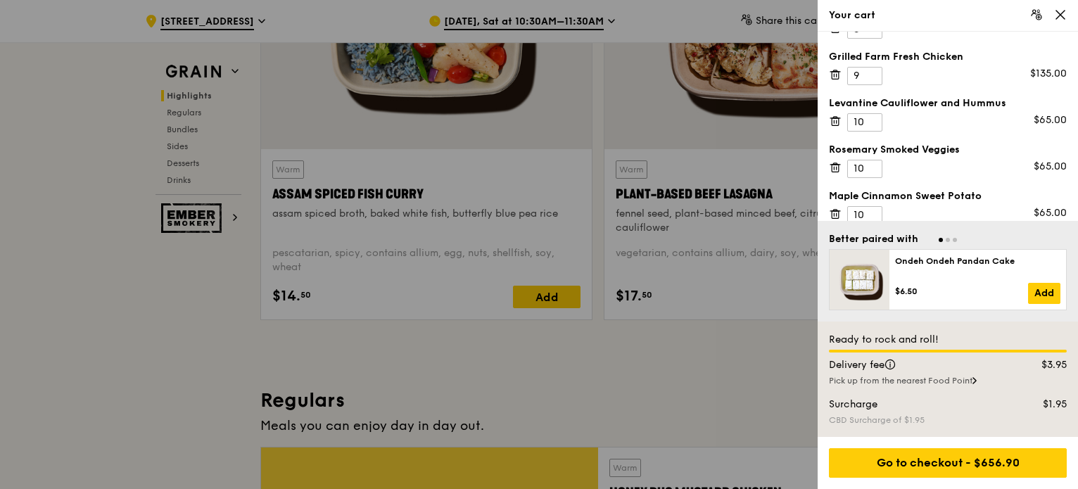
scroll to position [143, 0]
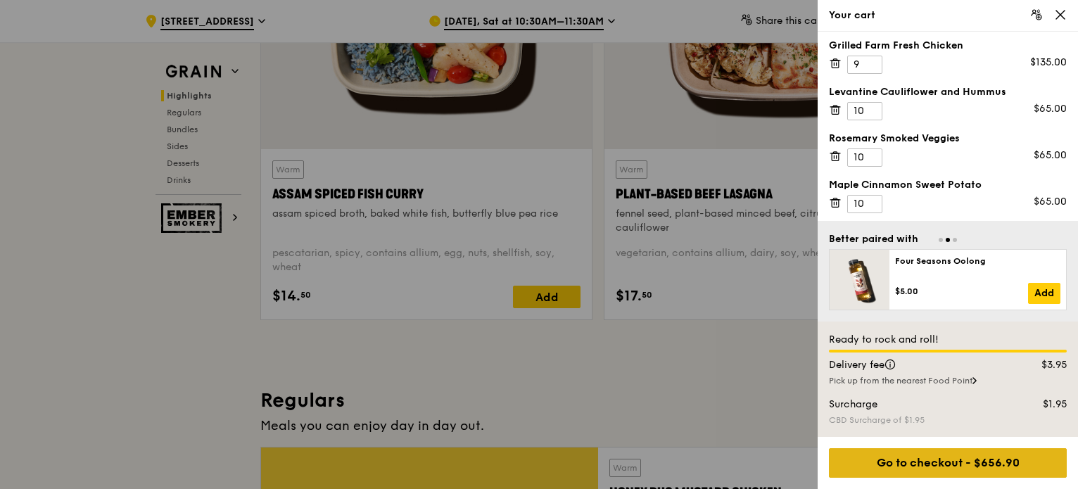
click at [978, 448] on div "Go to checkout - $656.90" at bounding box center [948, 463] width 238 height 30
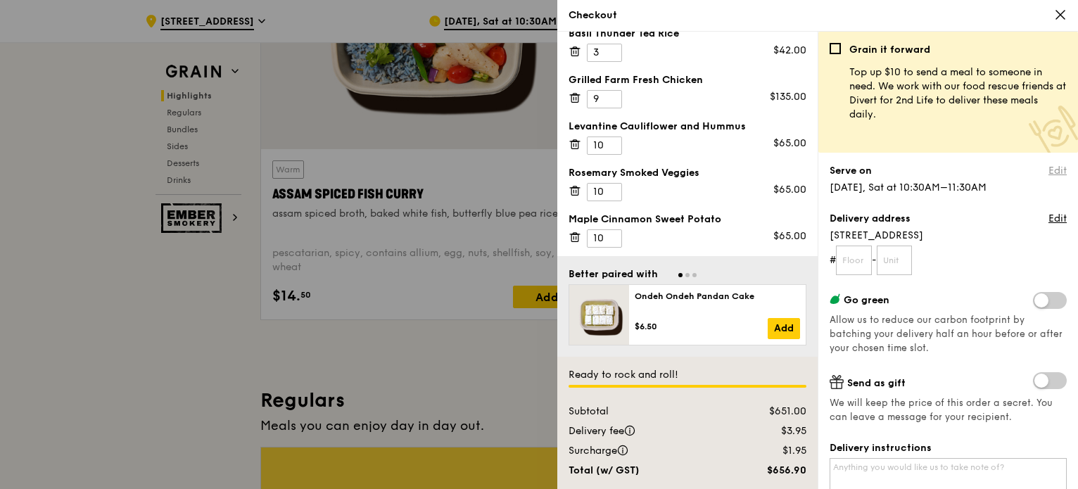
click at [1048, 168] on link "Edit" at bounding box center [1057, 171] width 18 height 14
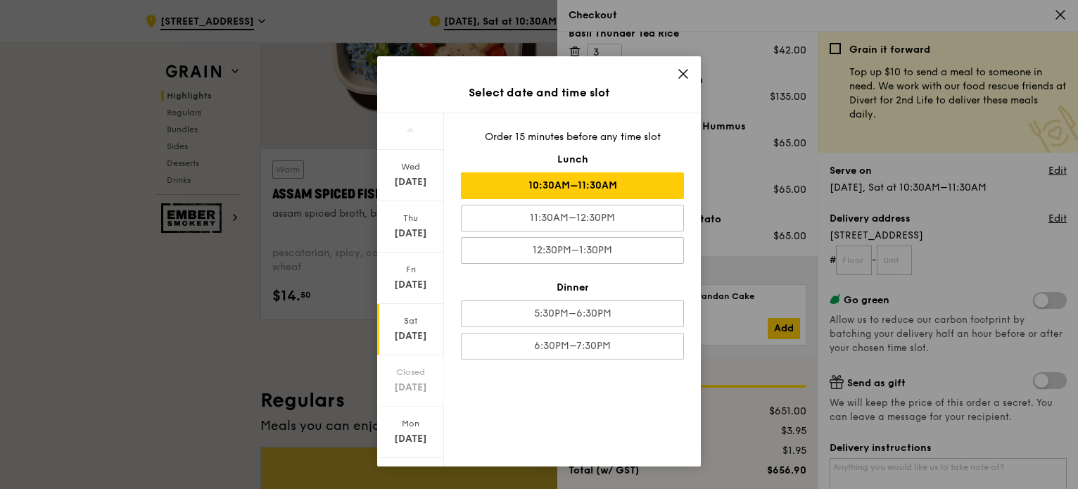
click at [686, 75] on icon at bounding box center [683, 74] width 13 height 13
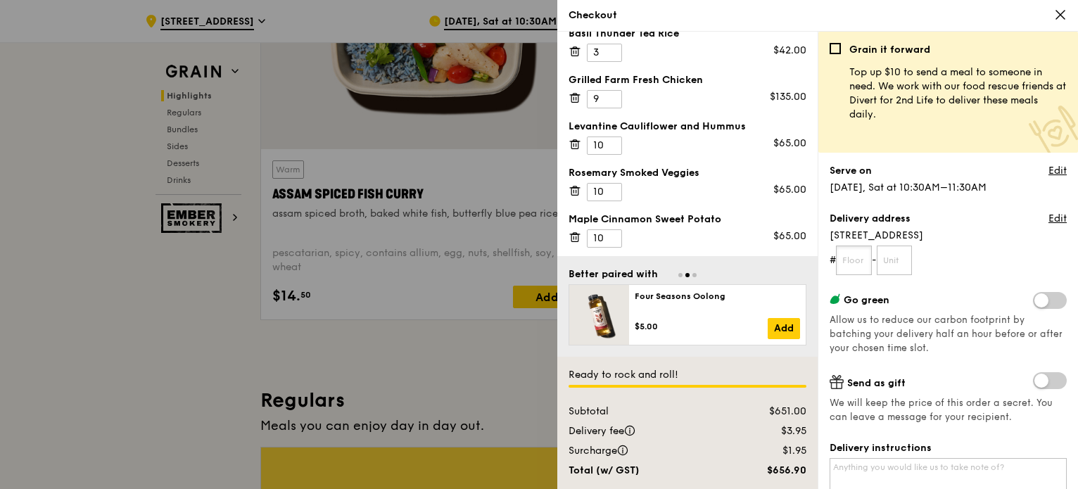
click at [854, 255] on input "text" at bounding box center [854, 260] width 36 height 30
type input "04"
click at [899, 262] on input "text" at bounding box center [894, 260] width 36 height 30
type input "2"
type input "11"
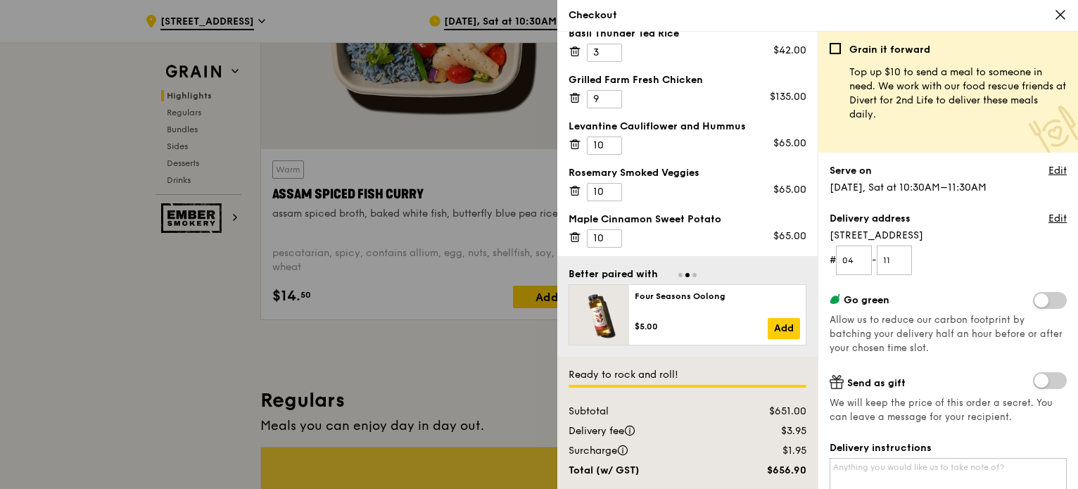
click at [936, 400] on span "We will keep the price of this order a secret. You can leave a message for your…" at bounding box center [947, 410] width 237 height 28
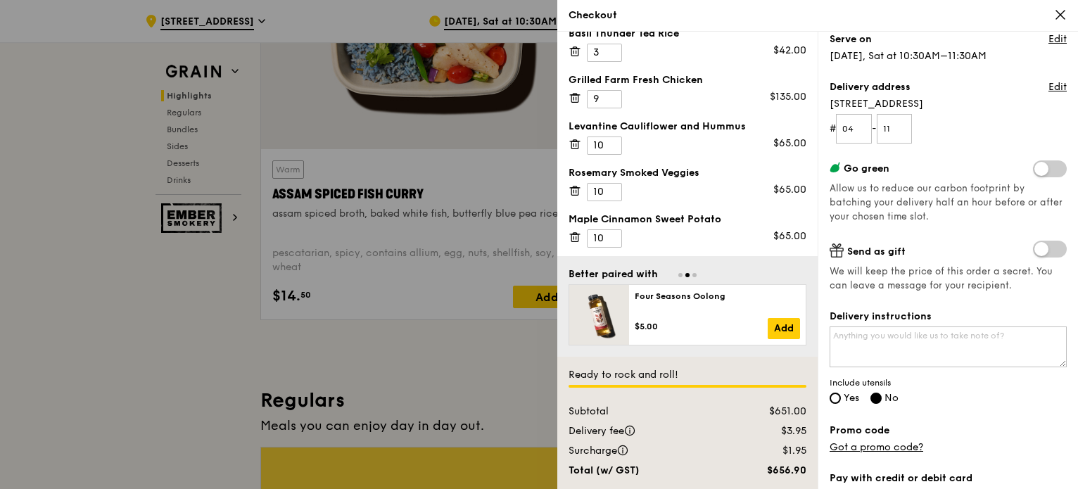
scroll to position [141, 0]
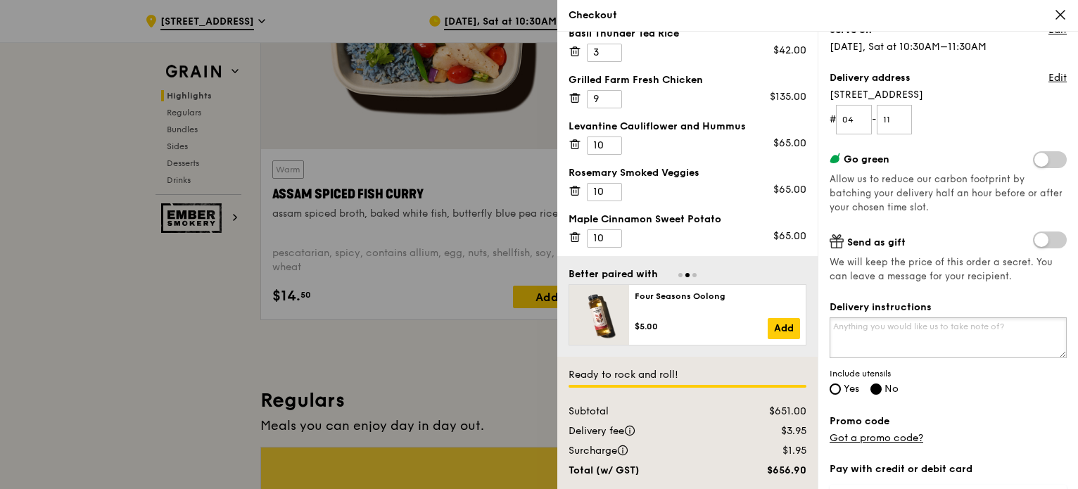
click at [945, 334] on textarea "Delivery instructions" at bounding box center [947, 337] width 237 height 41
type textarea "L"
click at [905, 326] on textarea "Call upon arrival, leave at the table by the guardhouse" at bounding box center [947, 337] width 237 height 41
type textarea "Call upon arrival then leave at the table by the guardhouse"
click at [855, 386] on span "Yes" at bounding box center [850, 389] width 15 height 12
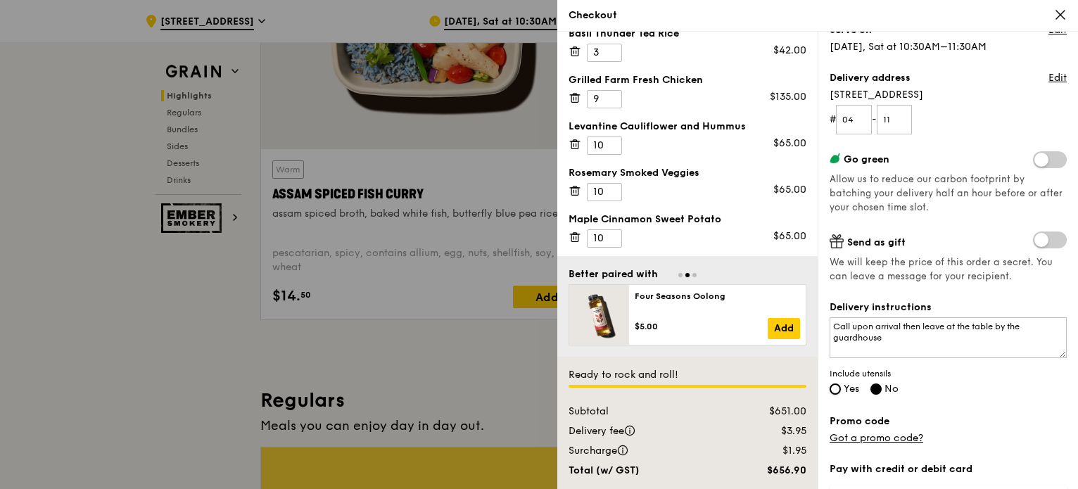
click at [841, 386] on input "Yes" at bounding box center [834, 388] width 11 height 11
radio input "true"
radio input "false"
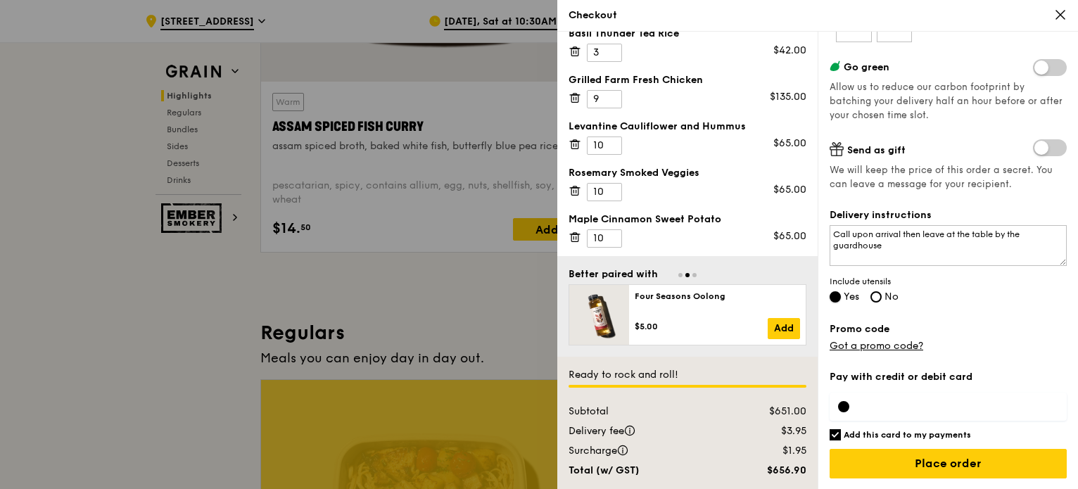
scroll to position [703, 0]
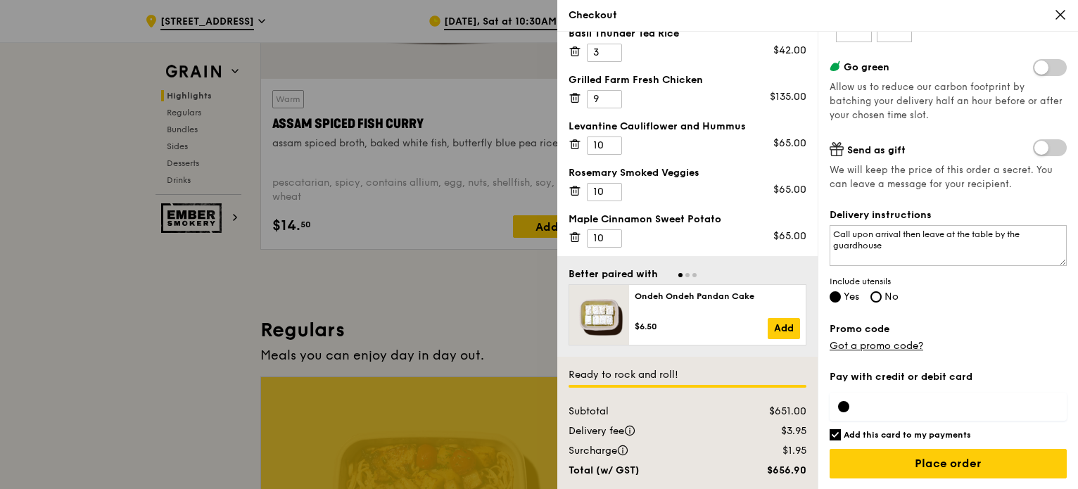
click at [848, 407] on div at bounding box center [843, 406] width 11 height 11
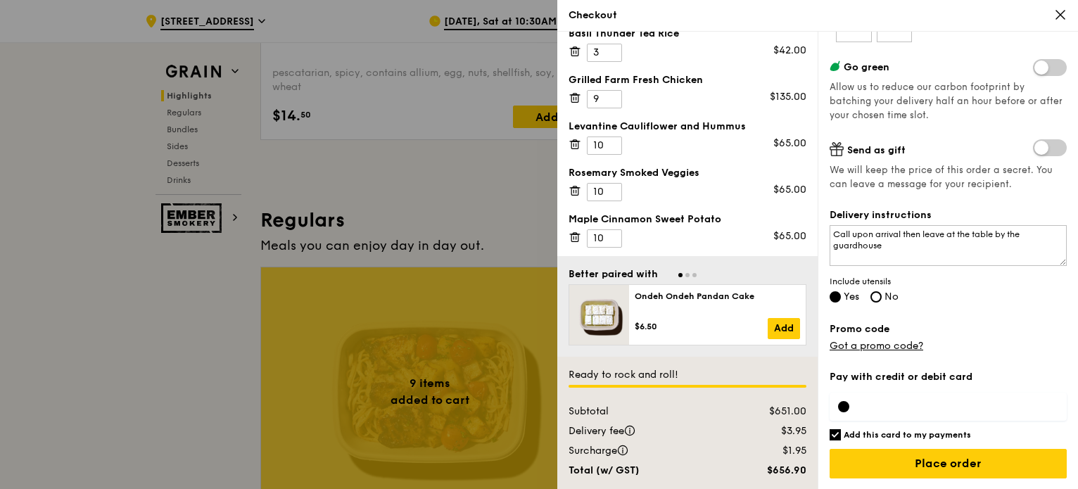
scroll to position [844, 0]
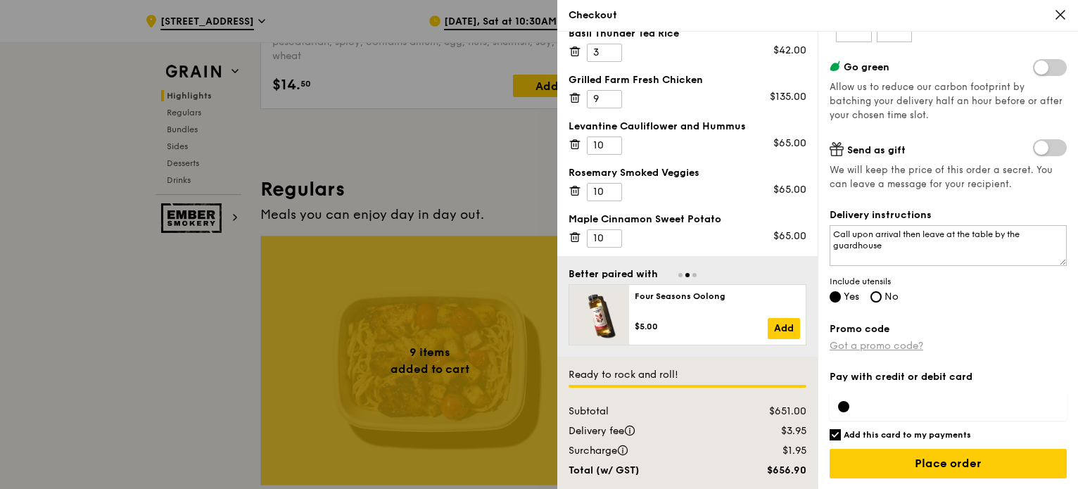
click at [881, 342] on link "Got a promo code?" at bounding box center [876, 346] width 94 height 12
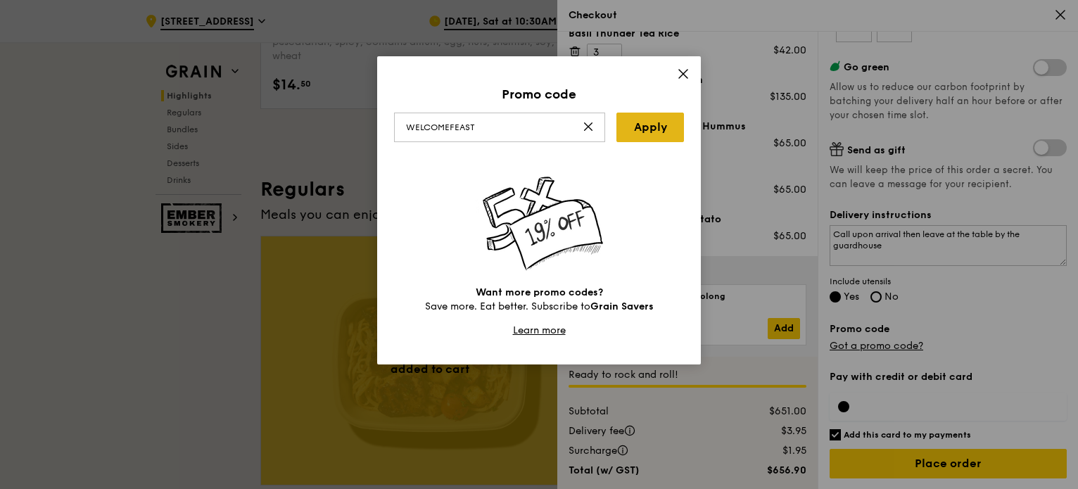
type input "WELCOMEFEAST"
click at [641, 128] on link "Apply" at bounding box center [650, 128] width 68 height 30
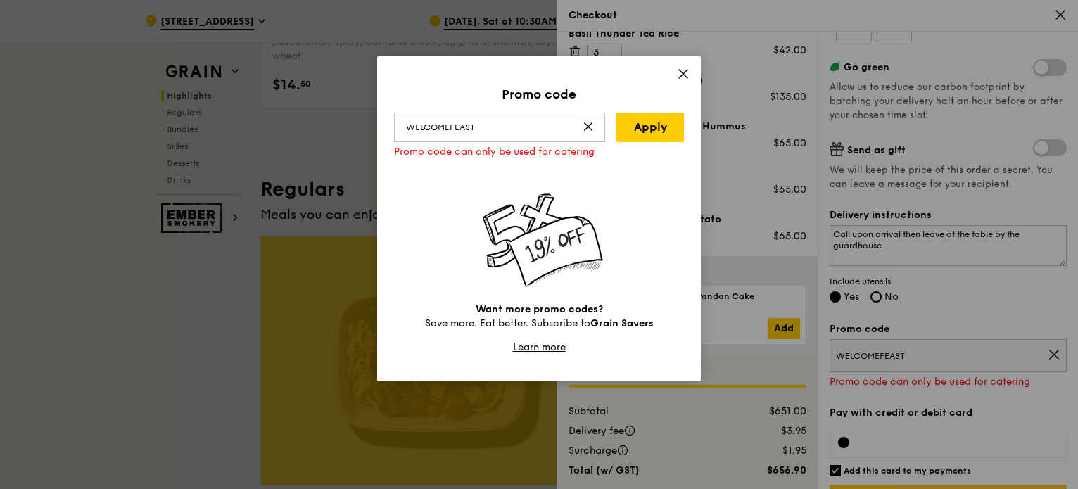
click at [688, 76] on icon at bounding box center [683, 74] width 13 height 13
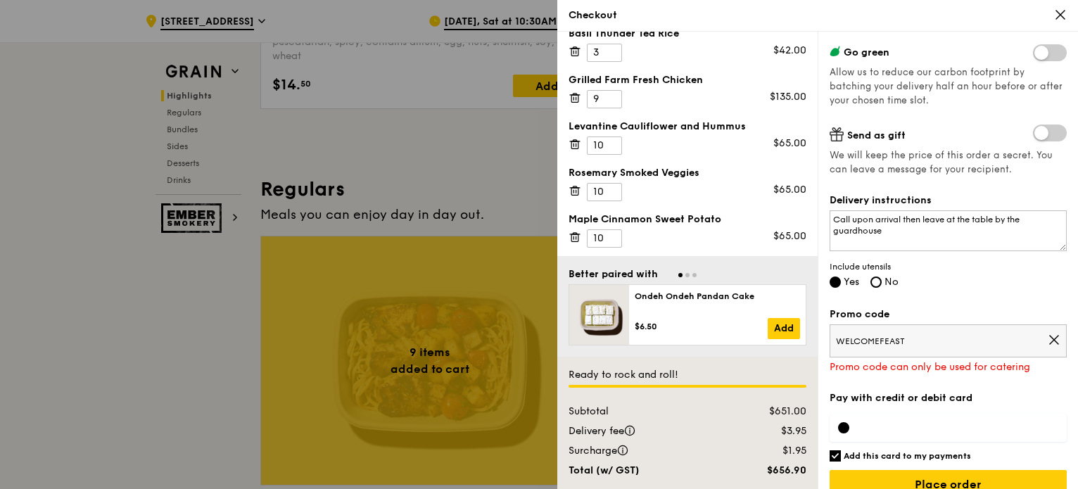
scroll to position [269, 0]
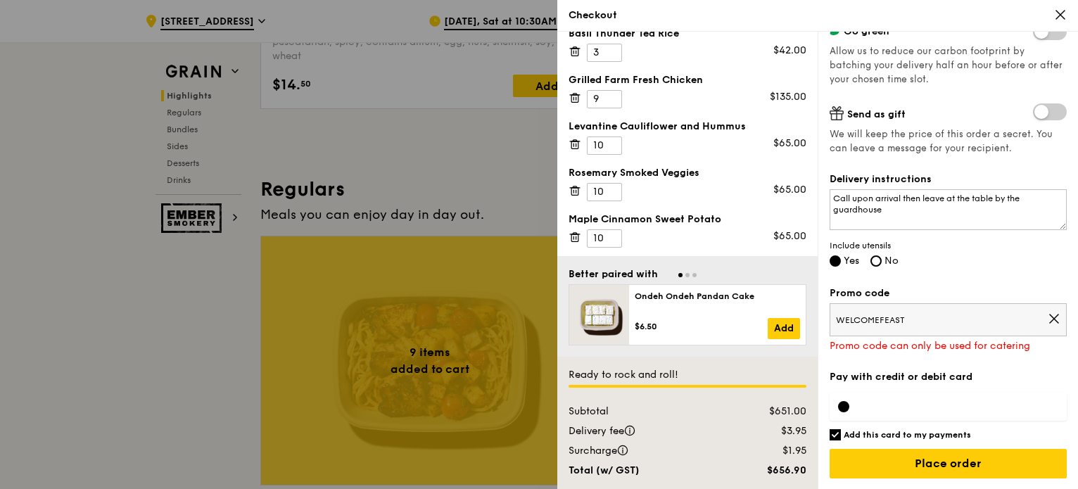
click at [1033, 314] on span "WELCOMEFEAST" at bounding box center [942, 319] width 212 height 11
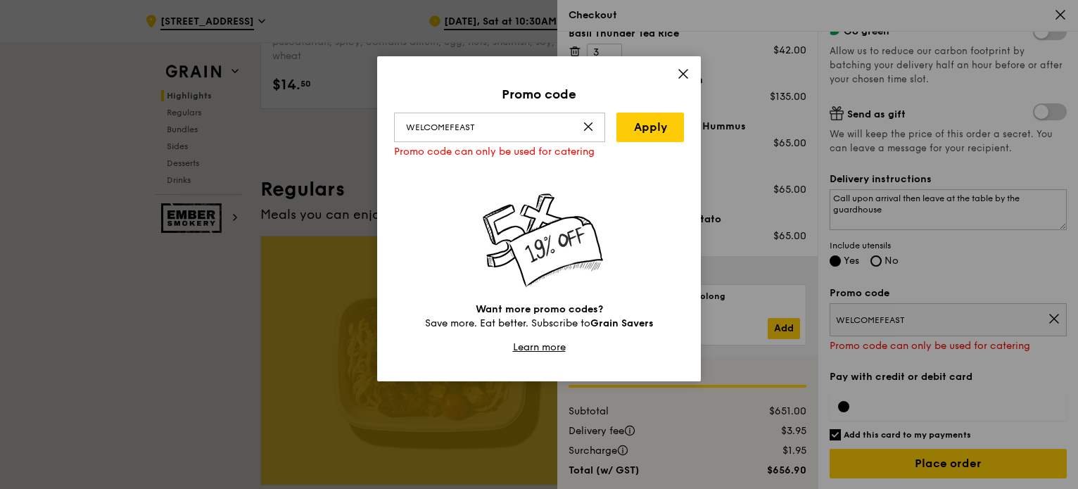
click at [686, 79] on icon at bounding box center [683, 74] width 13 height 13
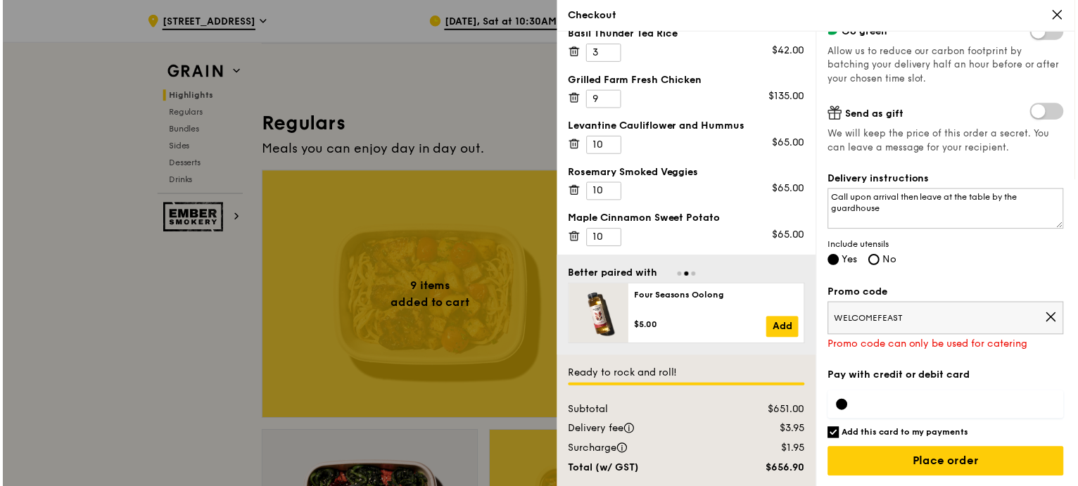
scroll to position [914, 0]
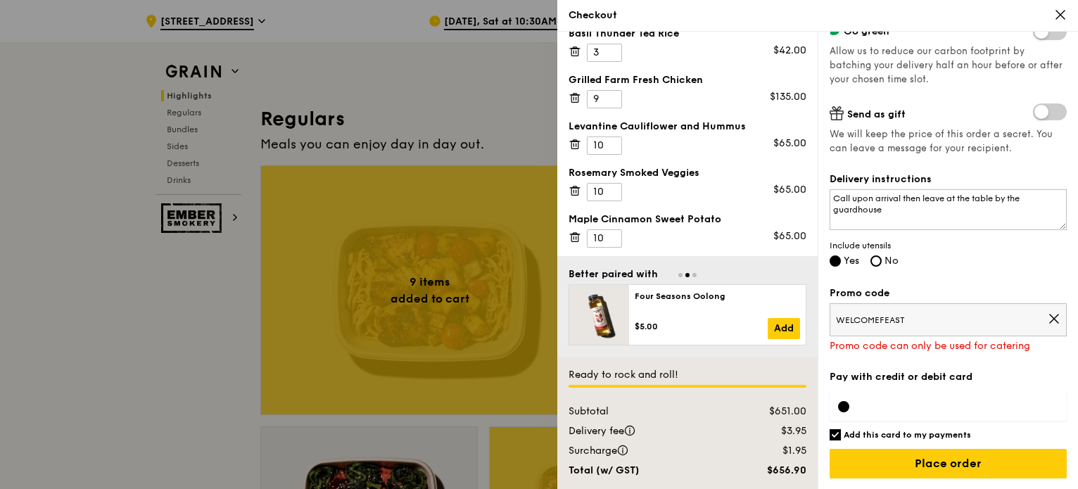
click at [919, 401] on iframe at bounding box center [959, 406] width 198 height 11
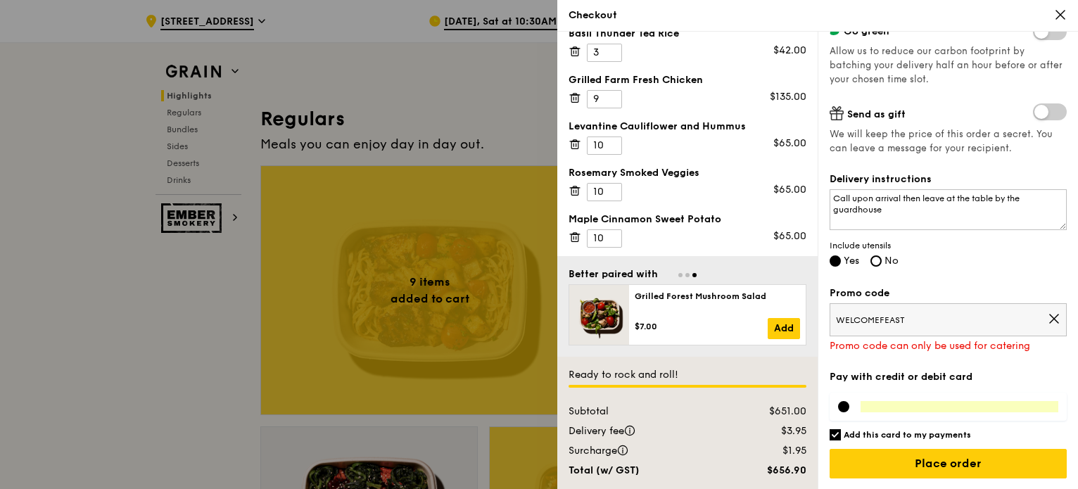
scroll to position [109, 0]
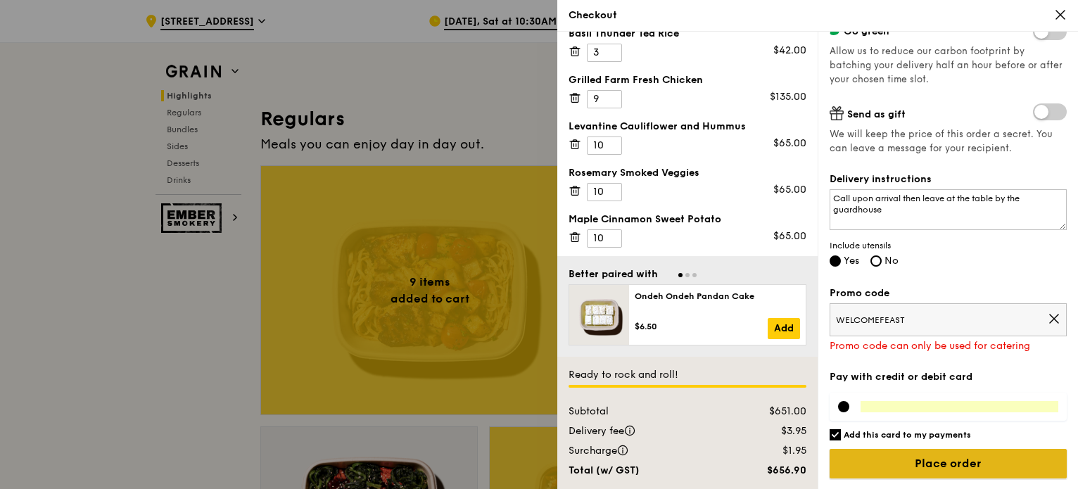
click at [988, 464] on input "Place order" at bounding box center [947, 464] width 237 height 30
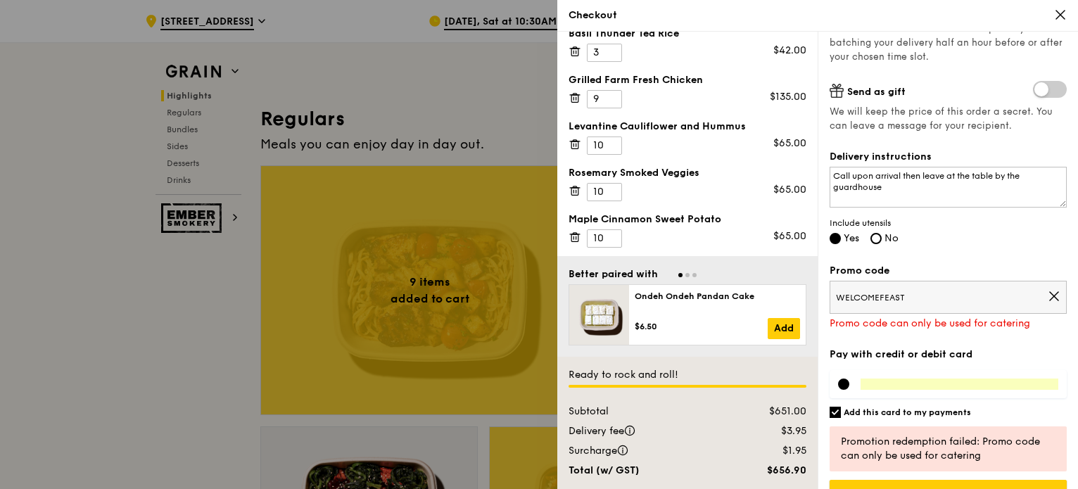
scroll to position [322, 0]
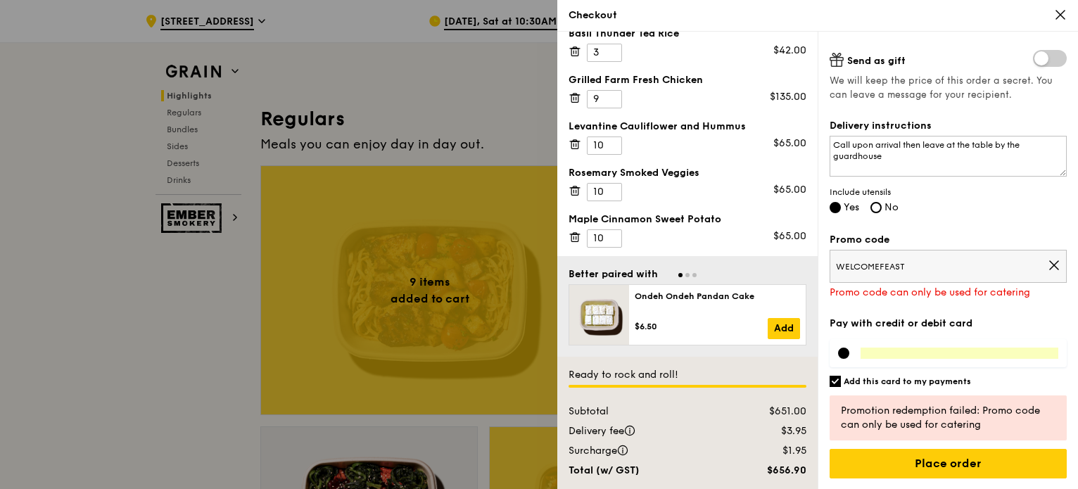
click at [1049, 266] on icon at bounding box center [1053, 265] width 8 height 8
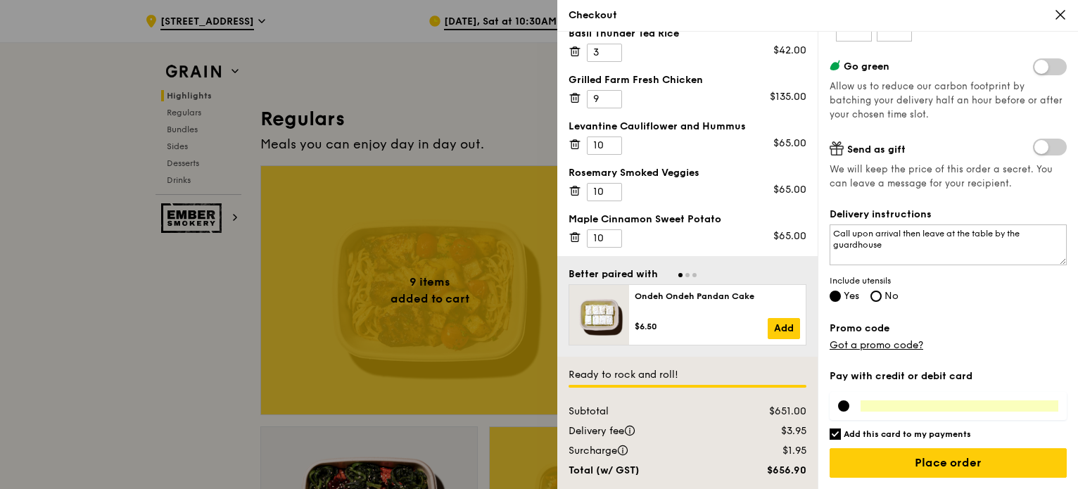
scroll to position [233, 0]
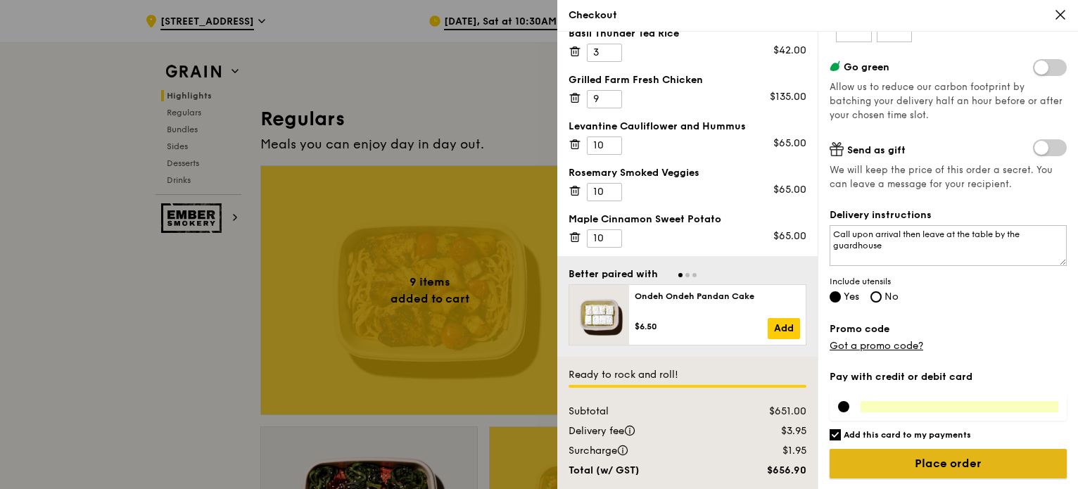
click at [968, 462] on input "Place order" at bounding box center [947, 464] width 237 height 30
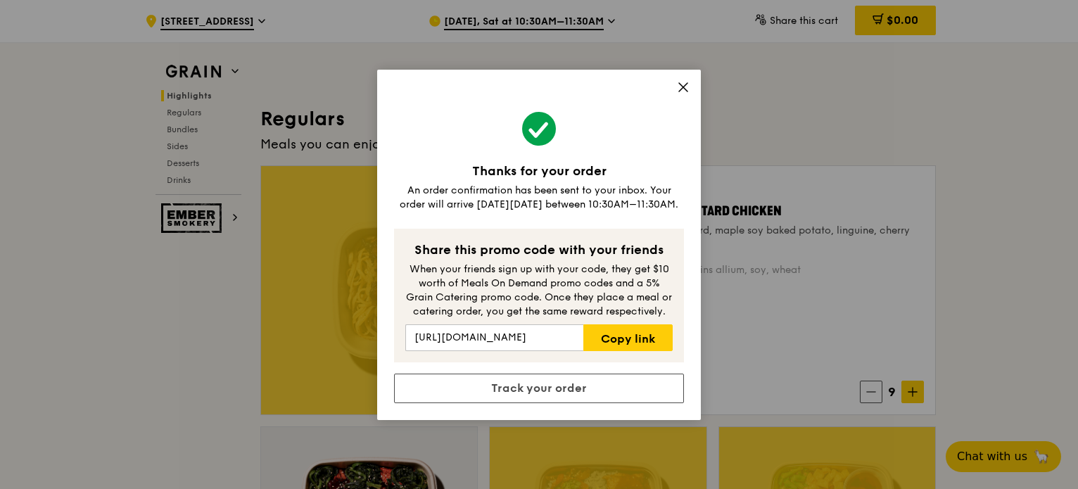
click at [686, 86] on icon at bounding box center [683, 87] width 13 height 13
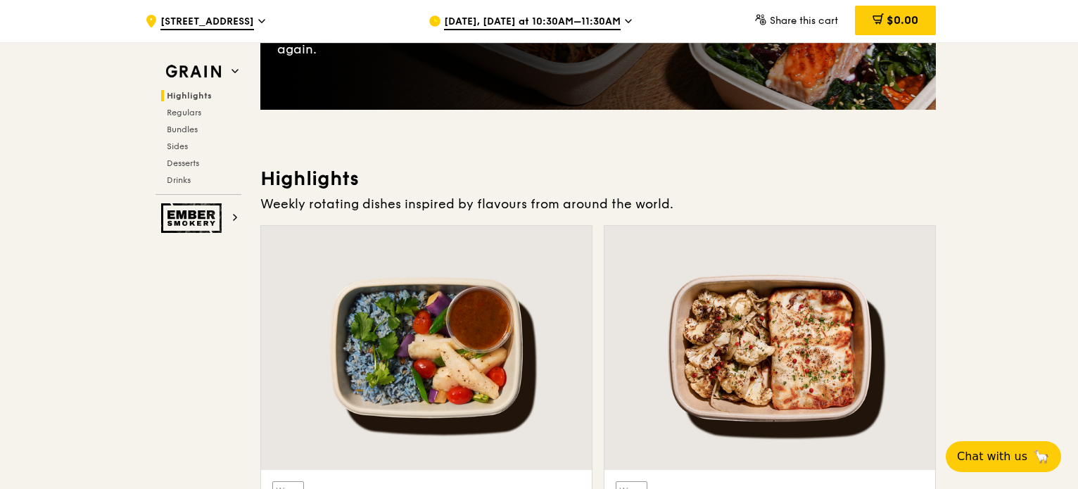
scroll to position [281, 0]
